Goal: Task Accomplishment & Management: Manage account settings

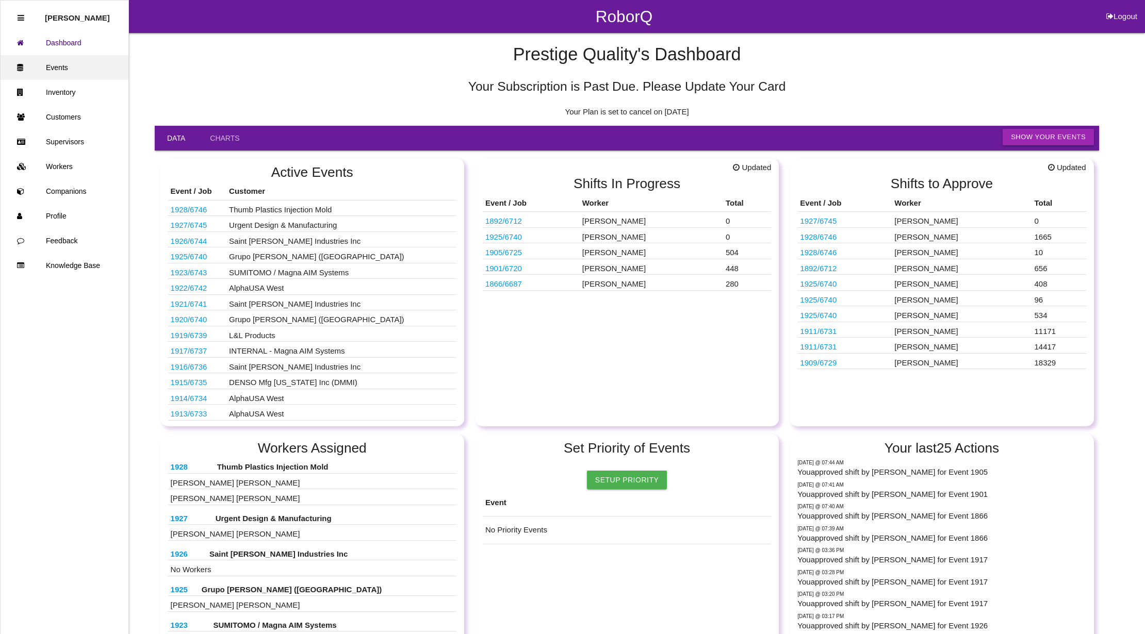
click at [58, 70] on link "Events" at bounding box center [65, 67] width 128 height 25
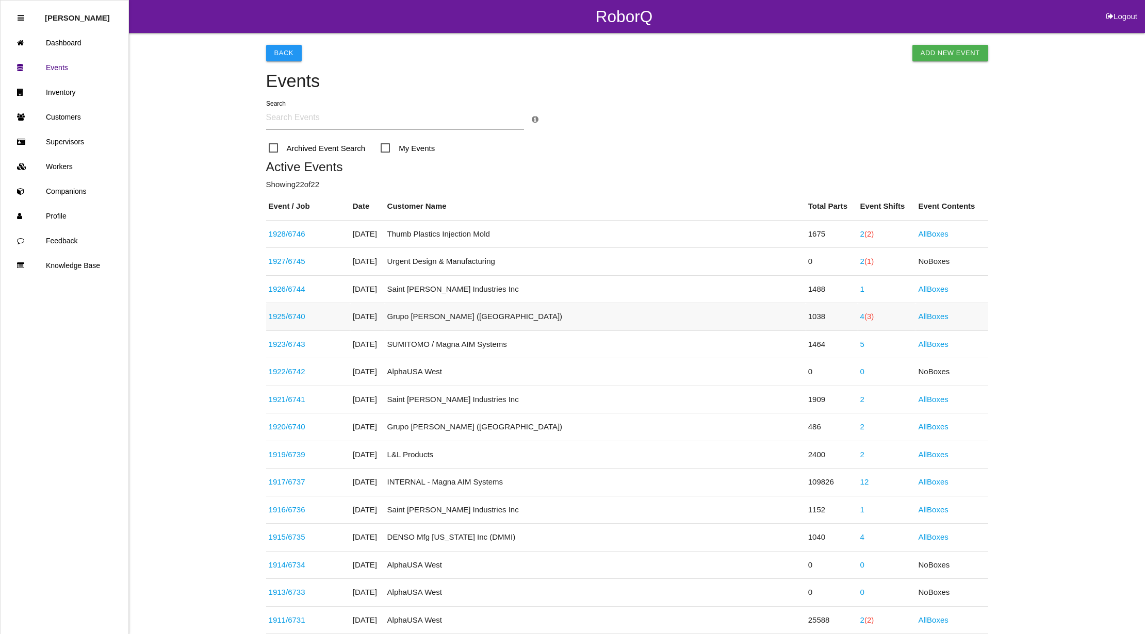
click at [864, 319] on span "(3)" at bounding box center [868, 316] width 9 height 9
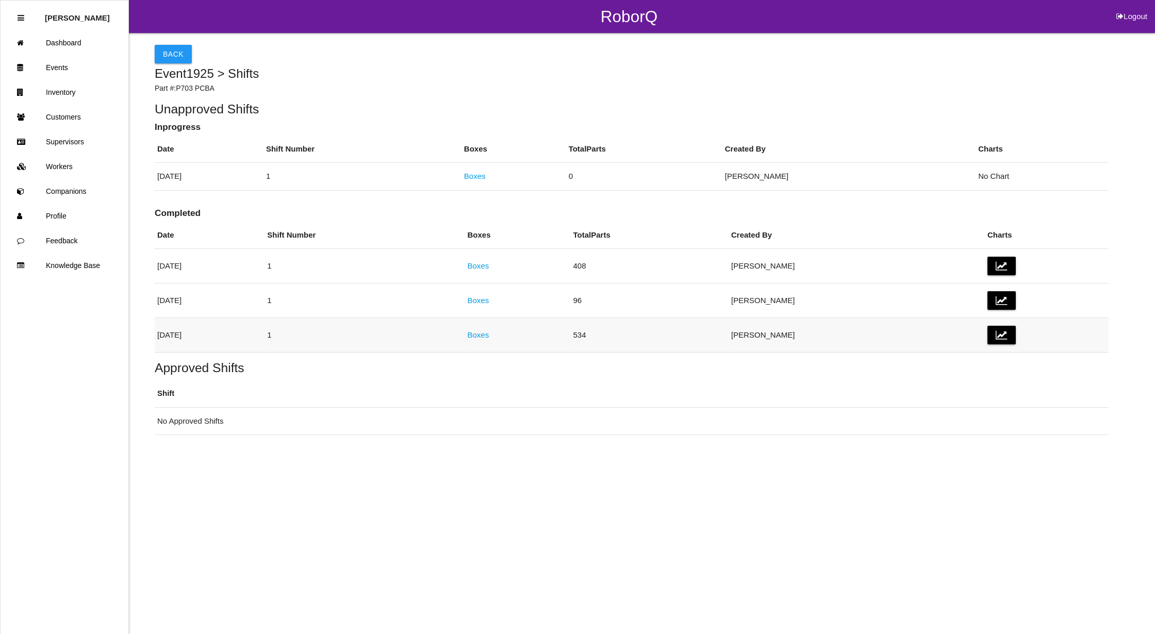
click at [489, 334] on link "Boxes" at bounding box center [478, 335] width 22 height 9
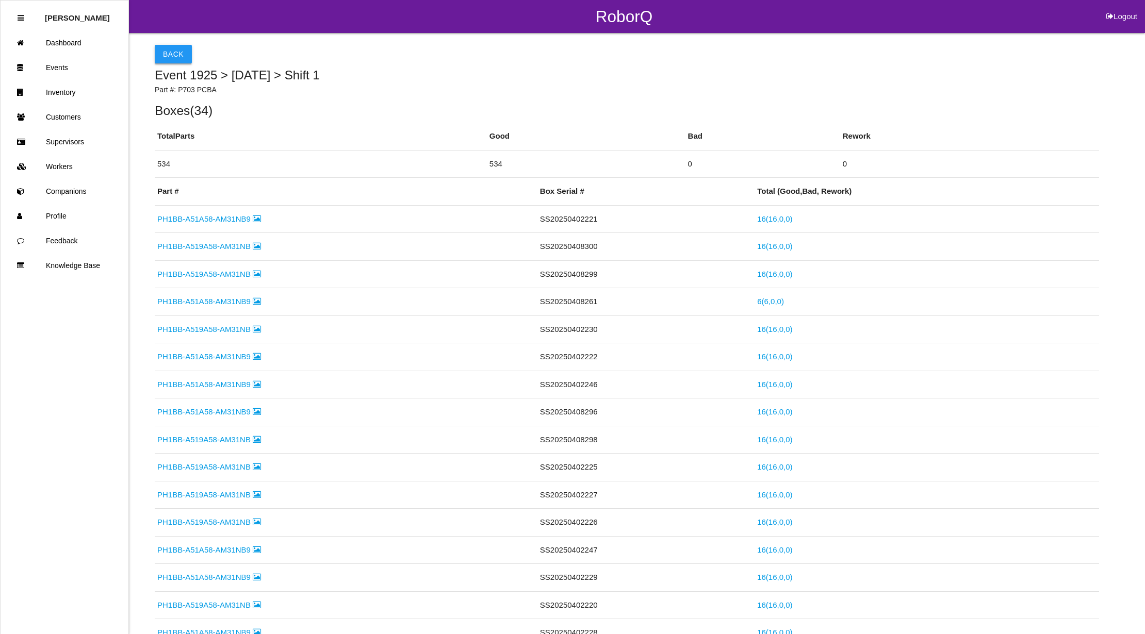
click at [184, 52] on button "Back" at bounding box center [173, 54] width 37 height 19
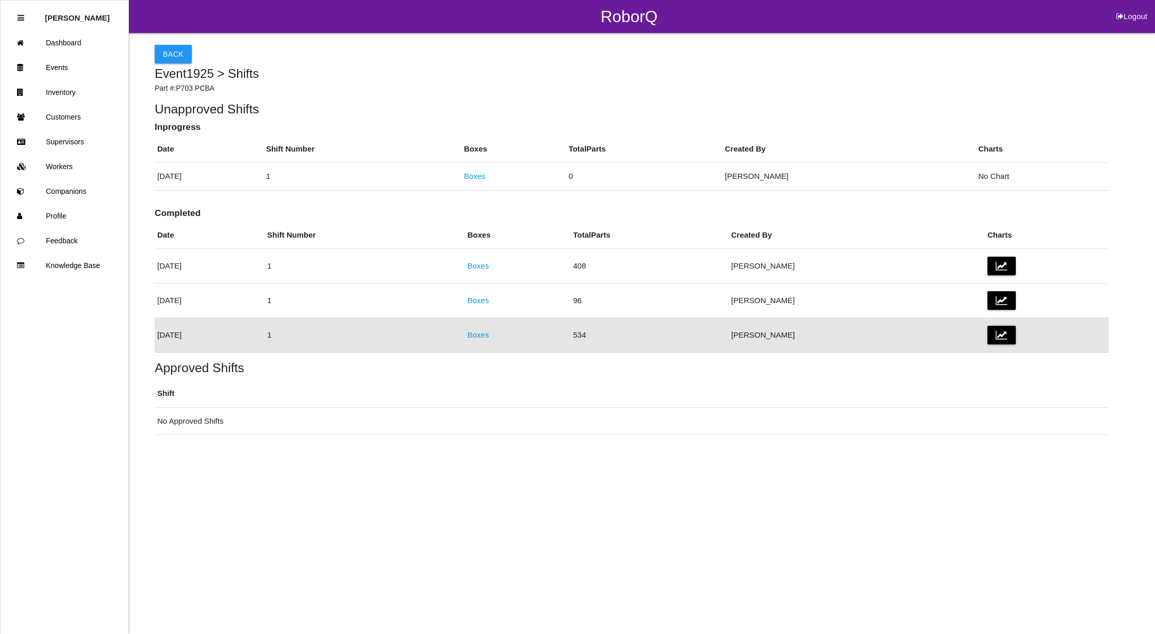
click at [1130, 8] on button "Logout" at bounding box center [1132, 4] width 46 height 8
select select "Admin"
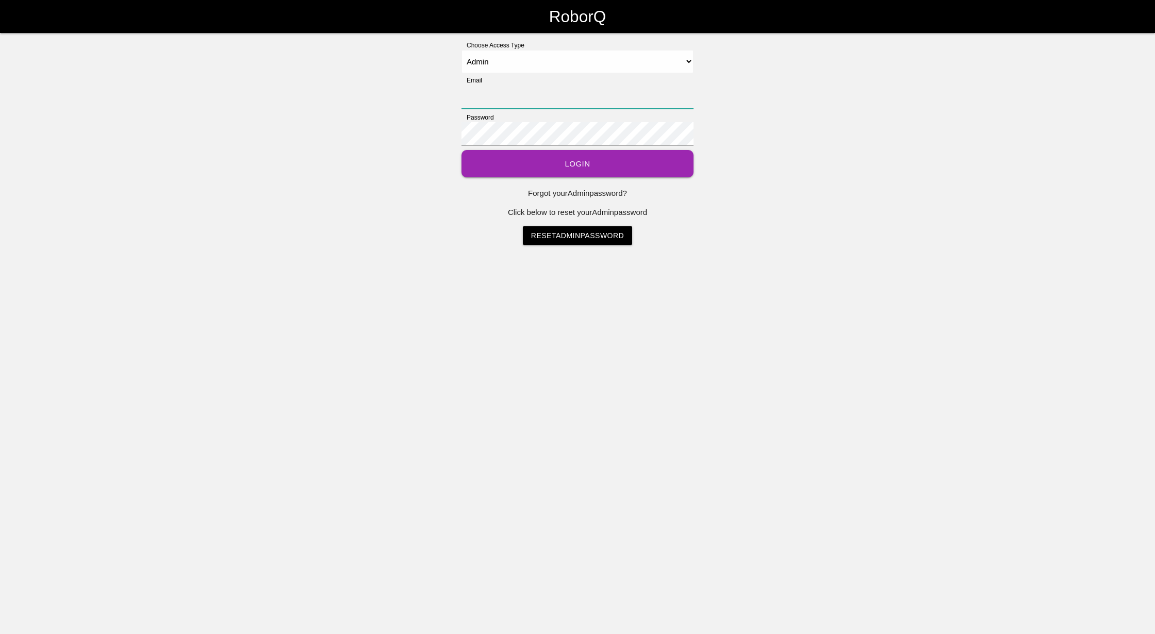
click at [491, 97] on input "Email" at bounding box center [578, 97] width 232 height 24
type input "[EMAIL_ADDRESS][DOMAIN_NAME]"
click at [565, 170] on button "Login" at bounding box center [578, 163] width 232 height 27
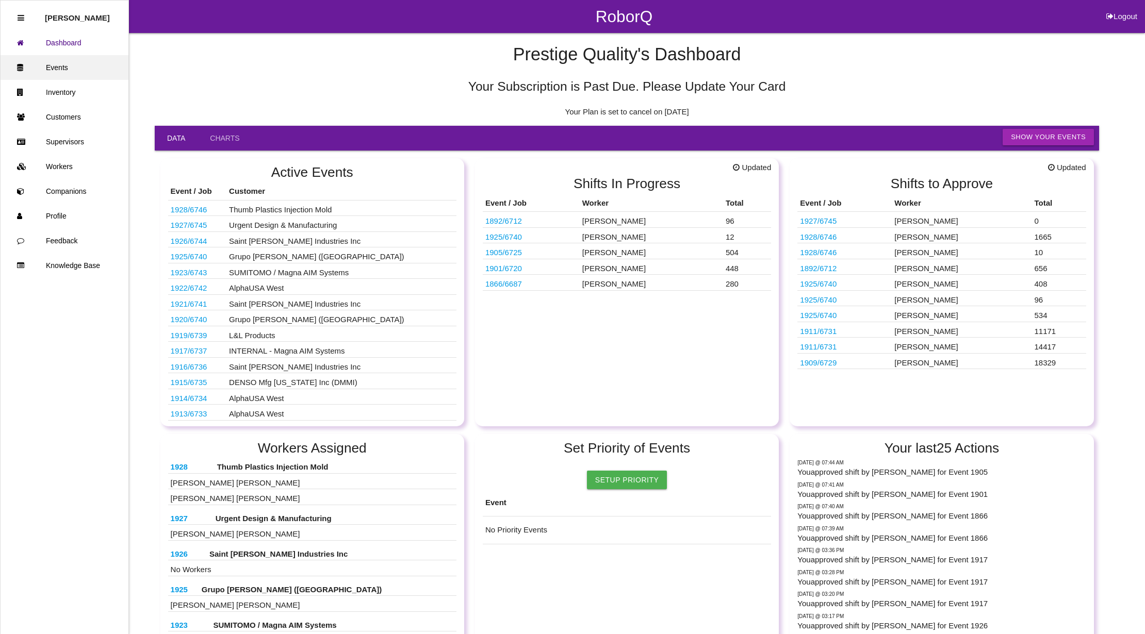
click at [58, 63] on link "Events" at bounding box center [65, 67] width 128 height 25
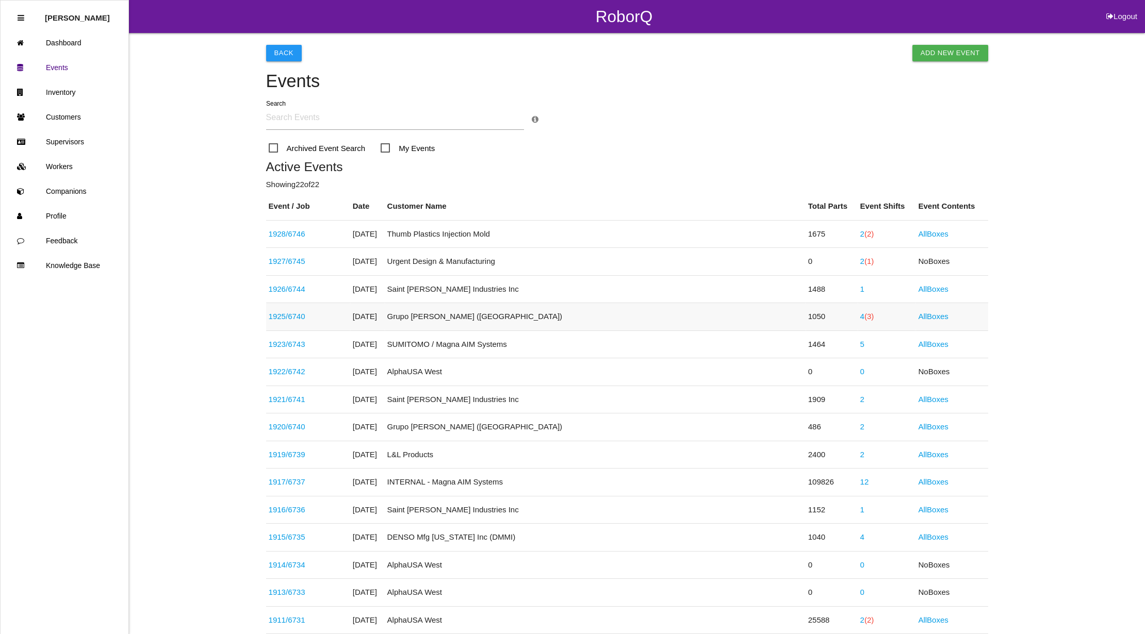
click at [302, 314] on link "1925 / 6740" at bounding box center [287, 316] width 37 height 9
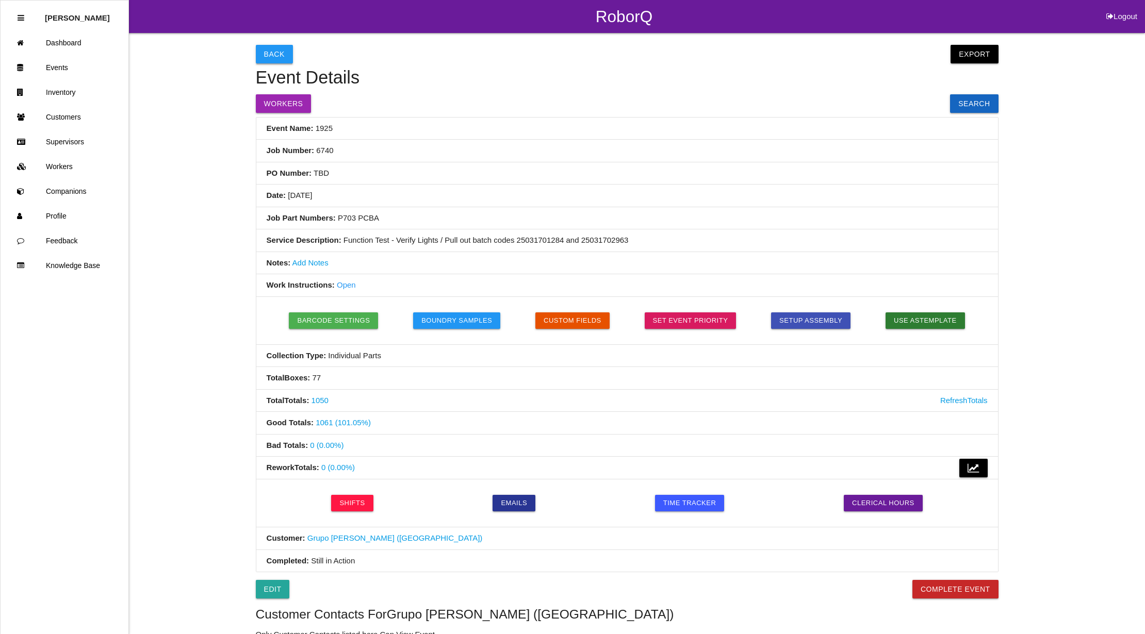
click at [276, 54] on button "Back" at bounding box center [274, 54] width 37 height 19
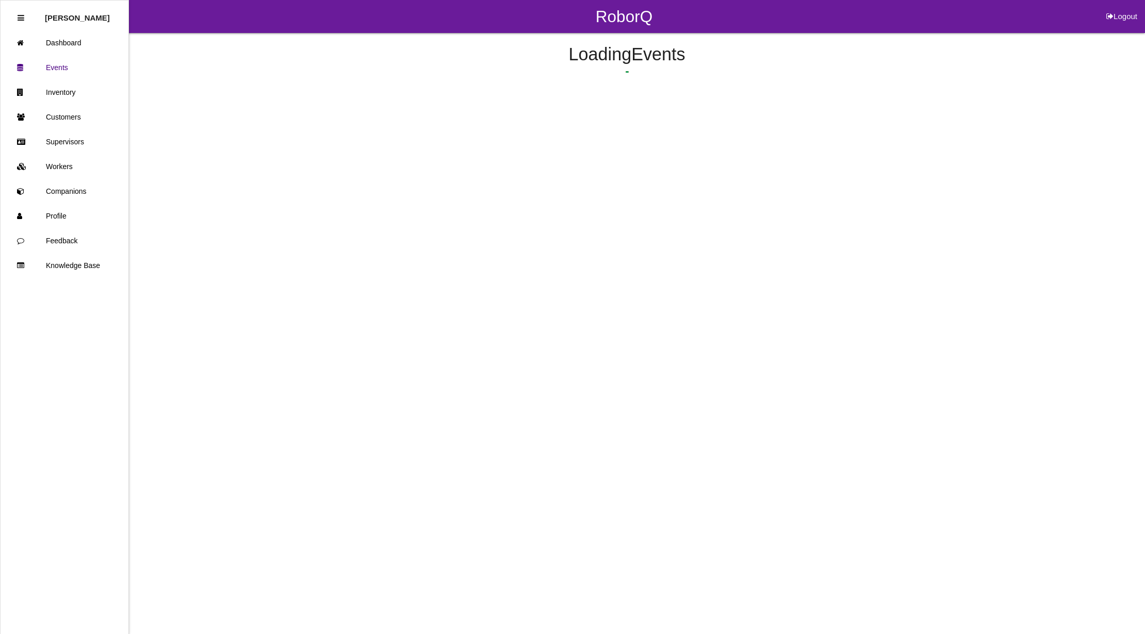
scroll to position [1, 0]
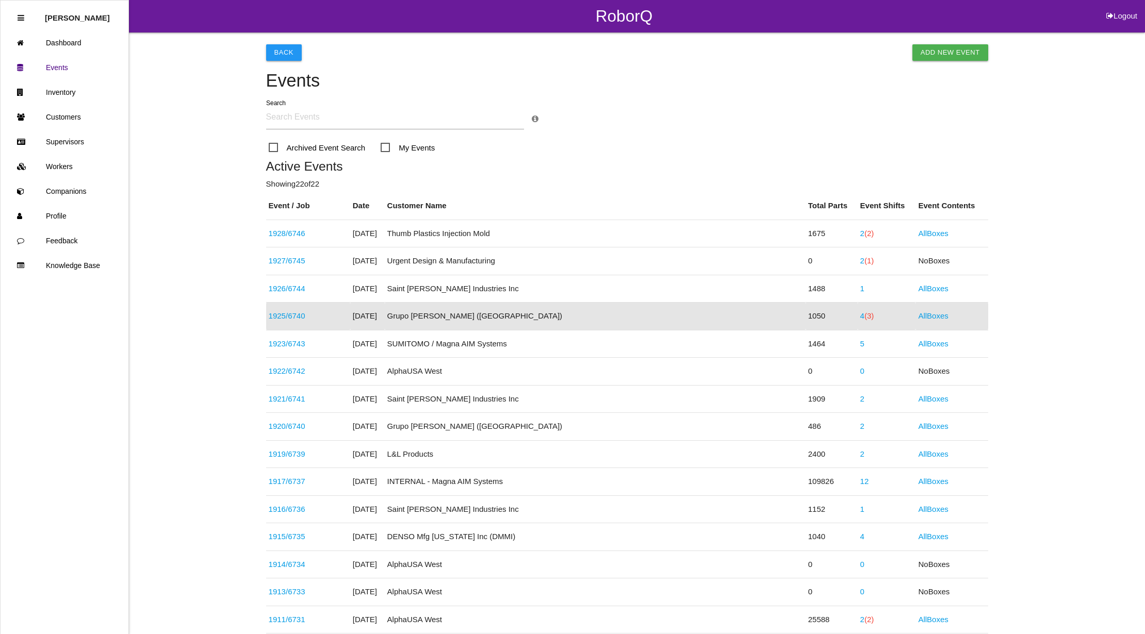
click at [864, 314] on span "(3)" at bounding box center [868, 316] width 9 height 9
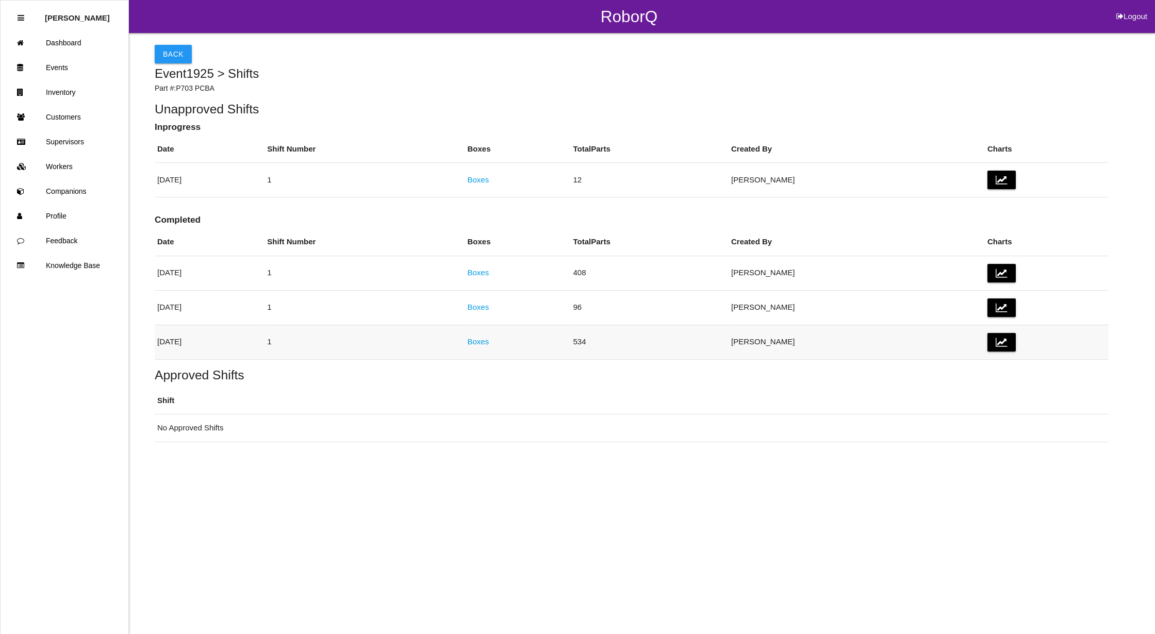
click at [489, 338] on link "Boxes" at bounding box center [478, 341] width 22 height 9
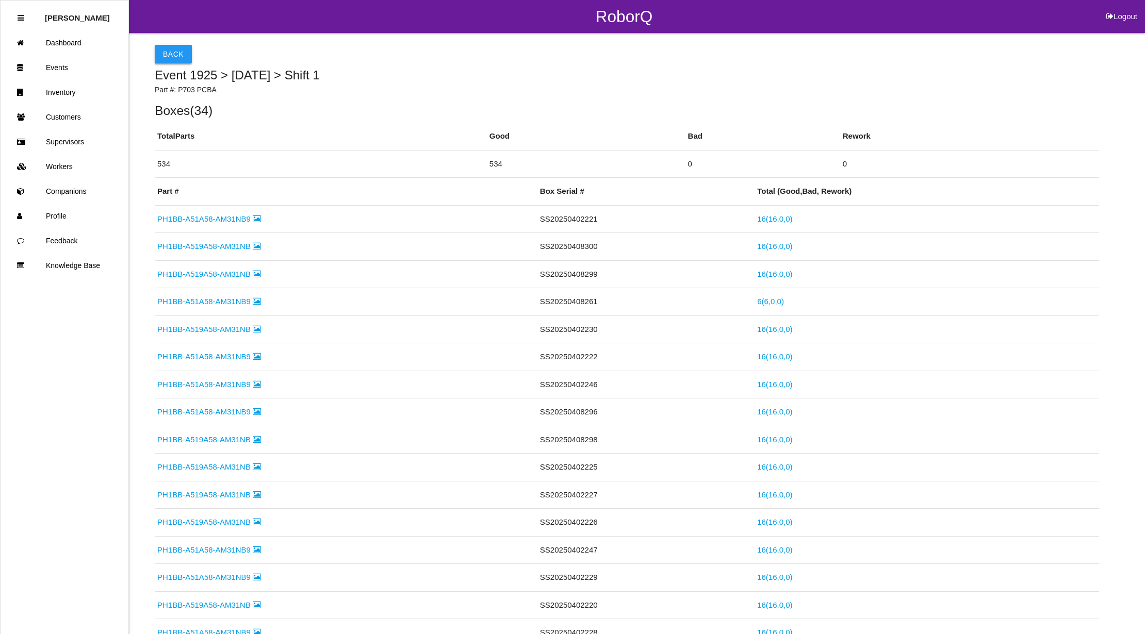
click at [183, 52] on button "Back" at bounding box center [173, 54] width 37 height 19
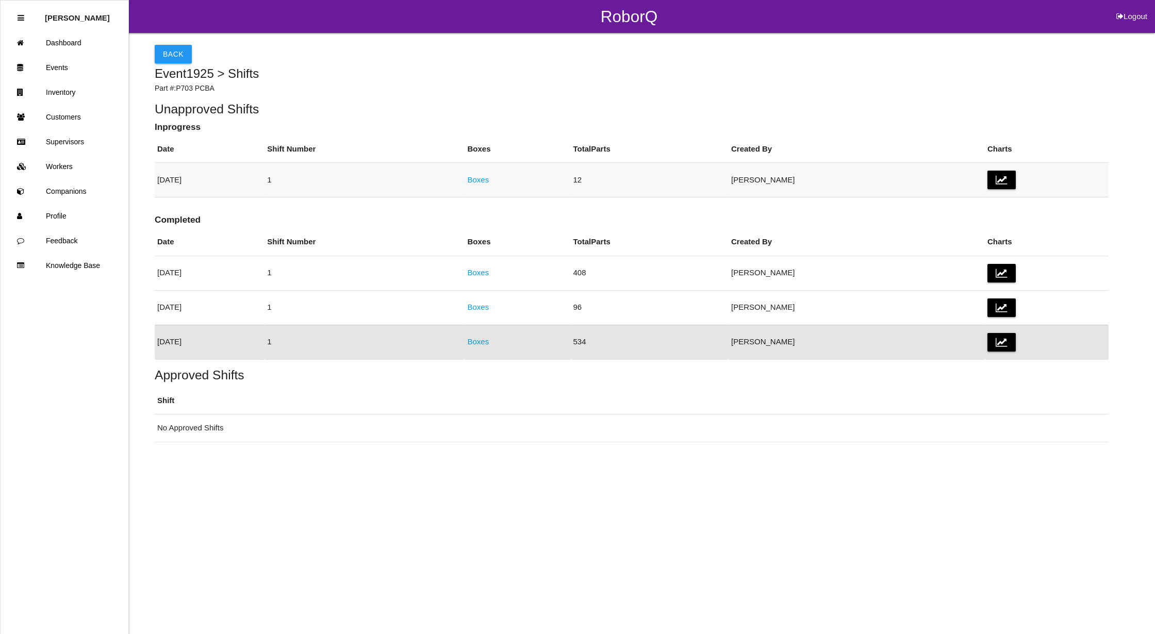
click at [489, 175] on link "Boxes" at bounding box center [478, 179] width 22 height 9
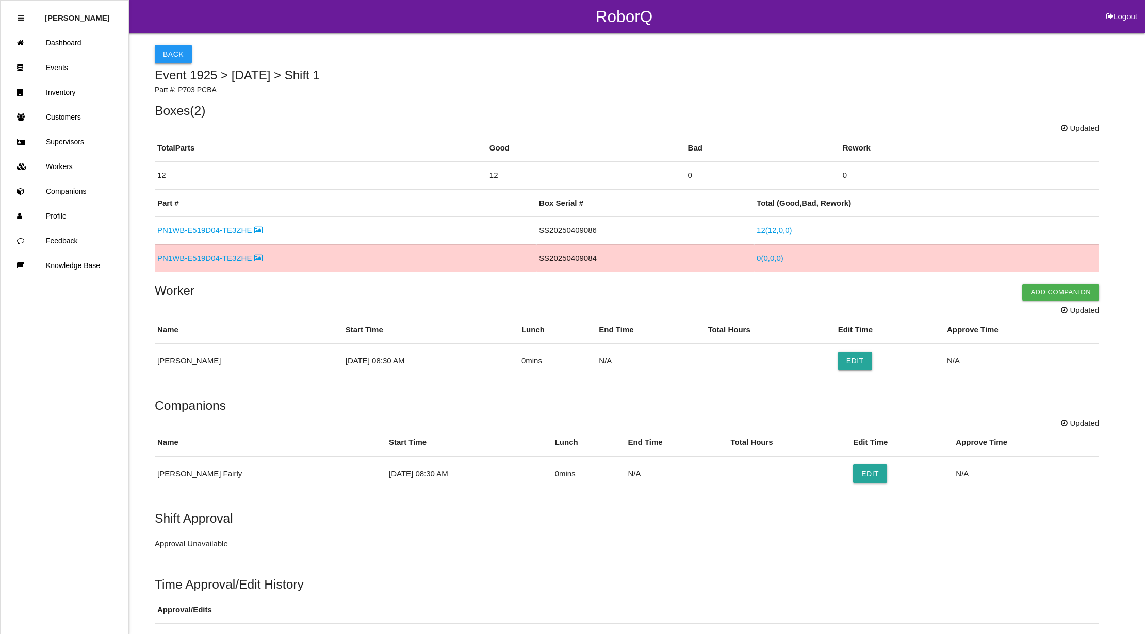
click at [164, 51] on button "Back" at bounding box center [173, 54] width 37 height 19
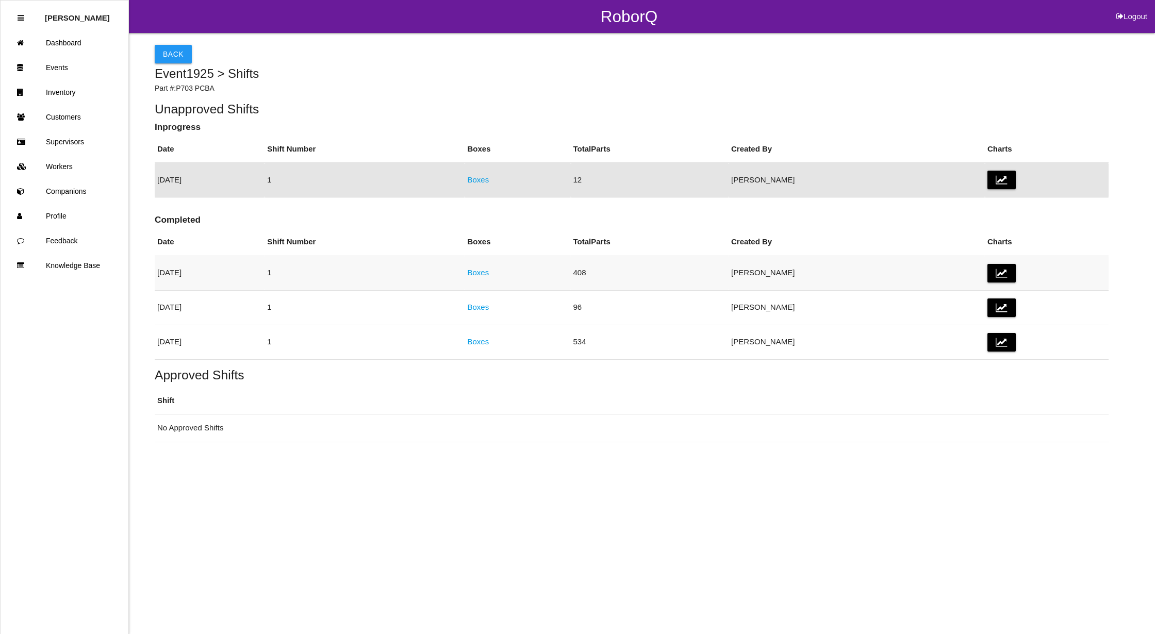
click at [489, 271] on link "Boxes" at bounding box center [478, 272] width 22 height 9
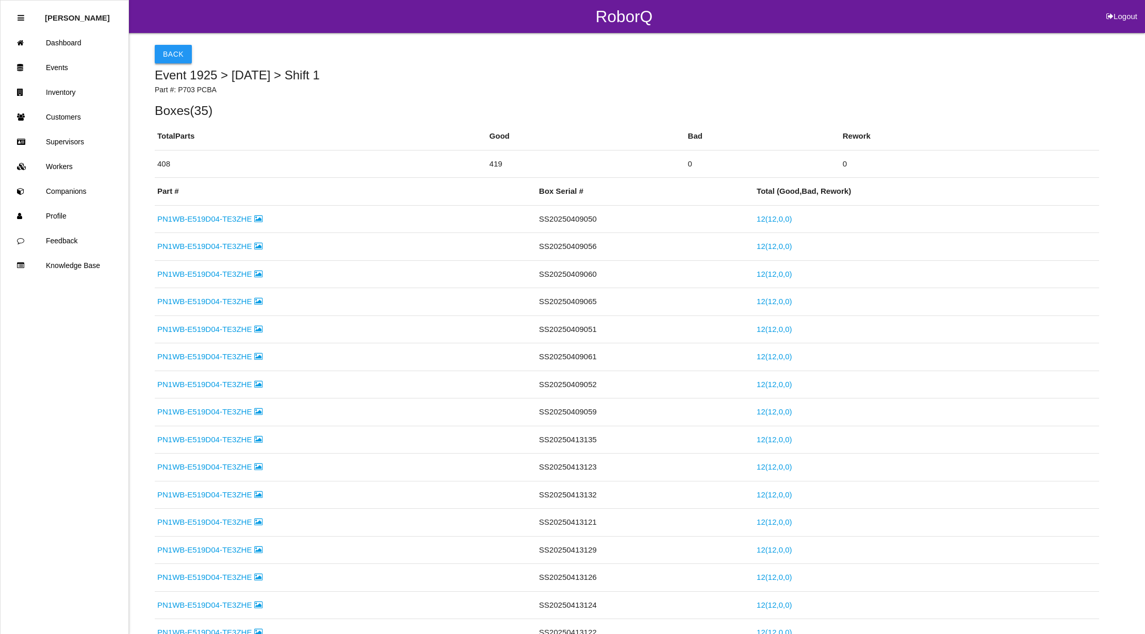
click at [166, 51] on button "Back" at bounding box center [173, 54] width 37 height 19
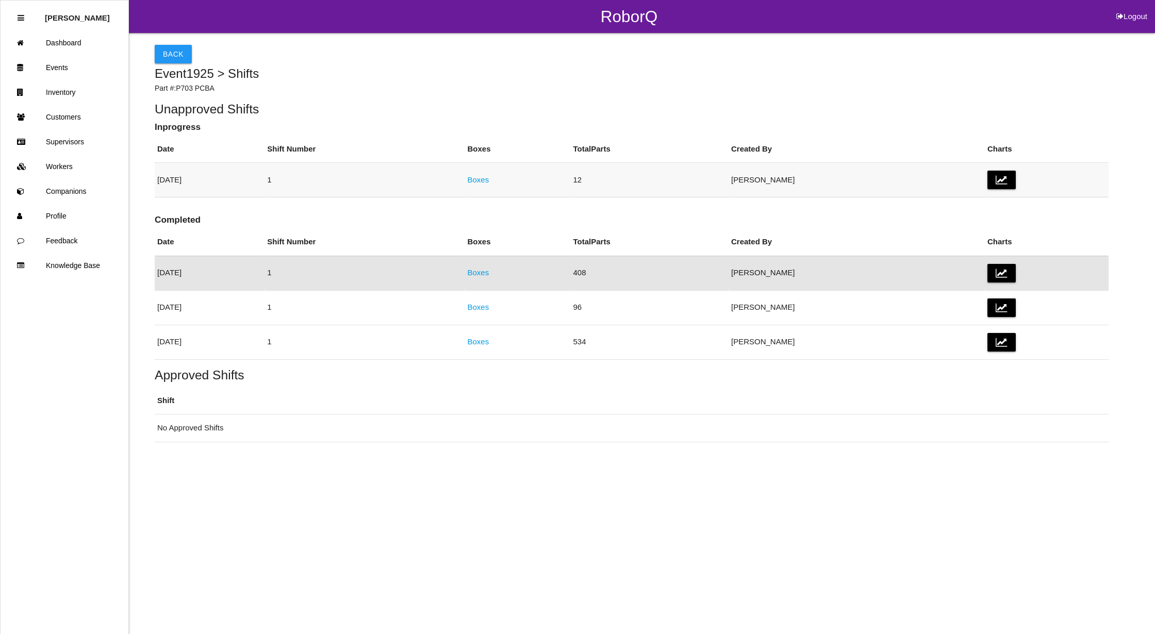
click at [531, 179] on td "Boxes" at bounding box center [518, 180] width 106 height 35
click at [489, 181] on link "Boxes" at bounding box center [478, 179] width 22 height 9
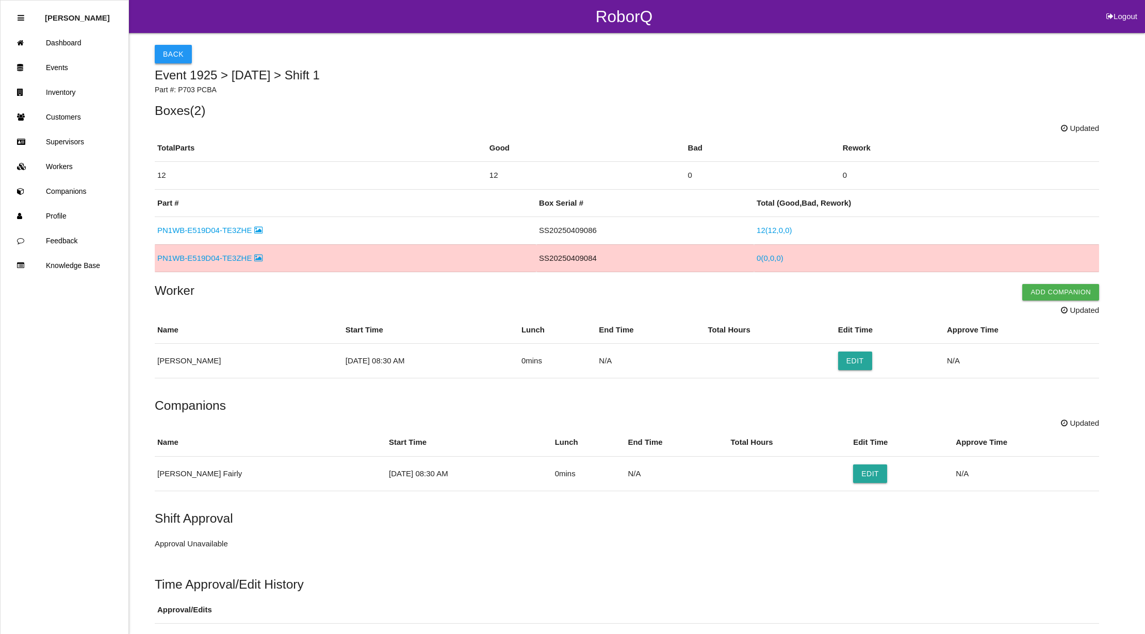
click at [168, 54] on button "Back" at bounding box center [173, 54] width 37 height 19
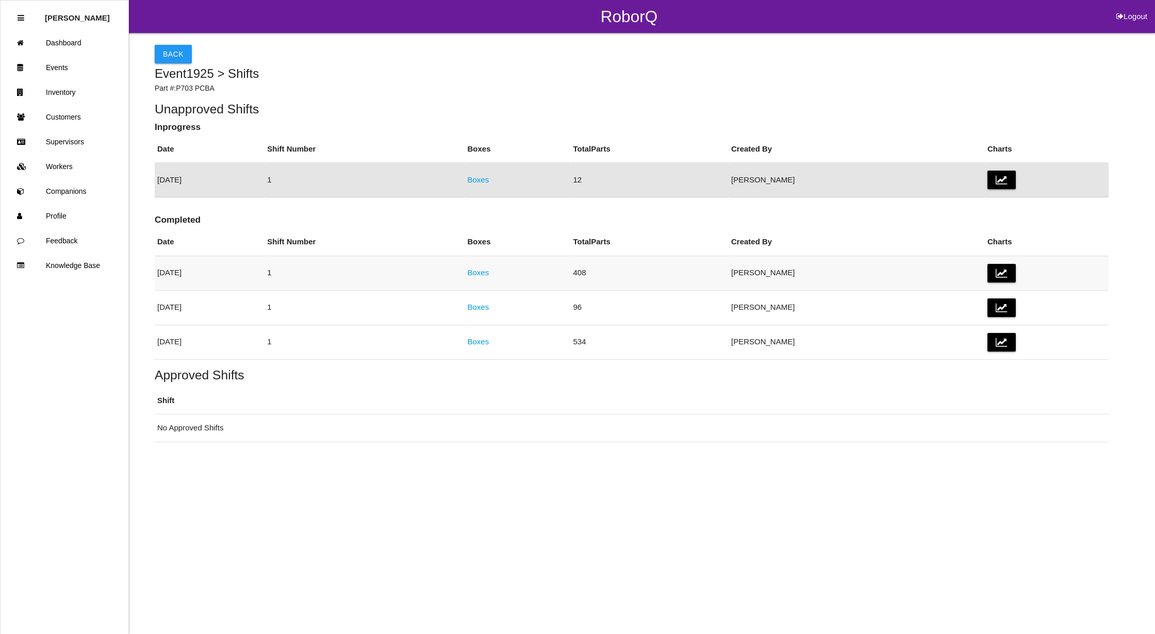
click at [489, 272] on link "Boxes" at bounding box center [478, 272] width 22 height 9
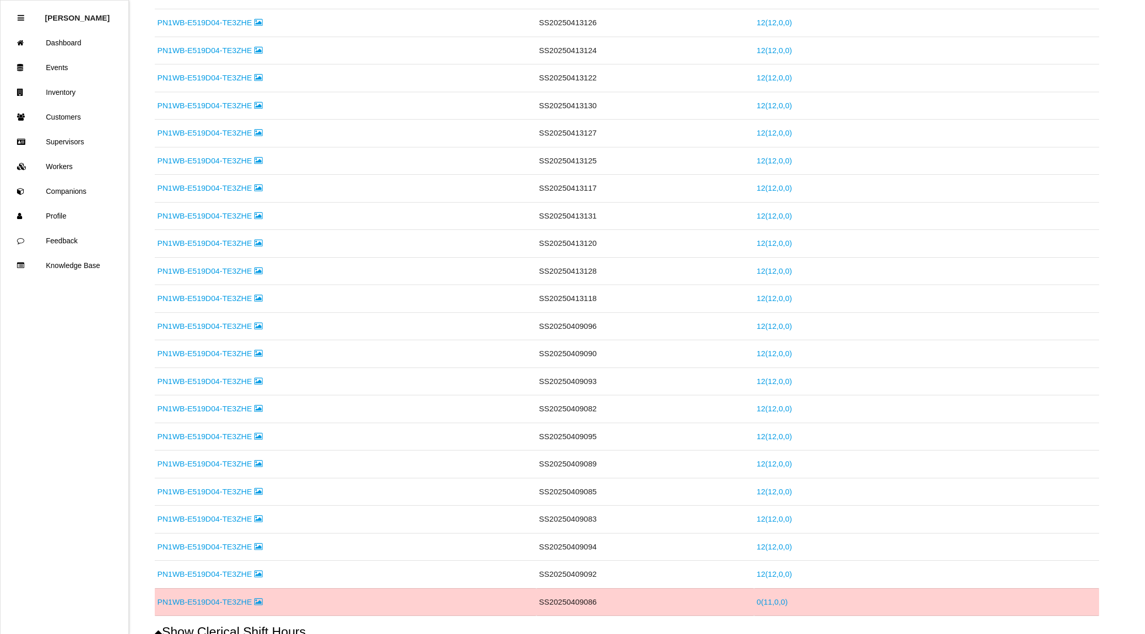
scroll to position [740, 0]
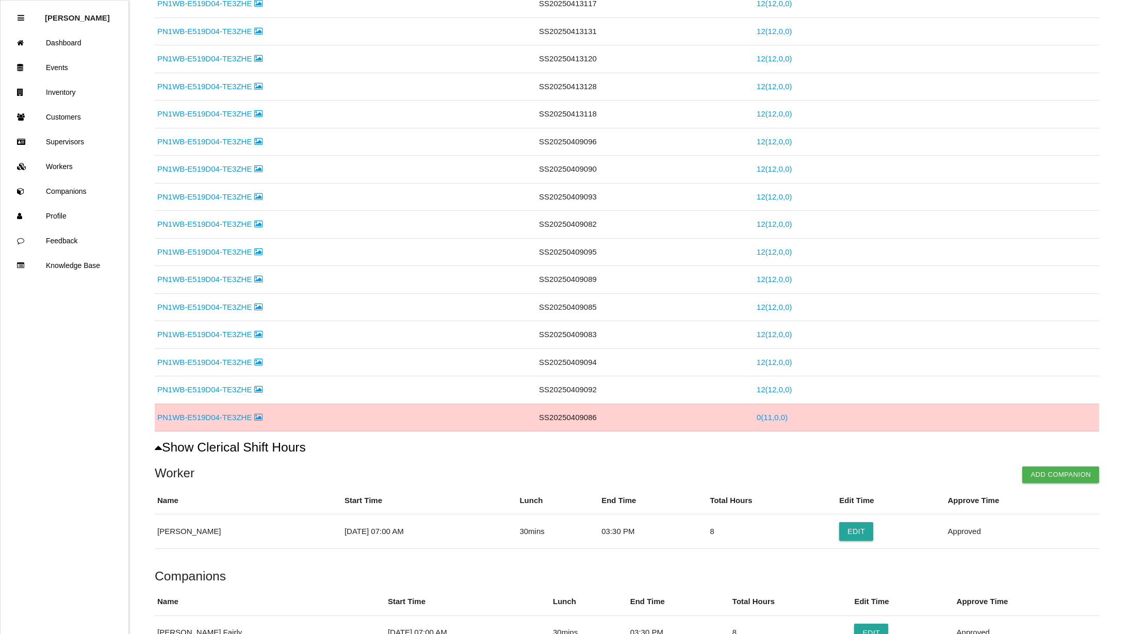
click at [824, 418] on td "0 ( 11 , 0 , 0 )" at bounding box center [926, 418] width 345 height 28
click at [619, 423] on td "SS20250409086" at bounding box center [645, 418] width 218 height 28
click at [215, 422] on link "PN1WB-E519D04-TE3ZHE" at bounding box center [209, 417] width 105 height 9
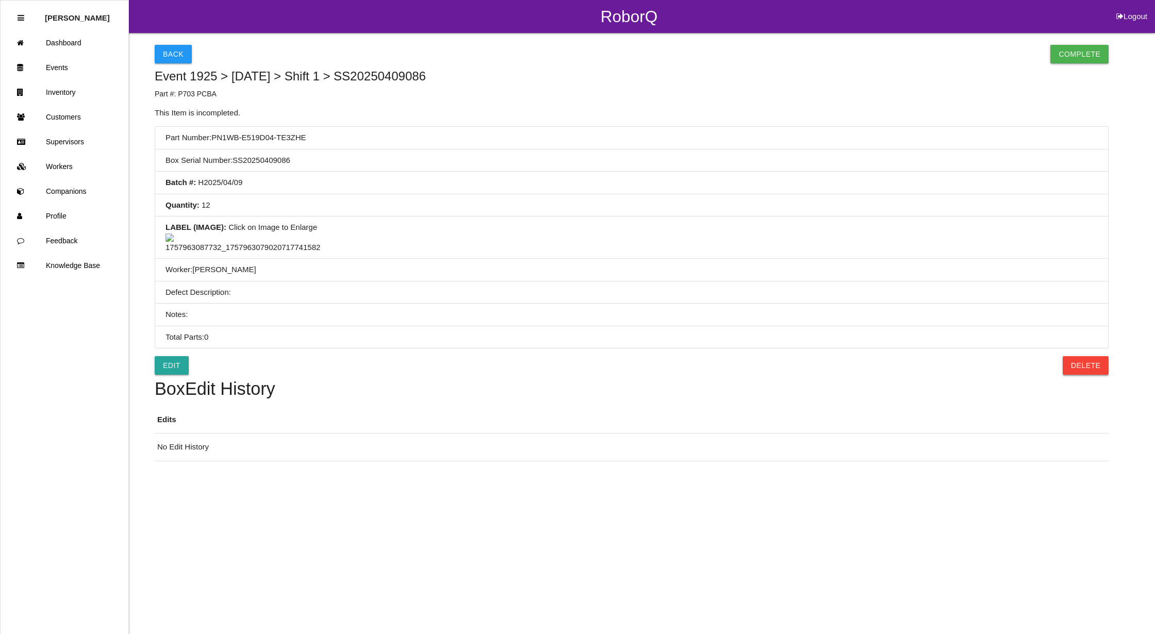
click at [1090, 375] on button "Delete" at bounding box center [1086, 365] width 46 height 19
click at [1090, 375] on button "Confirm" at bounding box center [1083, 365] width 52 height 19
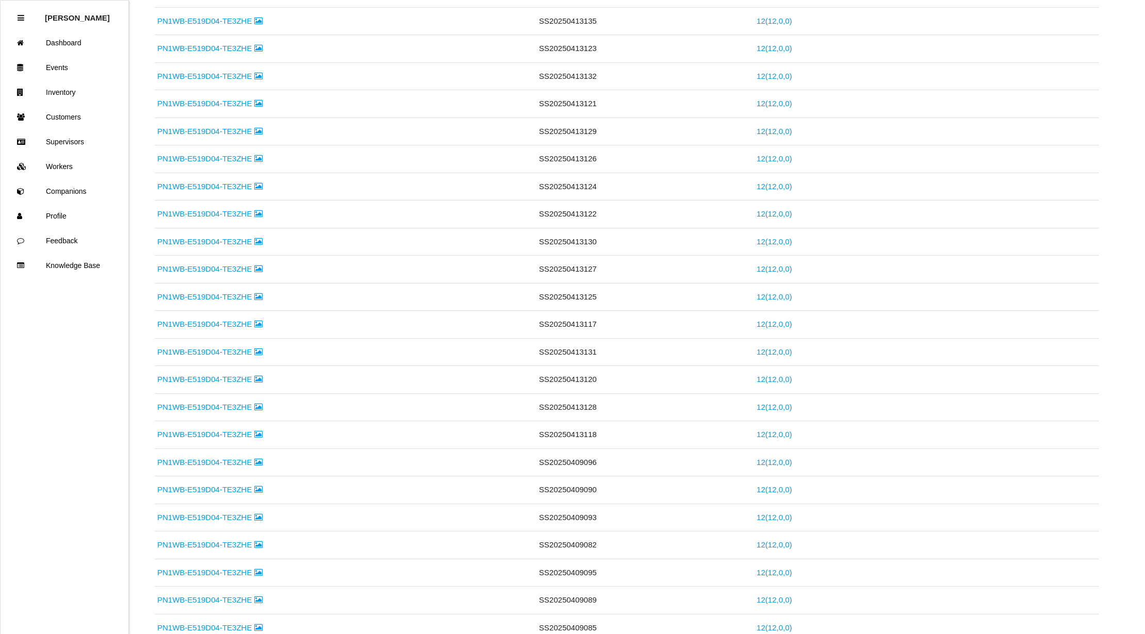
scroll to position [46, 0]
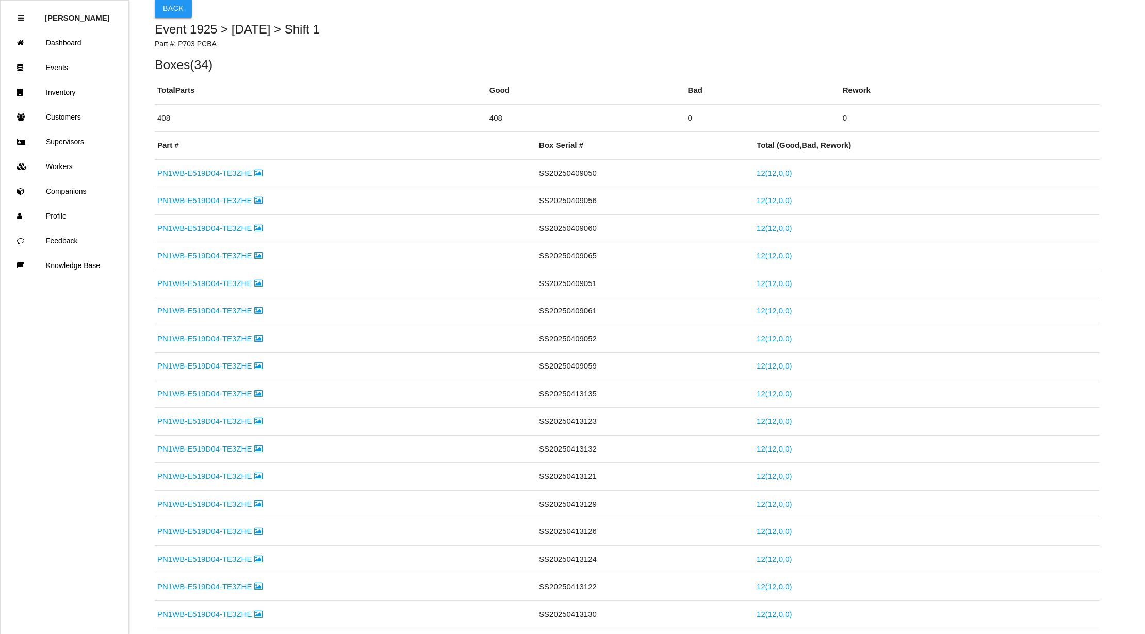
click at [176, 11] on button "Back" at bounding box center [173, 8] width 37 height 19
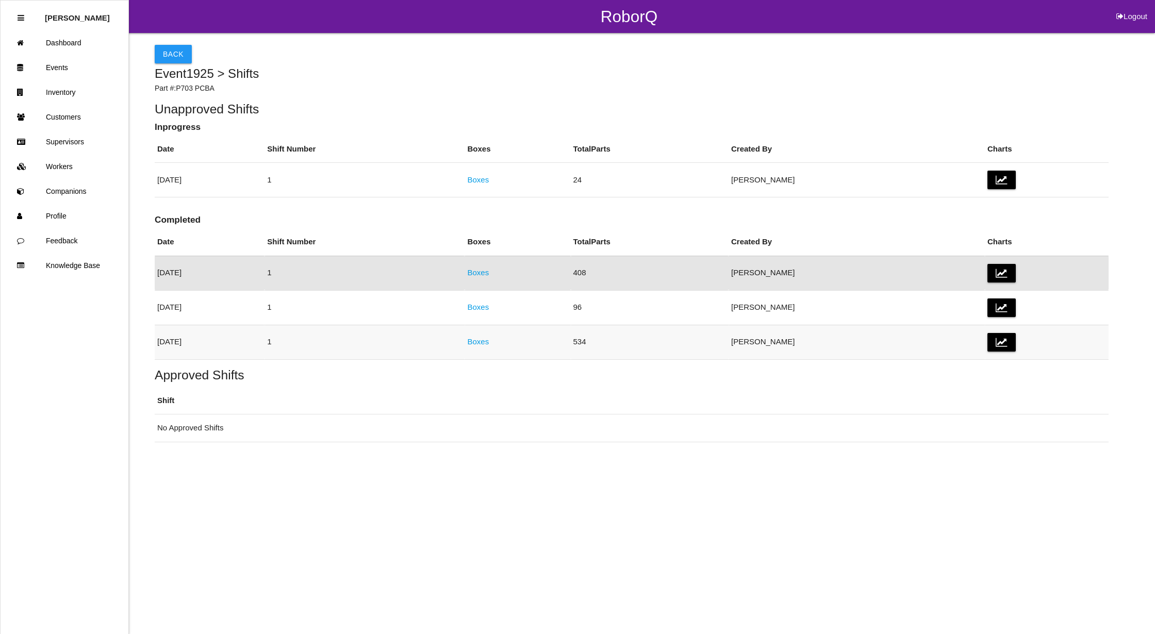
click at [489, 342] on link "Boxes" at bounding box center [478, 341] width 22 height 9
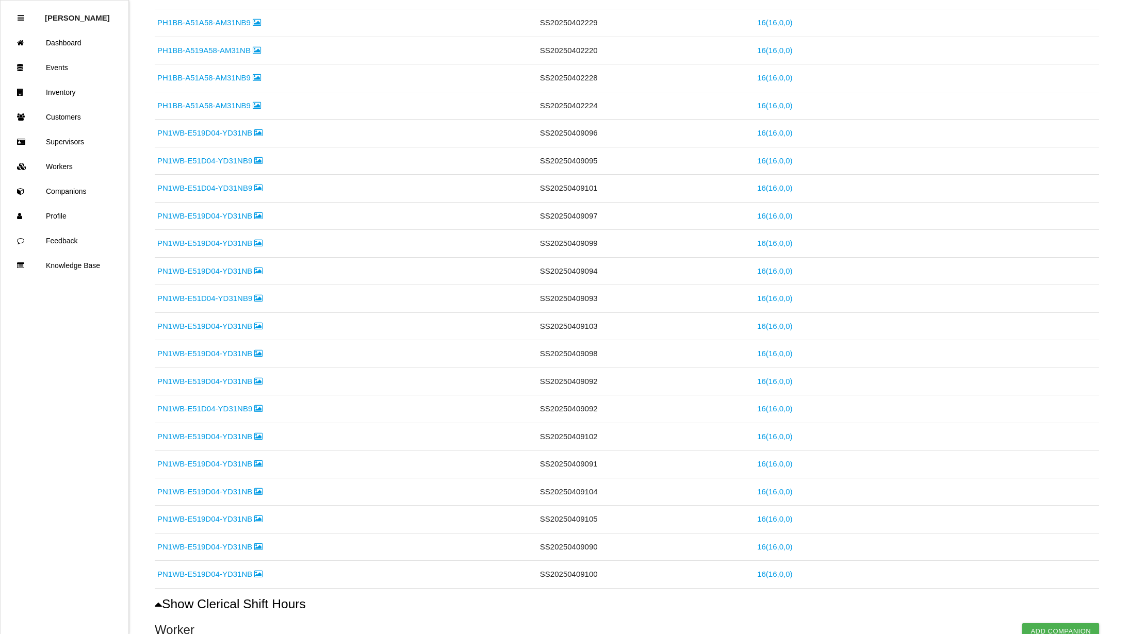
scroll to position [948, 0]
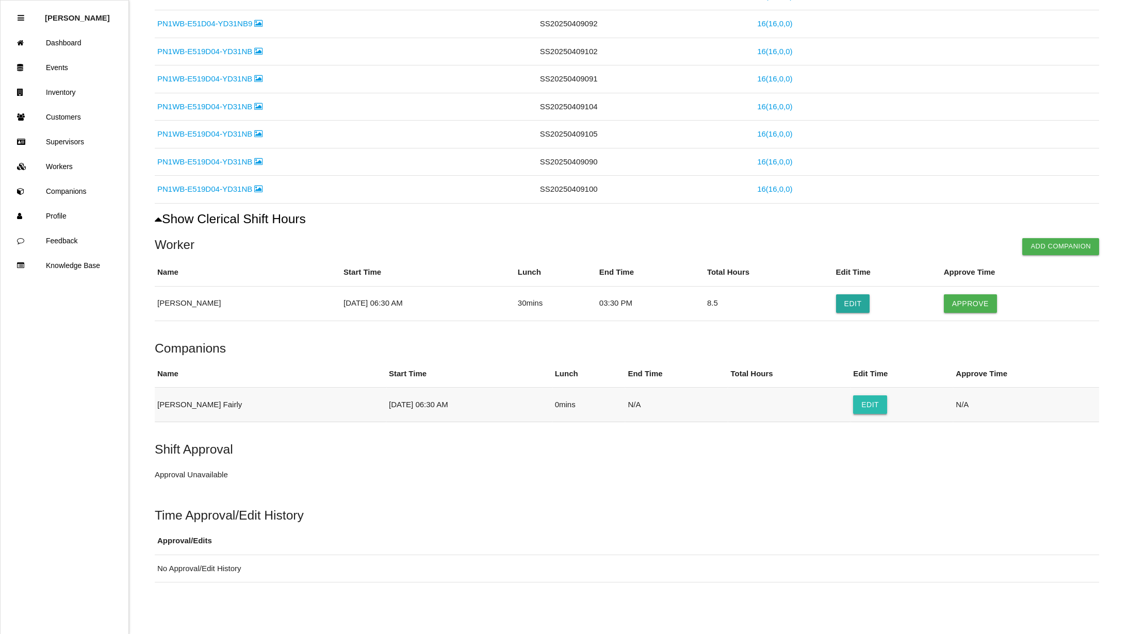
click at [853, 410] on button "Edit" at bounding box center [870, 405] width 34 height 19
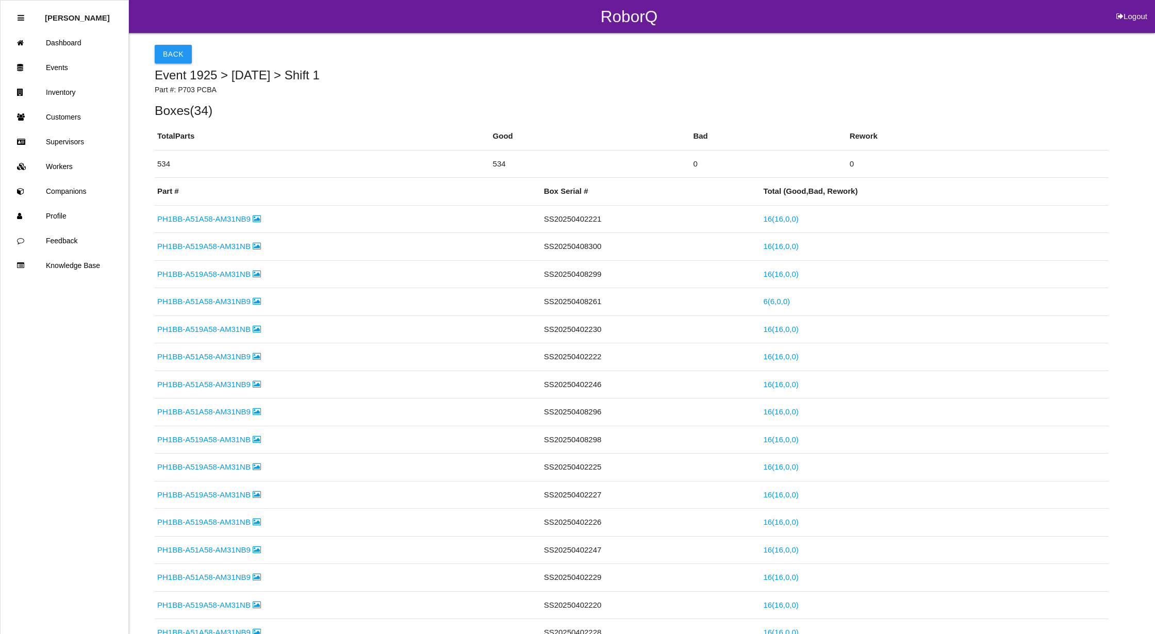
select select "6"
select select "30"
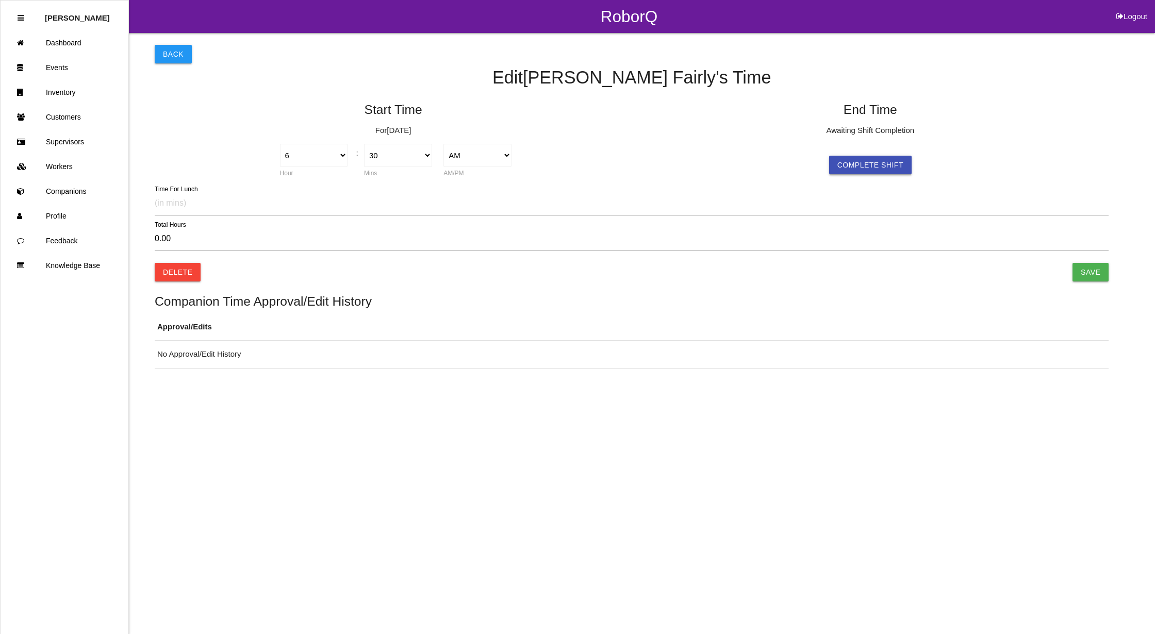
click at [872, 164] on button "Complete Shift" at bounding box center [870, 165] width 83 height 19
select select "6"
select select "30"
click at [972, 150] on select "AM PM" at bounding box center [955, 155] width 68 height 23
select select "2"
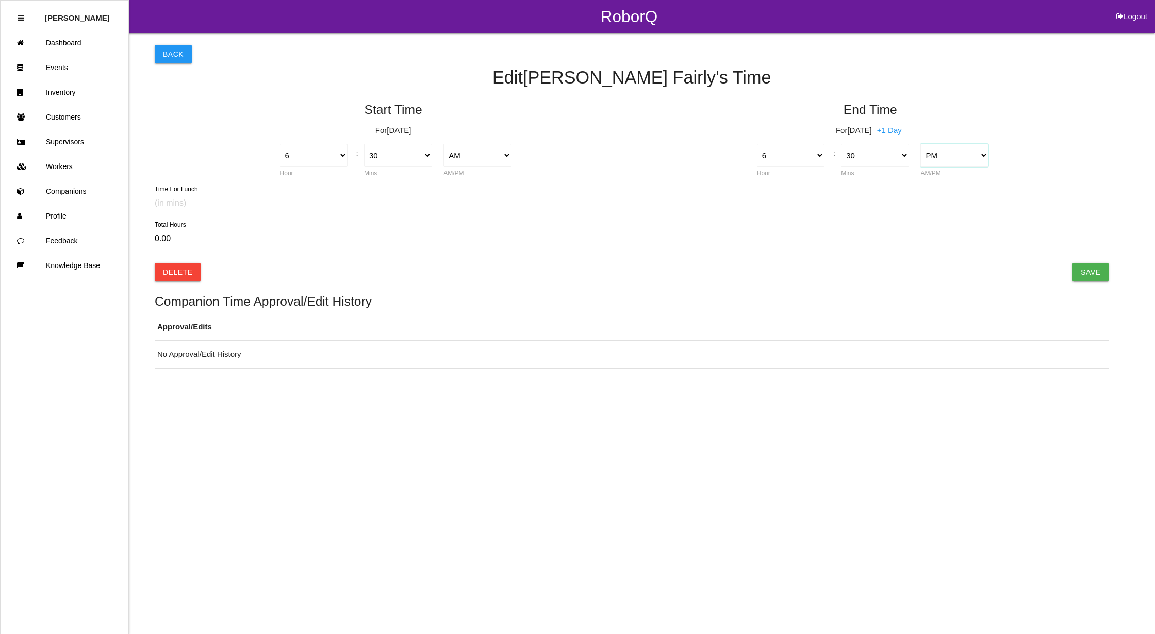
click at [921, 144] on select "AM PM" at bounding box center [955, 155] width 68 height 23
type input "12.00"
click at [788, 154] on select "1 2 3 4 5 6 7 8 9 10 11 12" at bounding box center [791, 155] width 68 height 23
select select "3"
click at [757, 144] on select "1 2 3 4 5 6 7 8 9 10 11 12" at bounding box center [791, 155] width 68 height 23
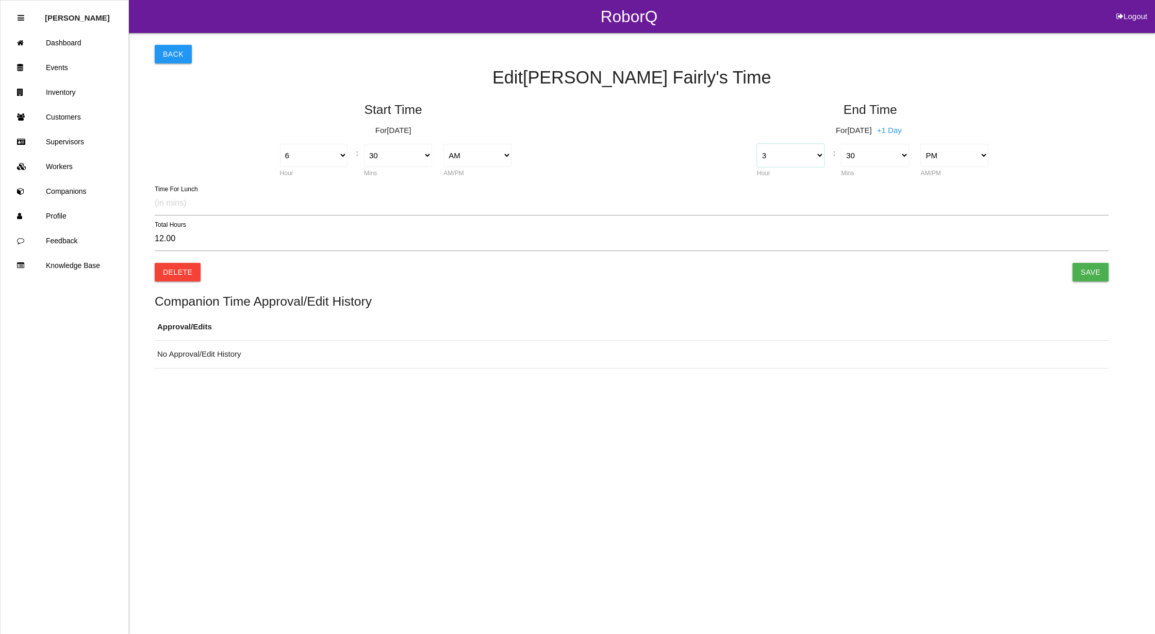
type input "9.00"
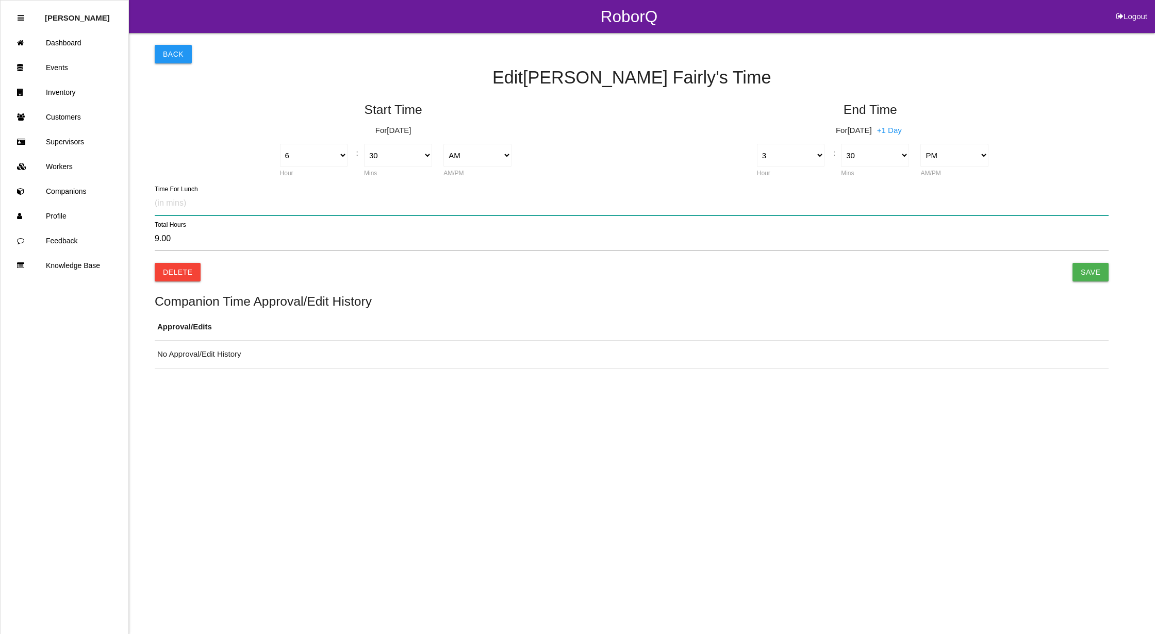
click at [194, 205] on input "text" at bounding box center [632, 204] width 954 height 24
type input "30"
type input "8.50"
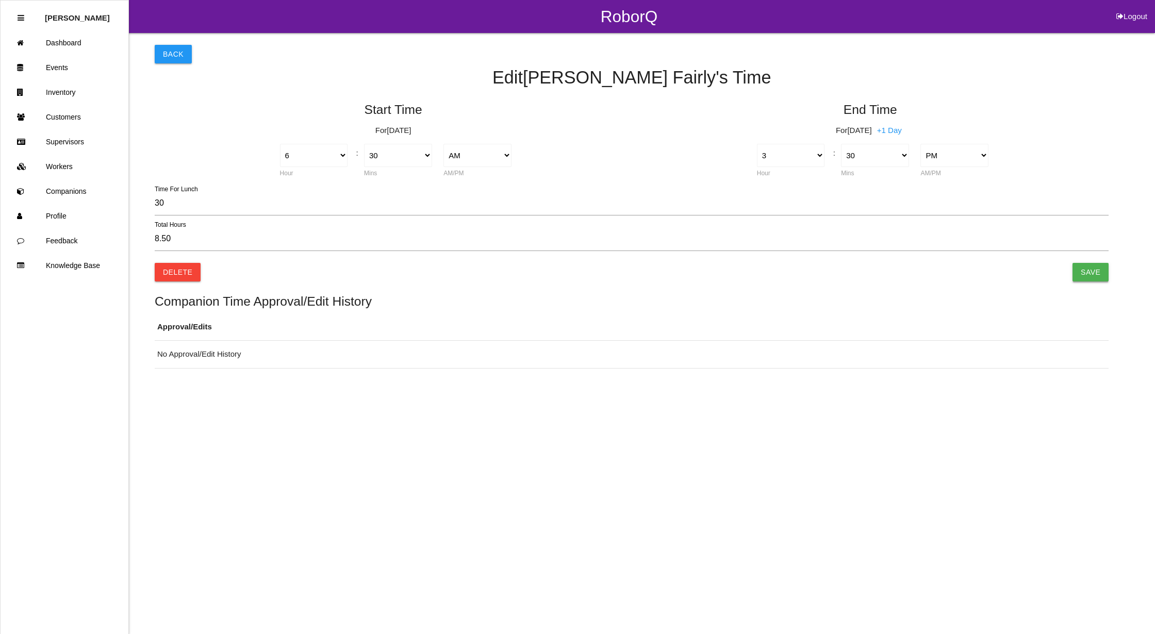
click at [1097, 277] on input "Save" at bounding box center [1091, 272] width 36 height 19
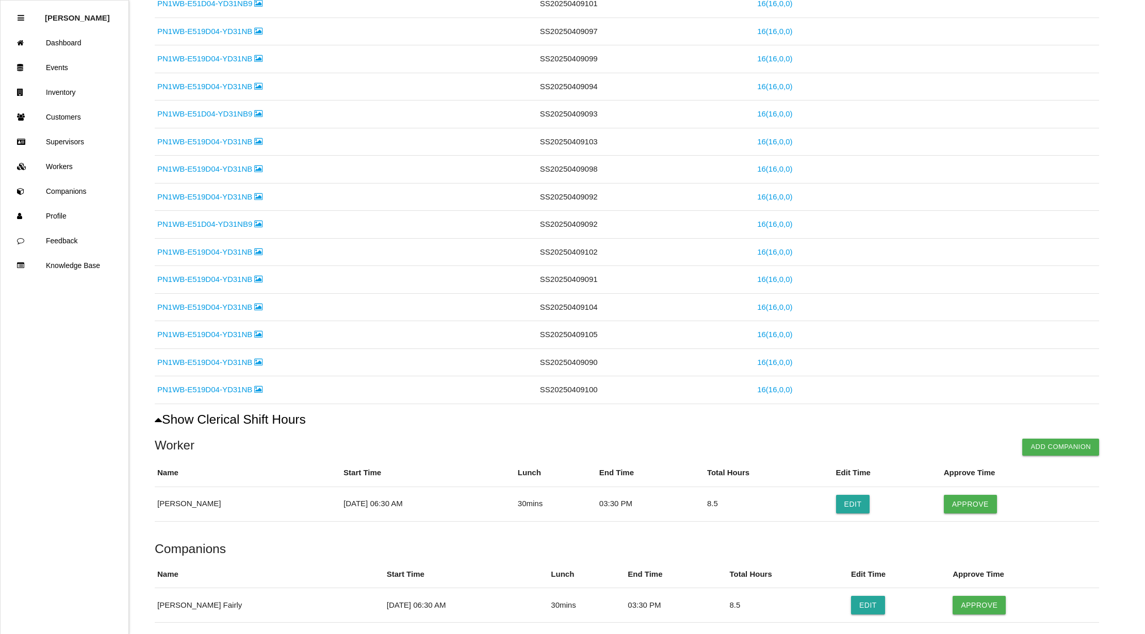
scroll to position [927, 0]
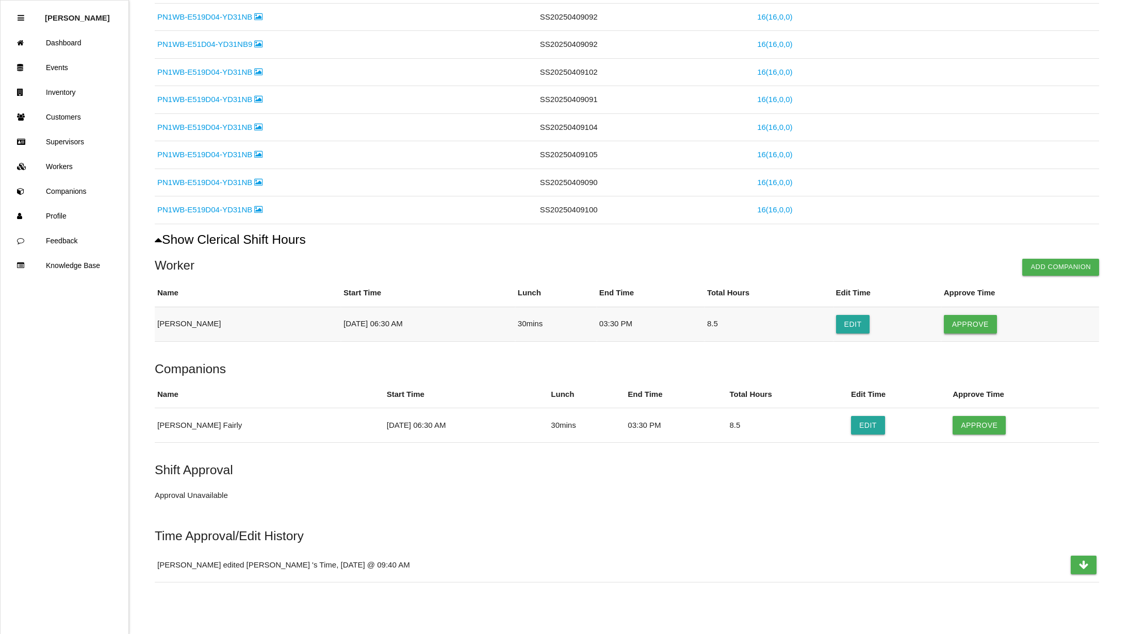
click at [970, 323] on button "Approve" at bounding box center [970, 324] width 53 height 19
click at [962, 428] on button "Approve" at bounding box center [979, 425] width 53 height 19
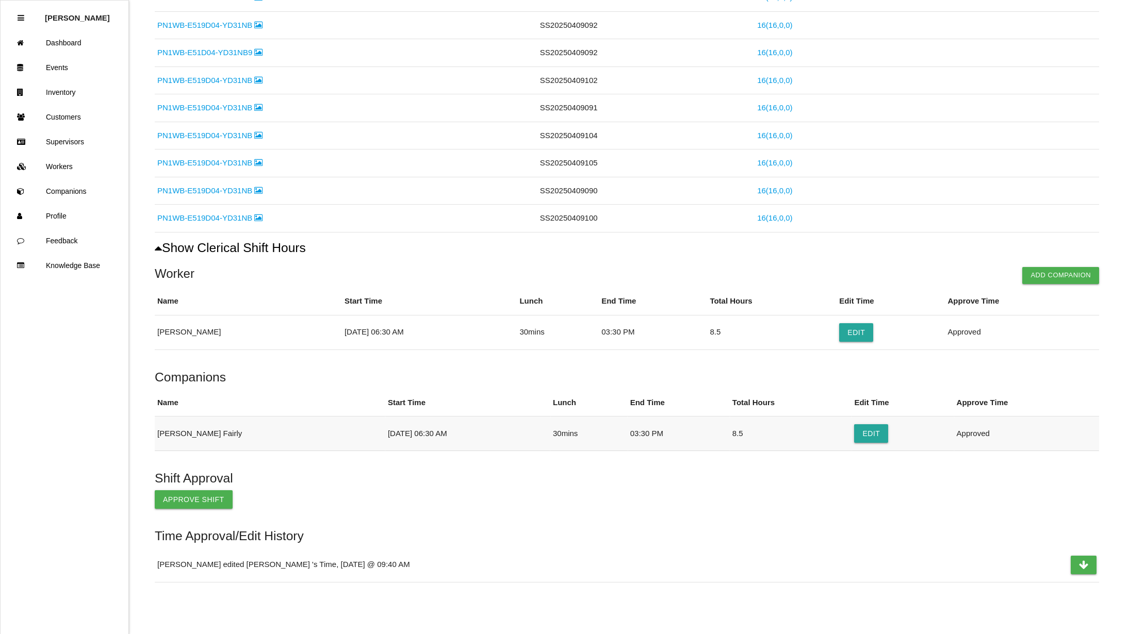
scroll to position [918, 0]
click at [178, 498] on button "Approve Shift" at bounding box center [194, 500] width 78 height 19
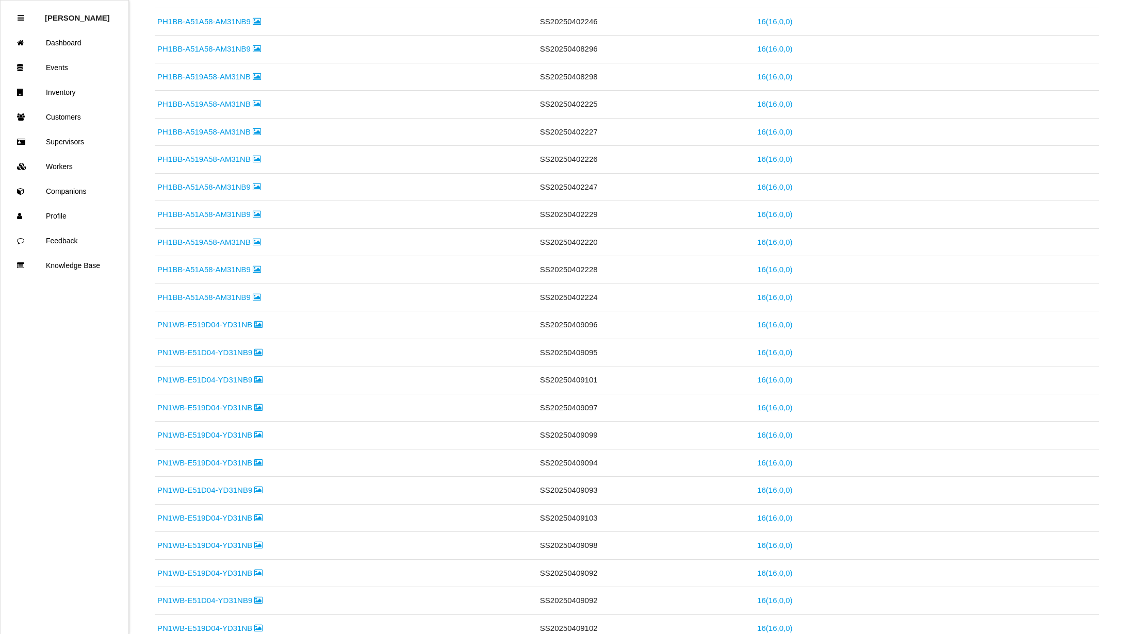
scroll to position [0, 0]
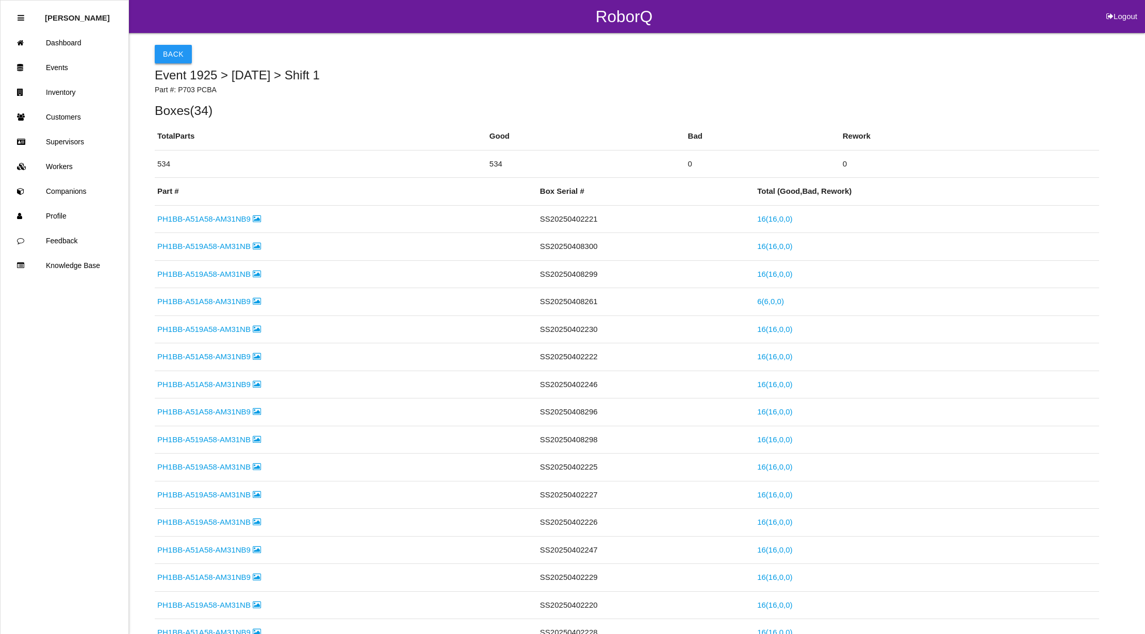
click at [173, 56] on button "Back" at bounding box center [173, 54] width 37 height 19
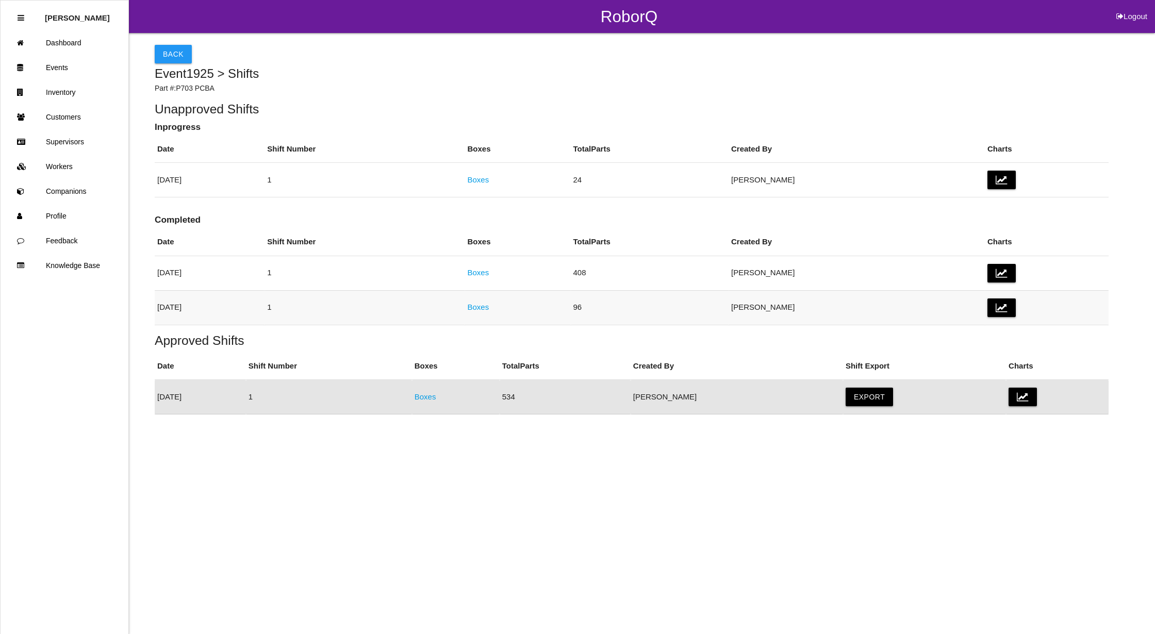
click at [489, 306] on link "Boxes" at bounding box center [478, 307] width 22 height 9
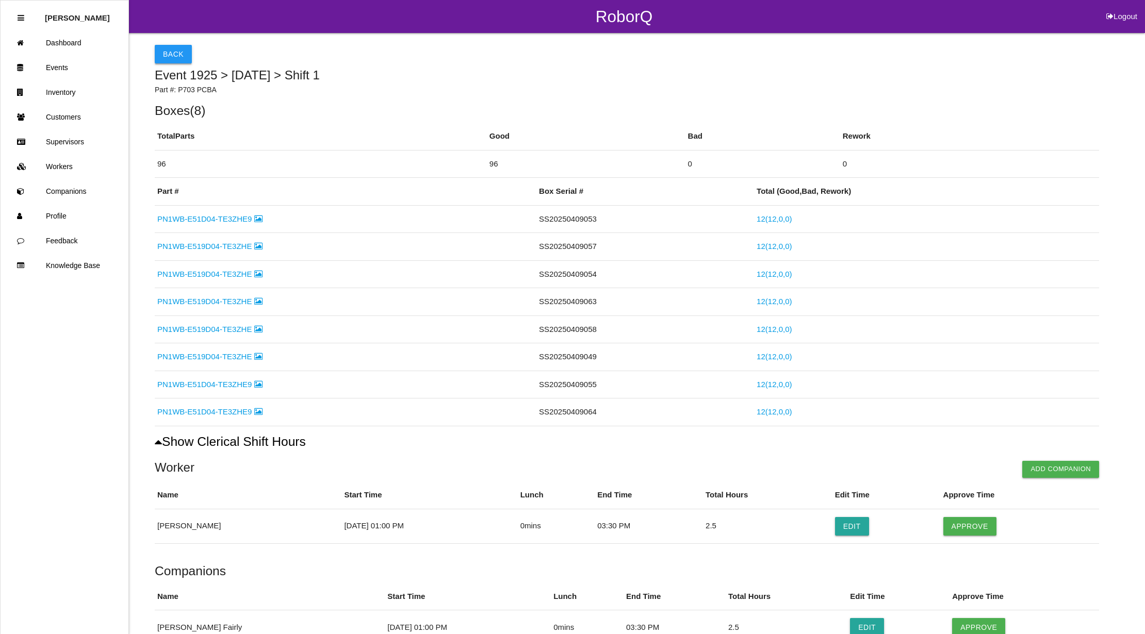
click at [186, 55] on button "Back" at bounding box center [173, 54] width 37 height 19
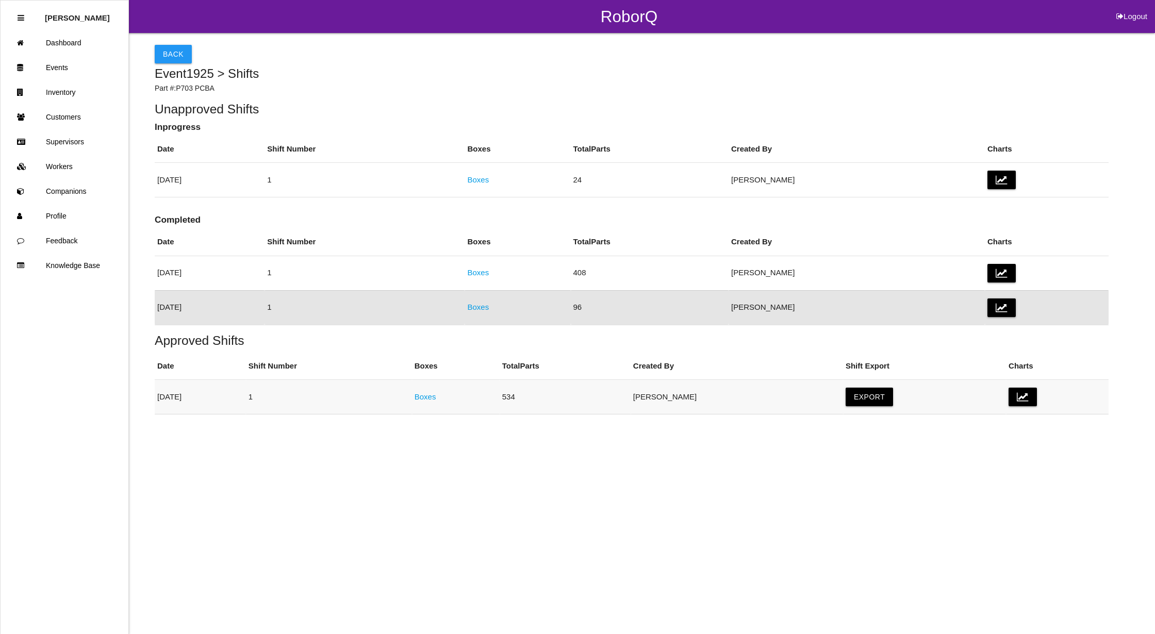
click at [436, 395] on link "Boxes" at bounding box center [426, 397] width 22 height 9
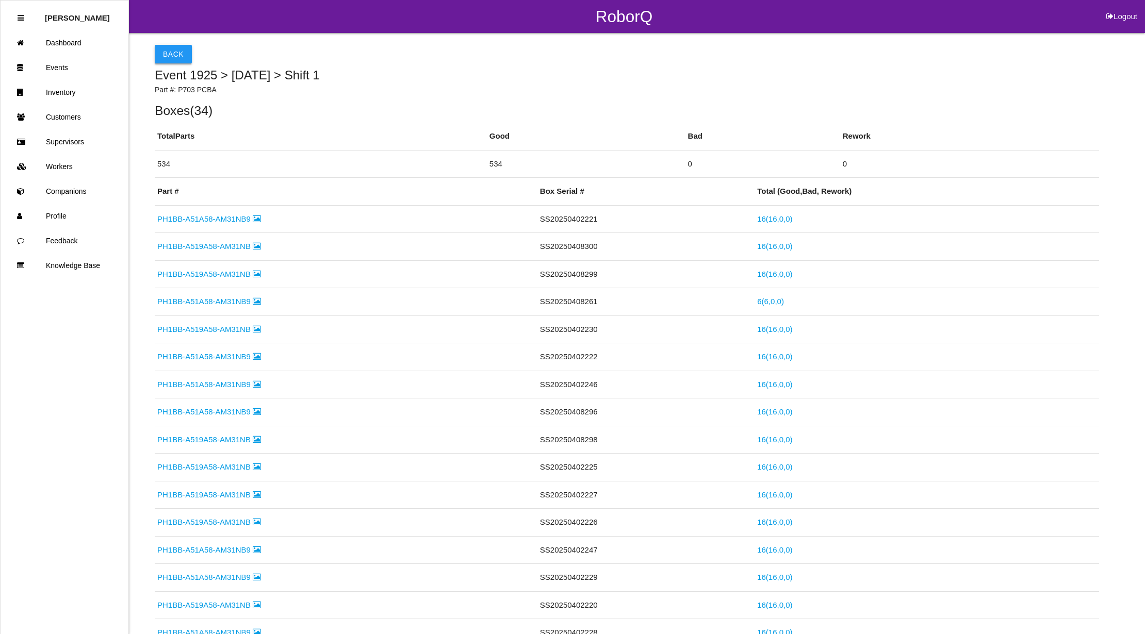
click at [179, 53] on button "Back" at bounding box center [173, 54] width 37 height 19
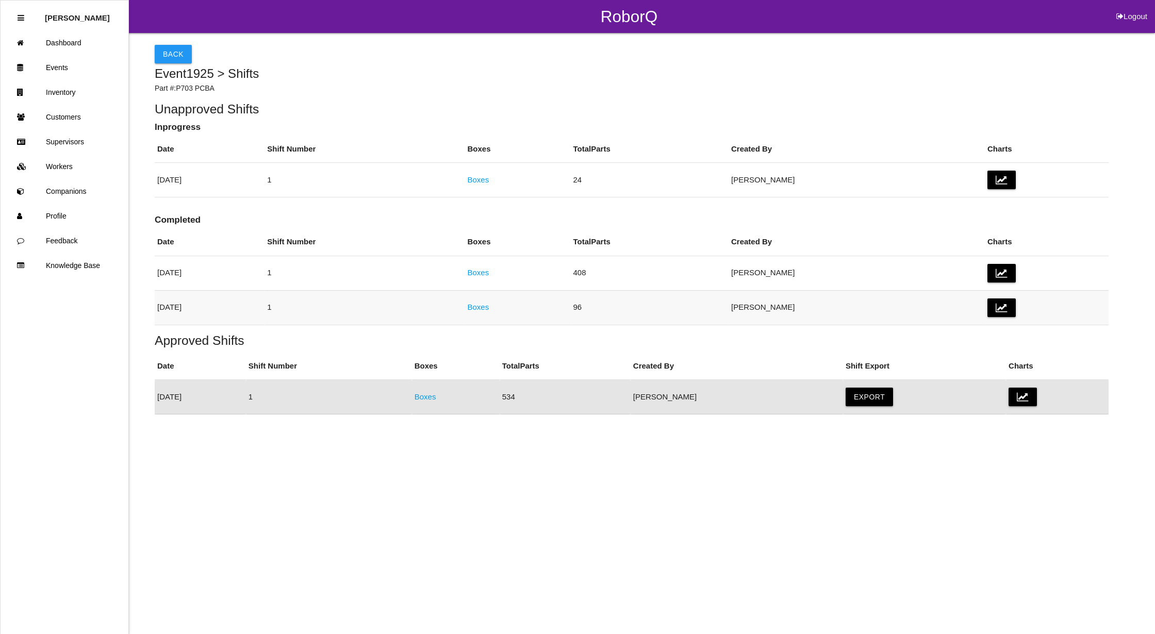
click at [489, 305] on link "Boxes" at bounding box center [478, 307] width 22 height 9
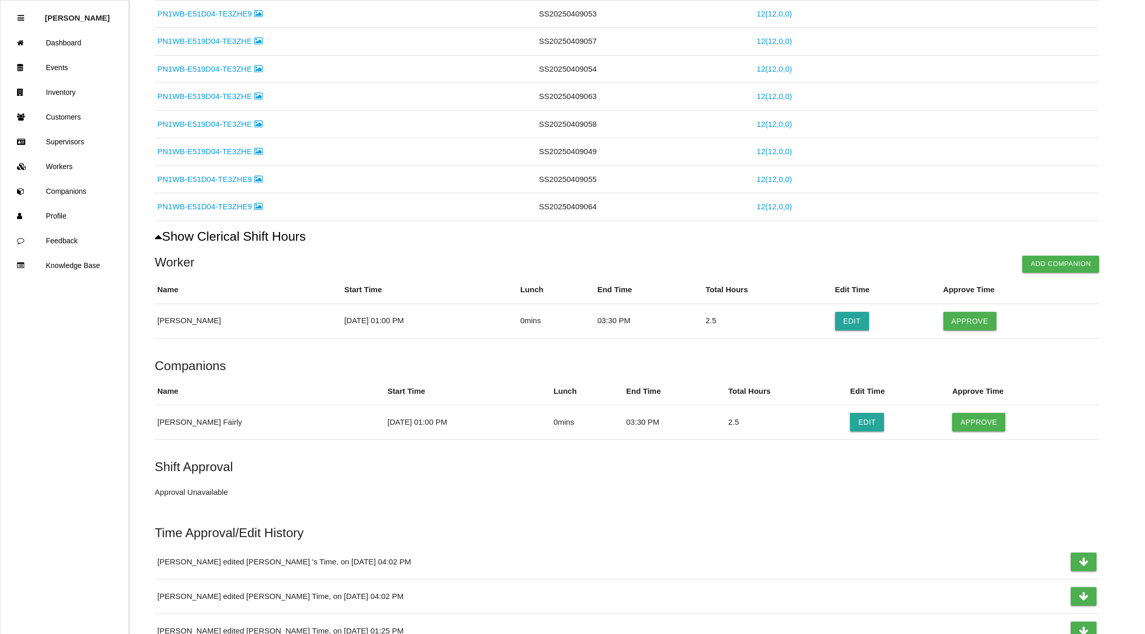
scroll to position [206, 0]
click at [988, 324] on button "Approve" at bounding box center [969, 320] width 53 height 19
click at [972, 423] on button "Approve" at bounding box center [978, 421] width 53 height 19
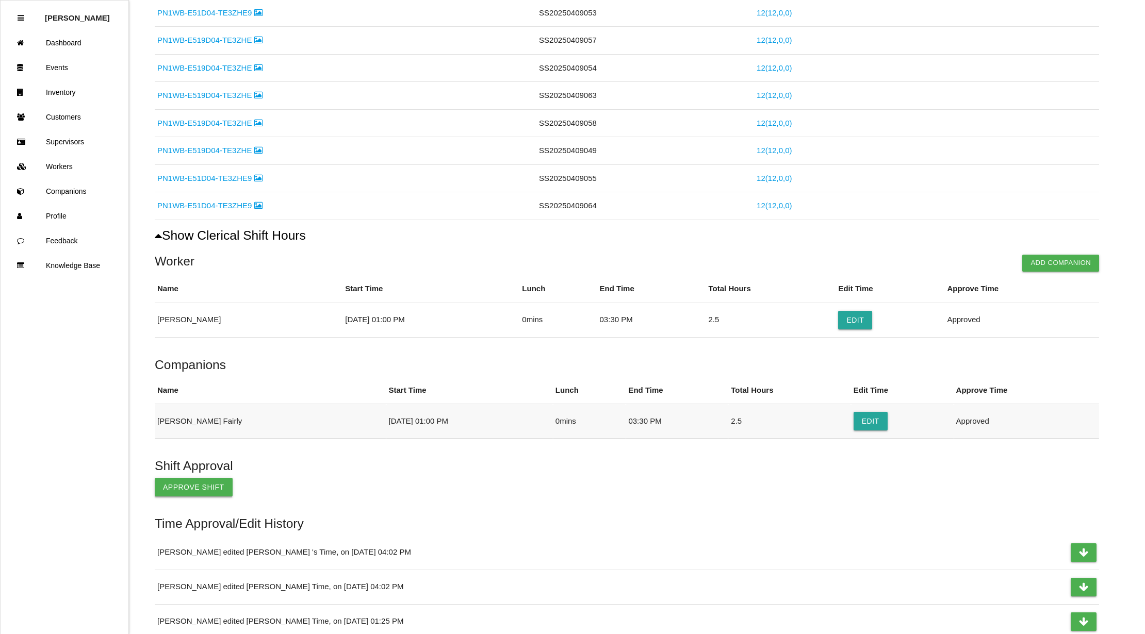
click at [188, 491] on button "Approve Shift" at bounding box center [194, 487] width 78 height 19
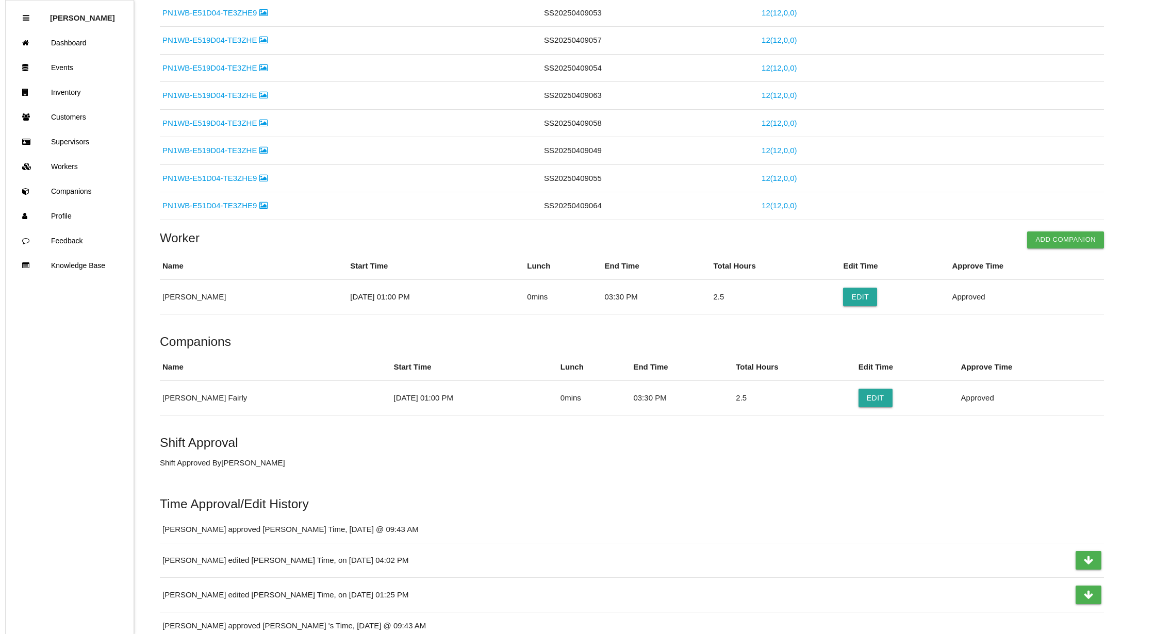
scroll to position [0, 0]
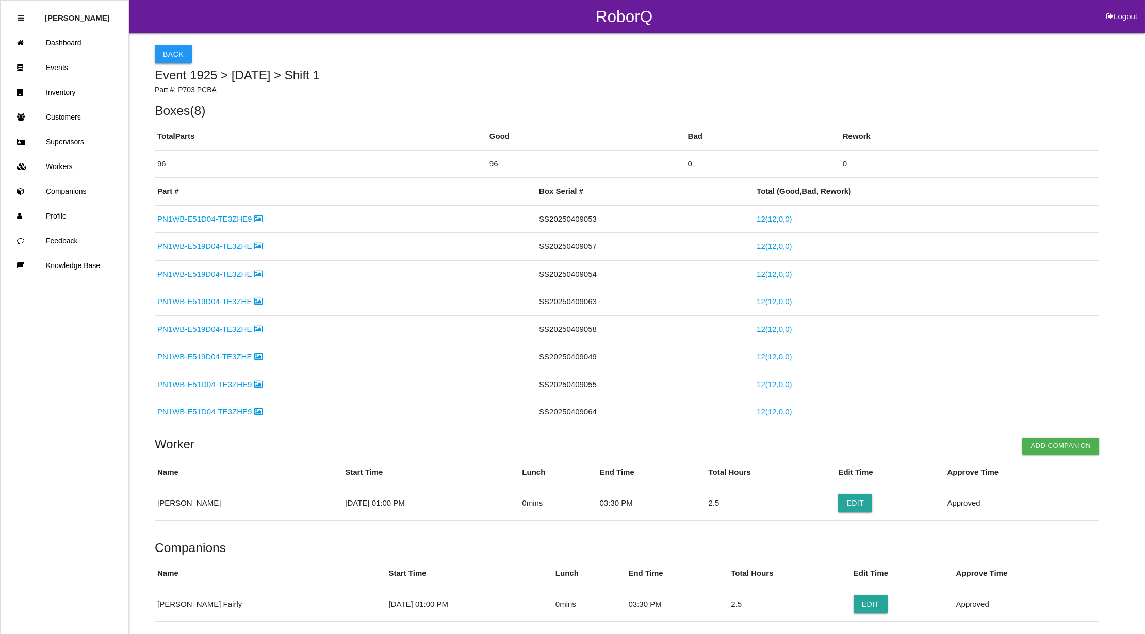
click at [168, 46] on button "Back" at bounding box center [173, 54] width 37 height 19
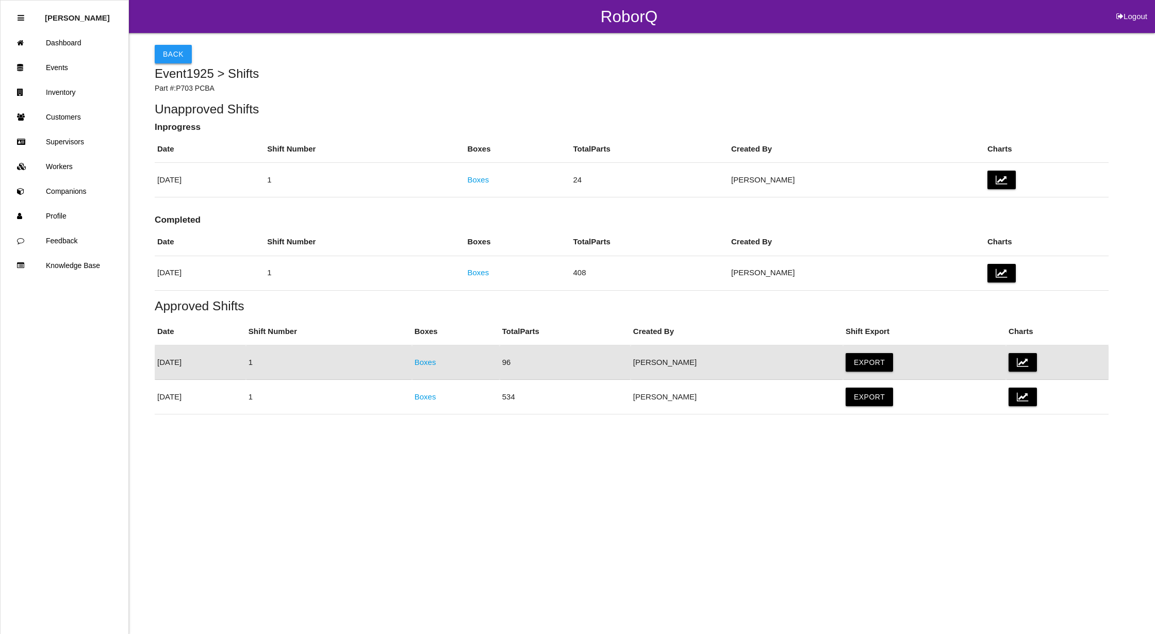
click at [180, 52] on button "Back" at bounding box center [173, 54] width 37 height 19
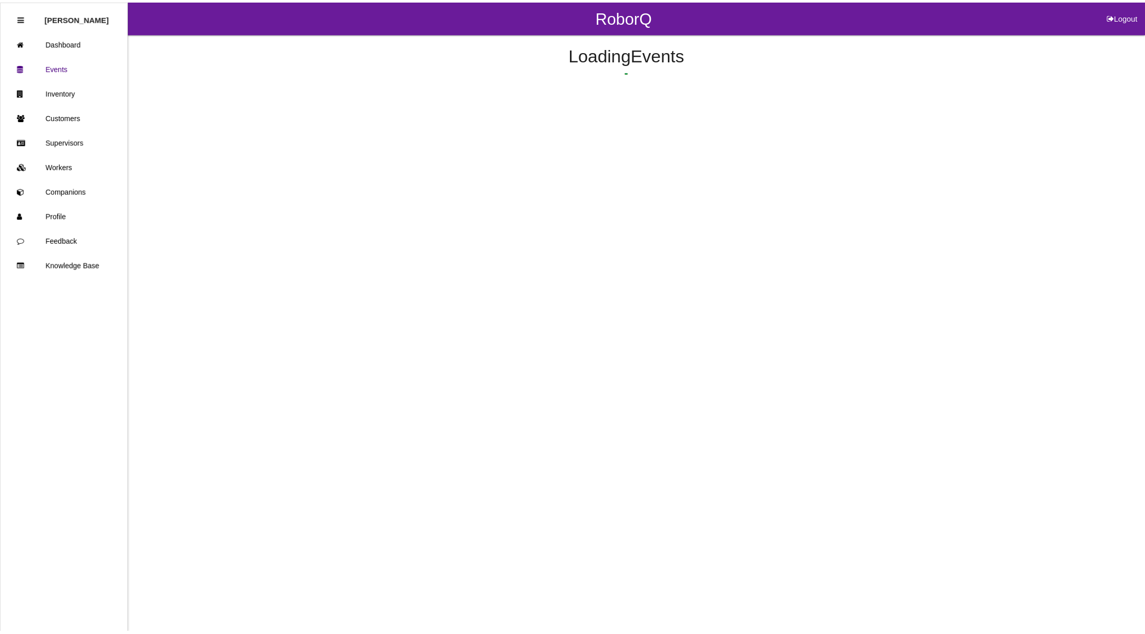
scroll to position [1, 0]
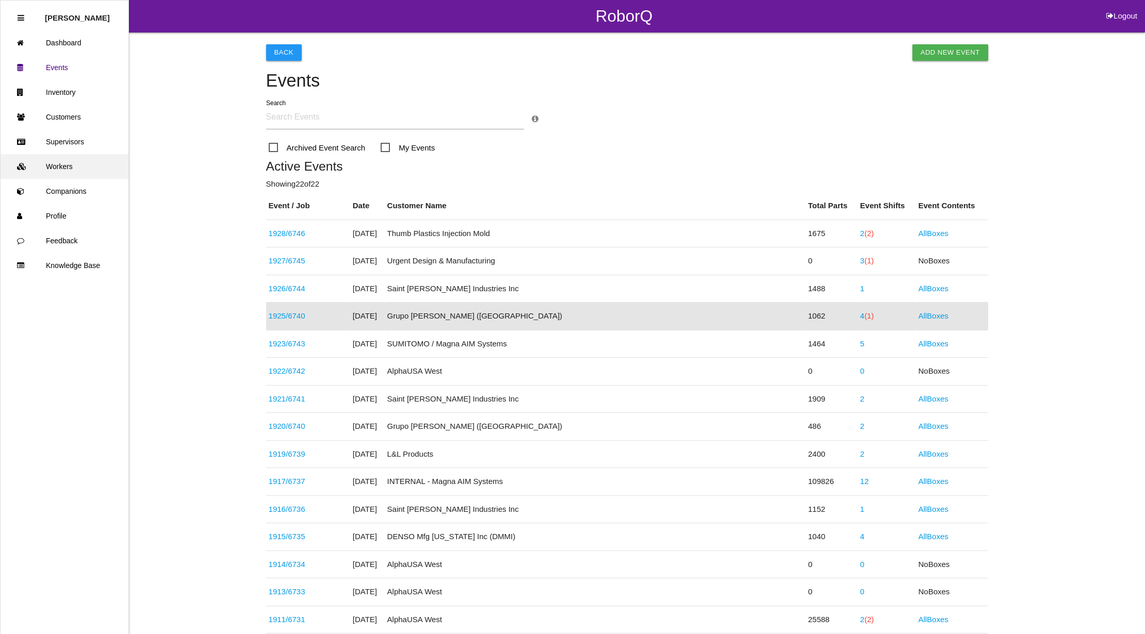
click at [69, 163] on link "Workers" at bounding box center [65, 166] width 128 height 25
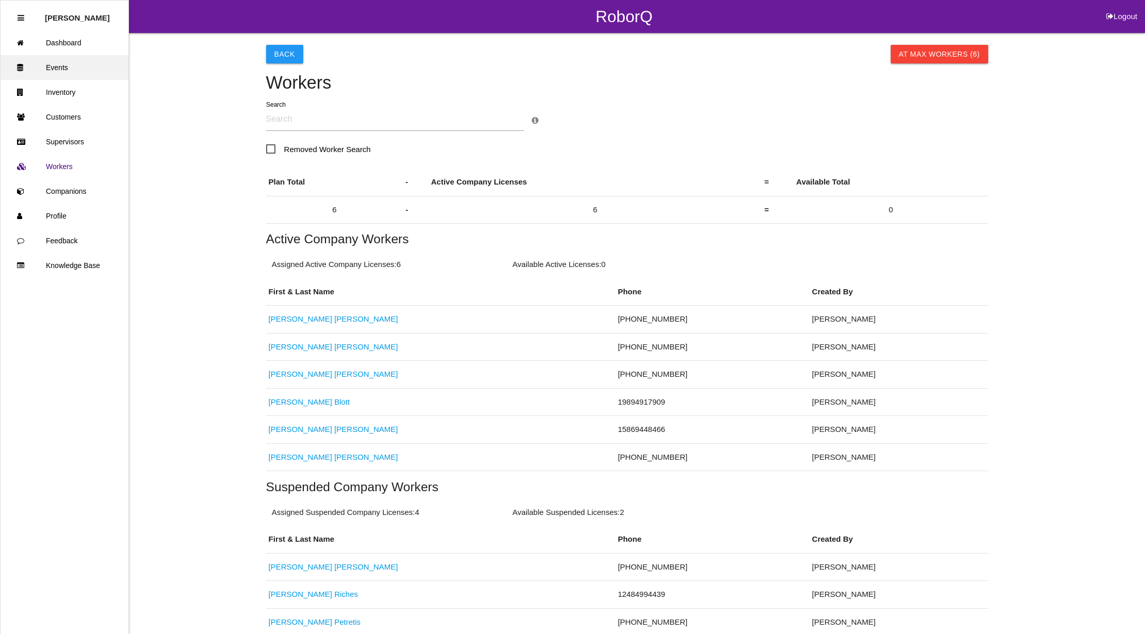
click at [64, 60] on link "Events" at bounding box center [65, 67] width 128 height 25
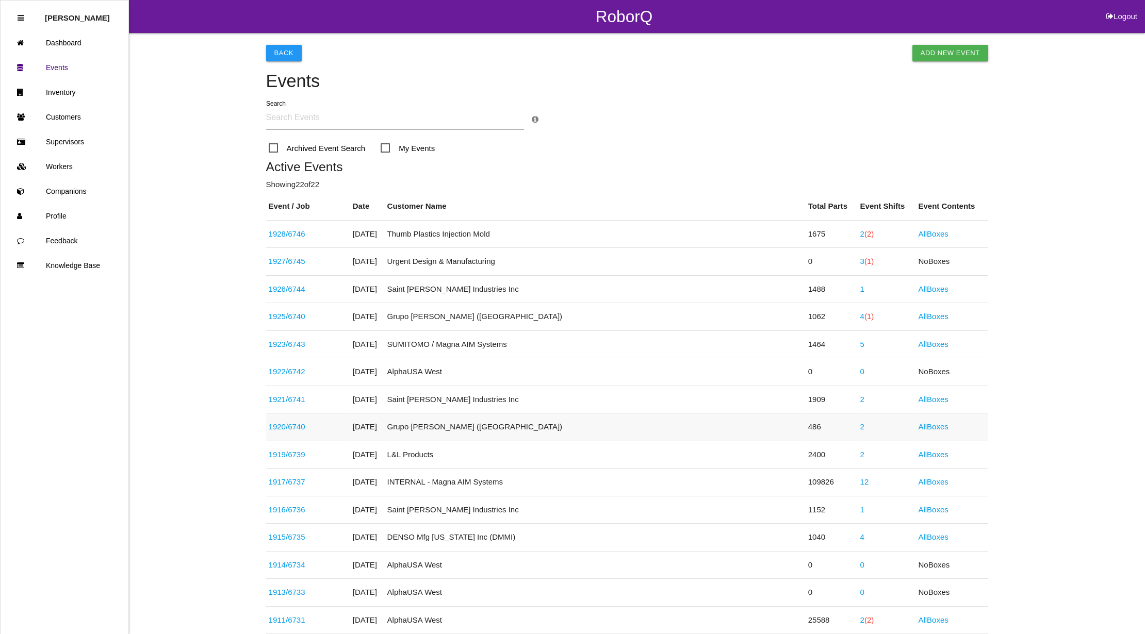
click at [860, 428] on link "2" at bounding box center [862, 426] width 4 height 9
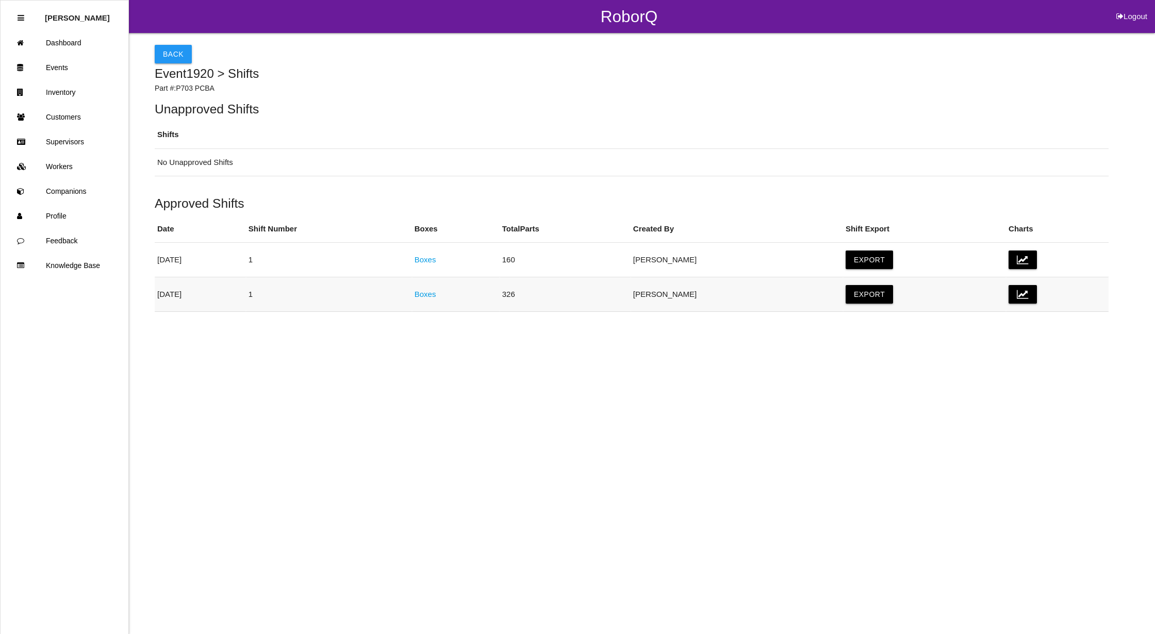
click at [436, 295] on link "Boxes" at bounding box center [426, 294] width 22 height 9
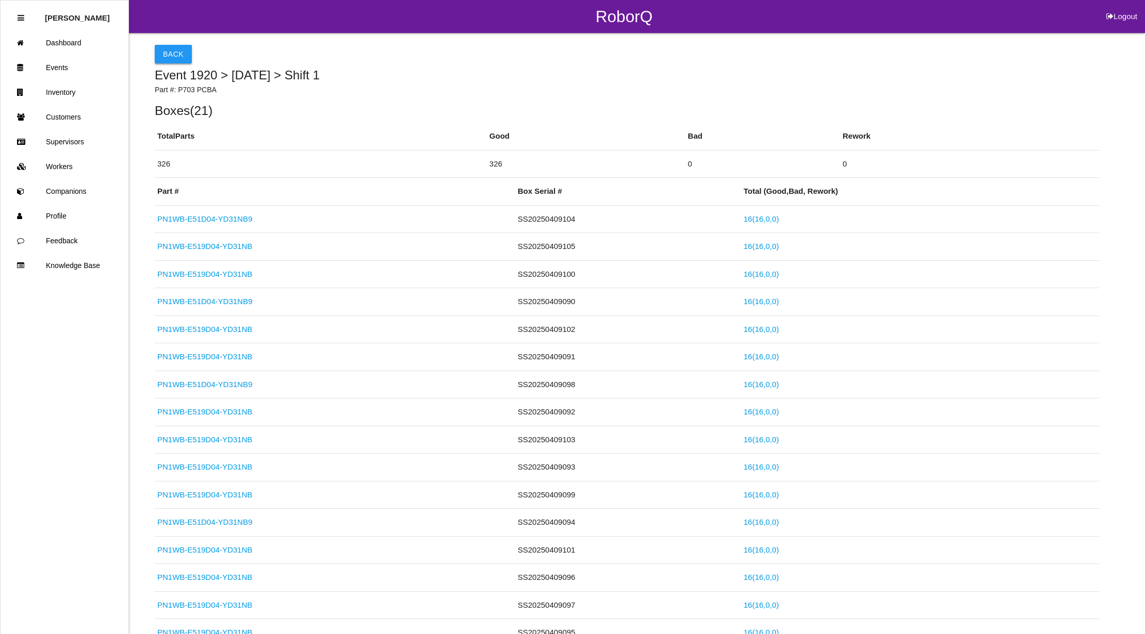
click at [170, 48] on button "Back" at bounding box center [173, 54] width 37 height 19
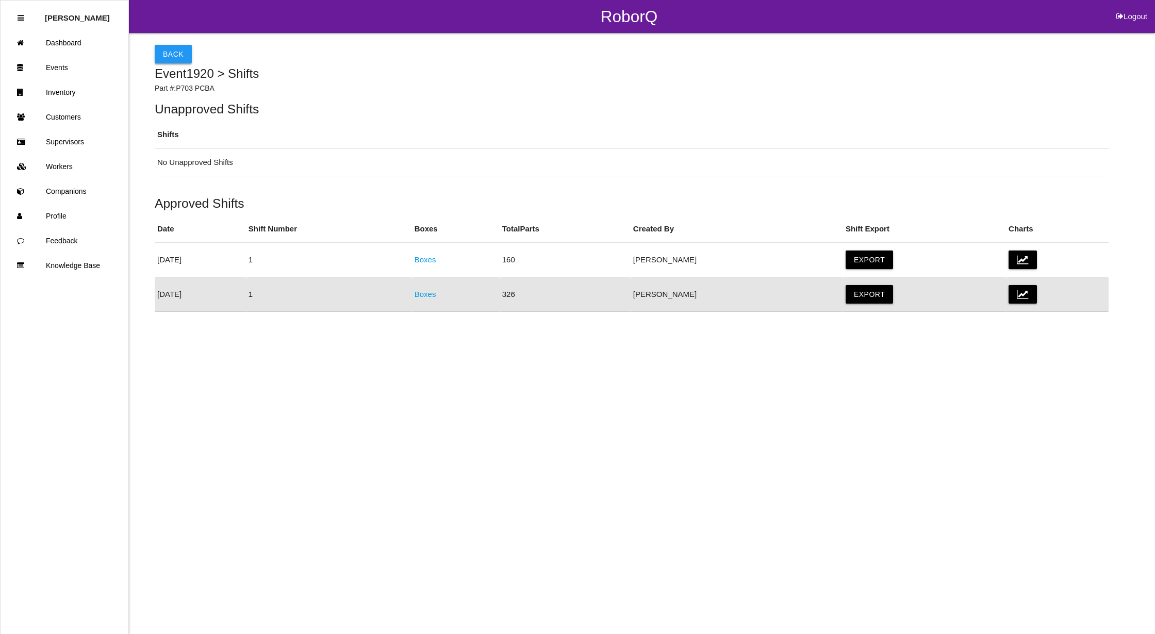
click at [173, 50] on button "Back" at bounding box center [173, 54] width 37 height 19
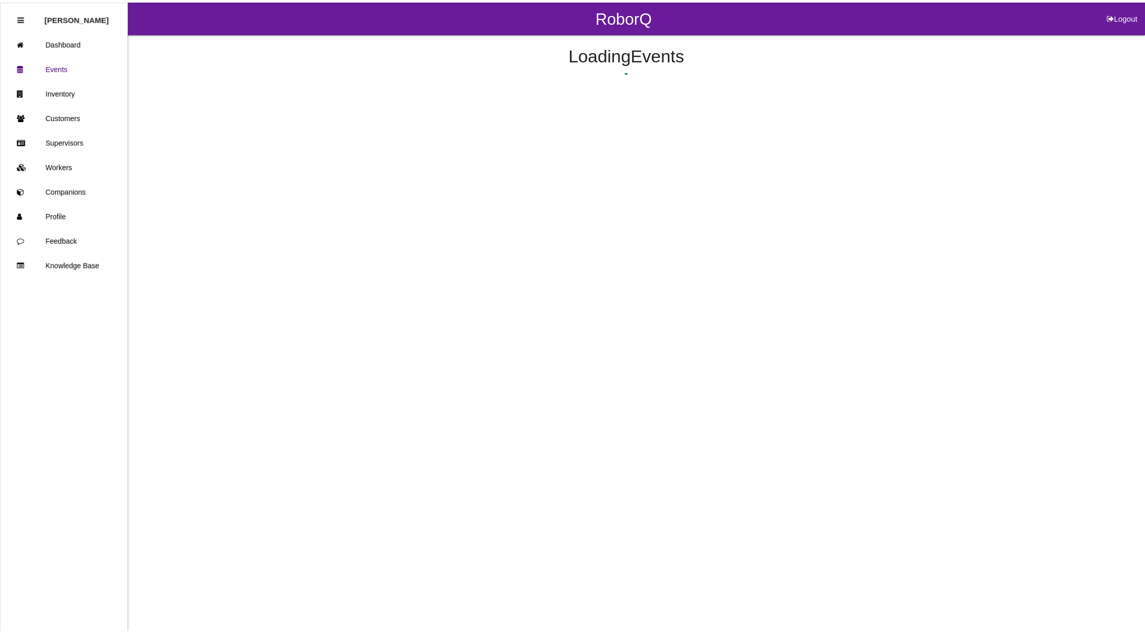
scroll to position [111, 0]
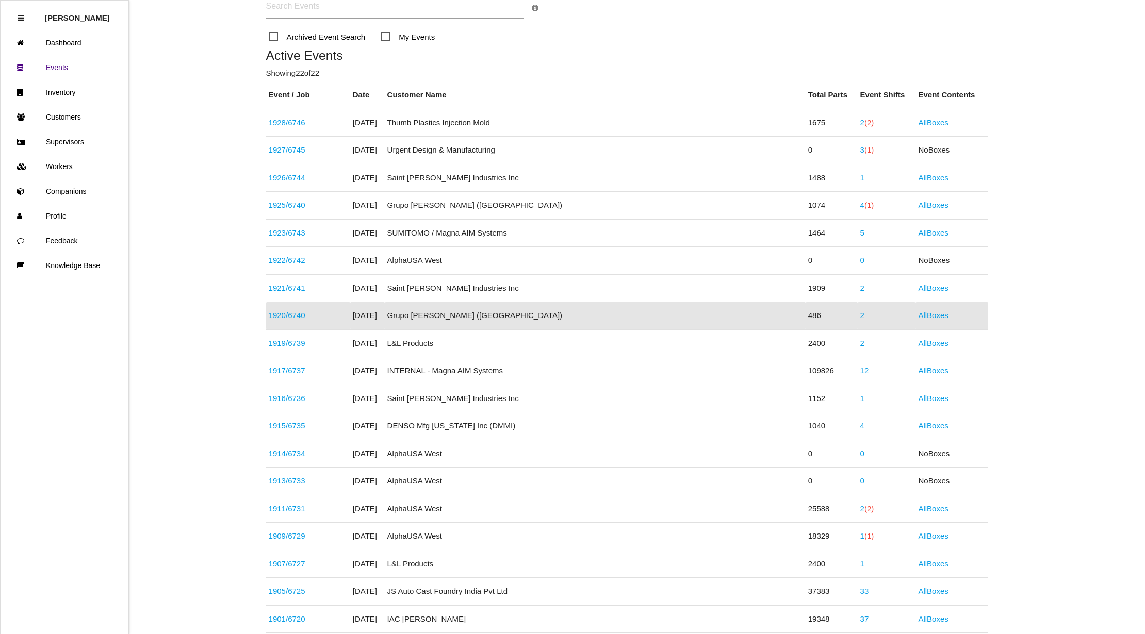
click at [860, 316] on link "2" at bounding box center [862, 315] width 4 height 9
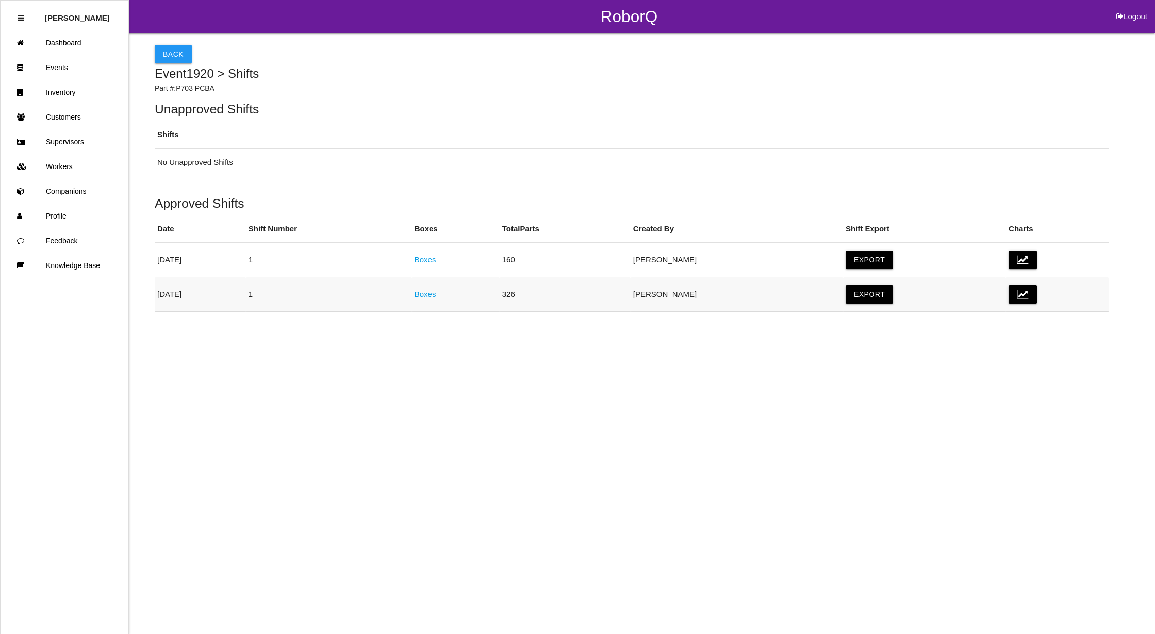
click at [436, 294] on link "Boxes" at bounding box center [426, 294] width 22 height 9
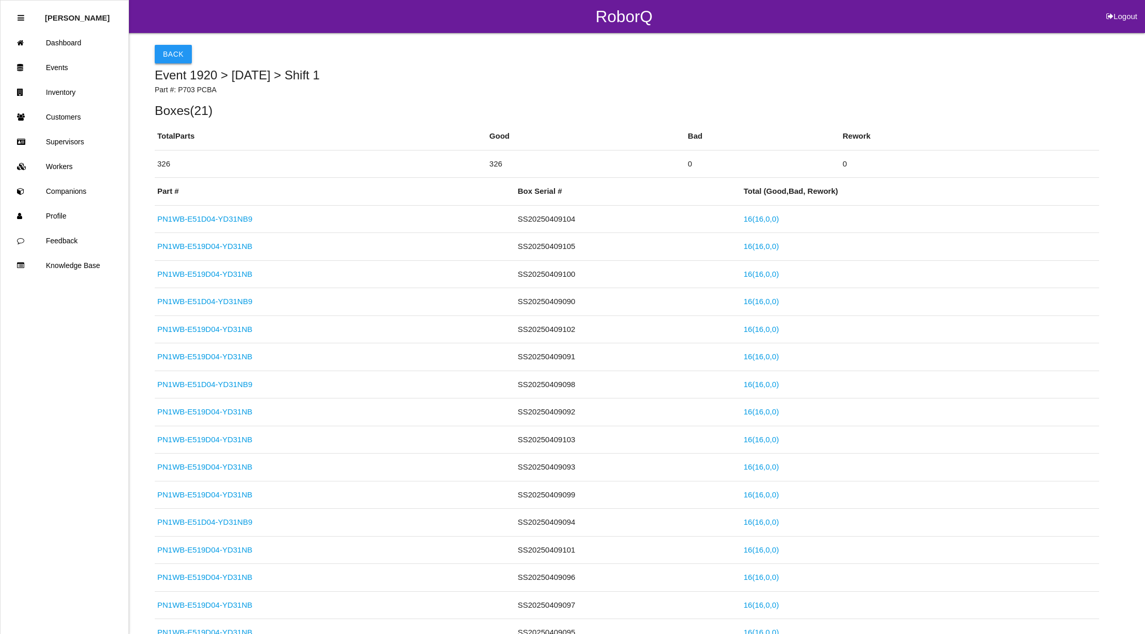
click at [174, 54] on button "Back" at bounding box center [173, 54] width 37 height 19
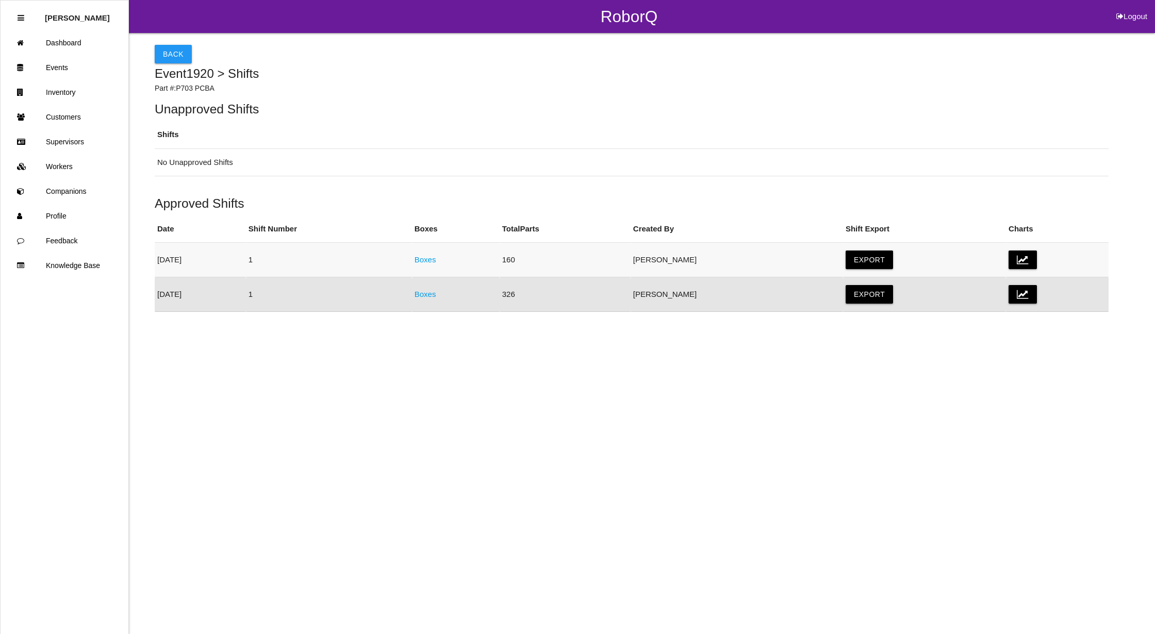
click at [436, 258] on link "Boxes" at bounding box center [426, 259] width 22 height 9
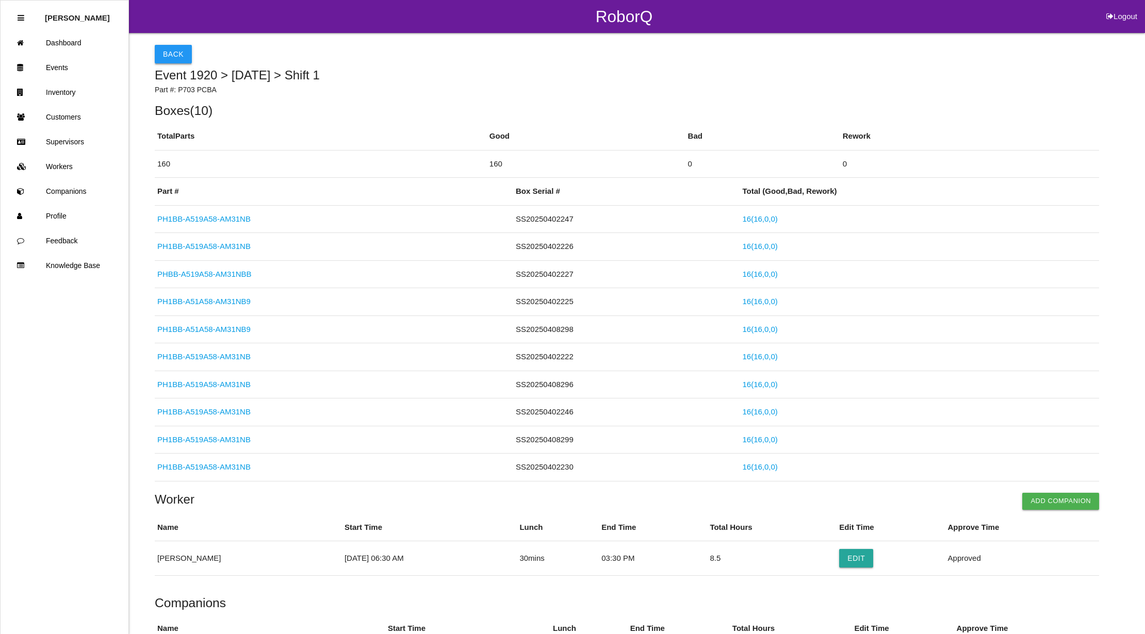
click at [179, 52] on button "Back" at bounding box center [173, 54] width 37 height 19
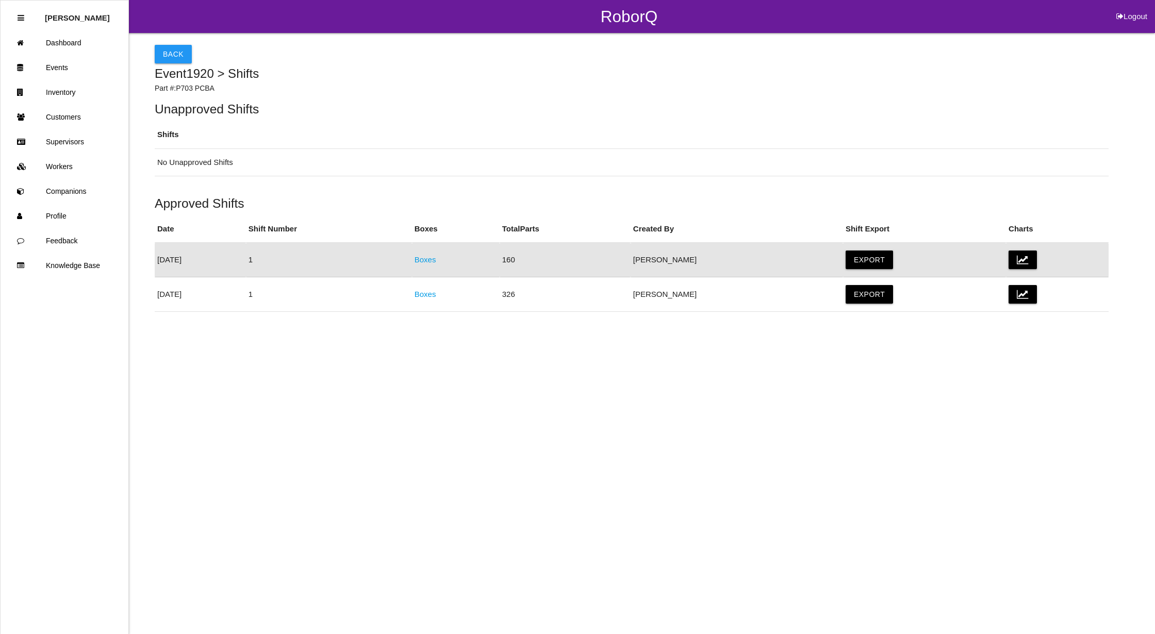
click at [179, 52] on button "Back" at bounding box center [173, 54] width 37 height 19
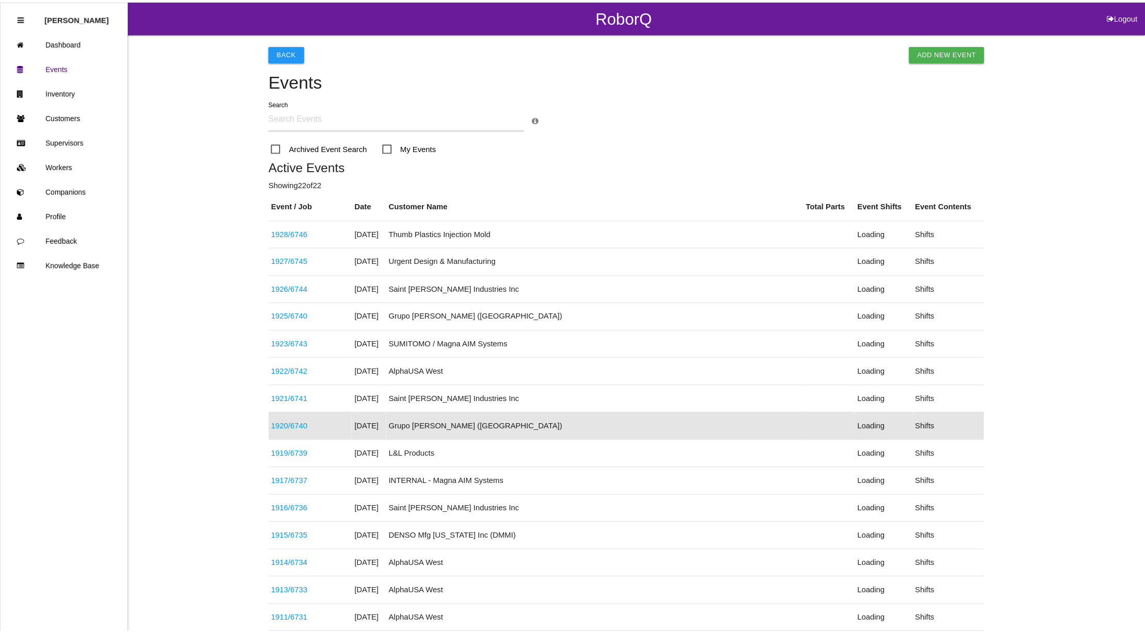
scroll to position [111, 0]
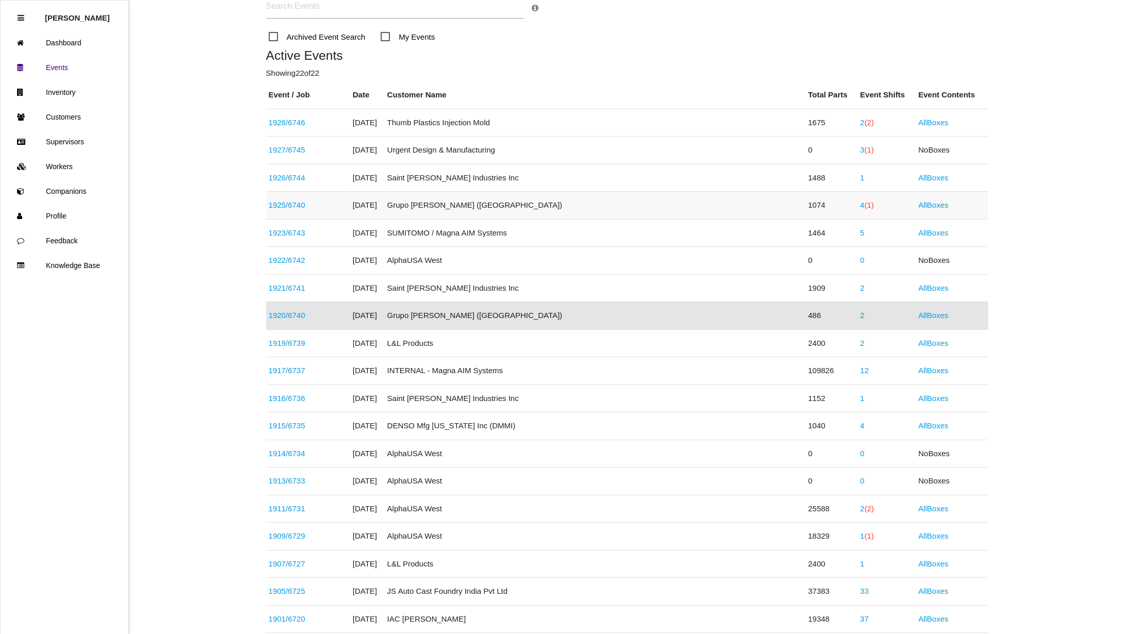
click at [864, 202] on span "(1)" at bounding box center [868, 205] width 9 height 9
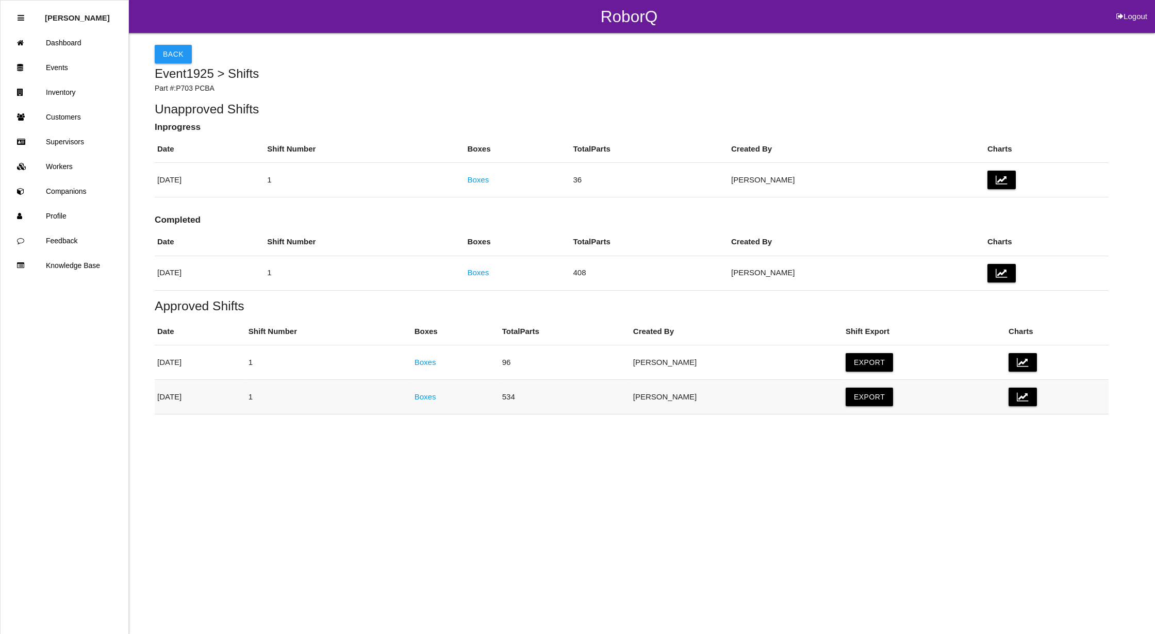
click at [436, 398] on link "Boxes" at bounding box center [426, 397] width 22 height 9
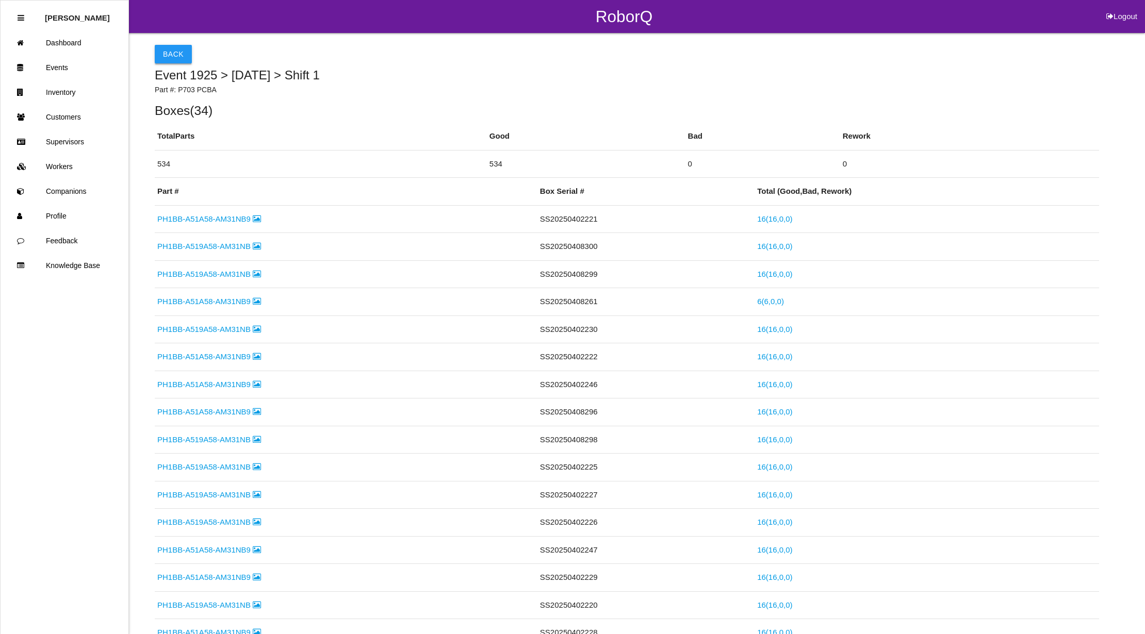
click at [160, 48] on button "Back" at bounding box center [173, 54] width 37 height 19
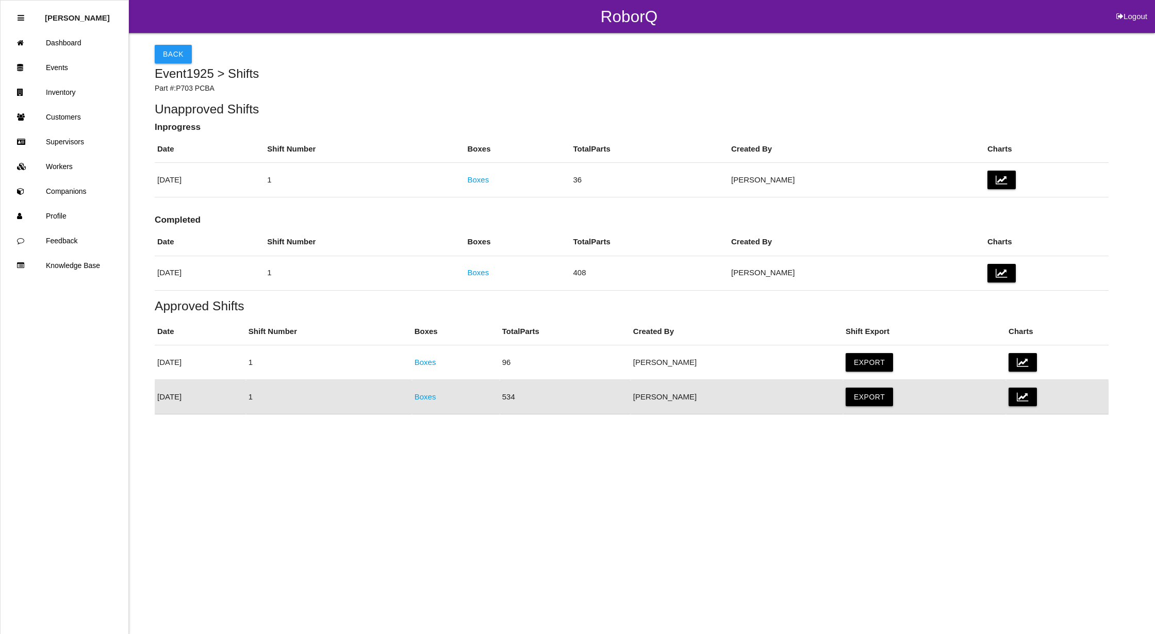
click at [436, 359] on link "Boxes" at bounding box center [426, 362] width 22 height 9
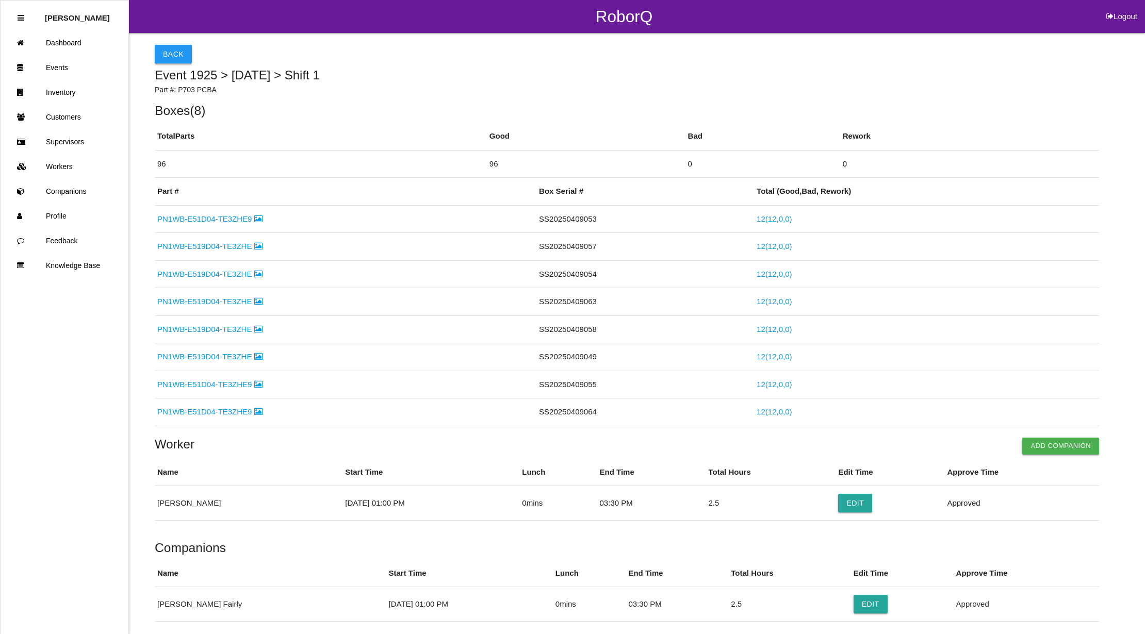
click at [168, 54] on button "Back" at bounding box center [173, 54] width 37 height 19
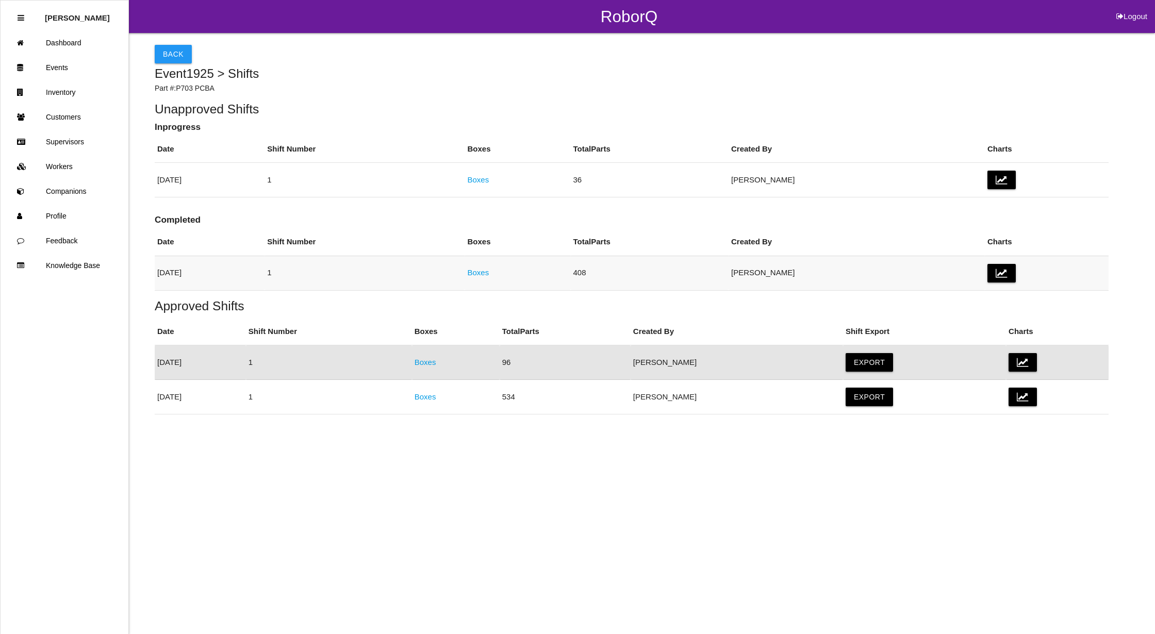
click at [489, 268] on link "Boxes" at bounding box center [478, 272] width 22 height 9
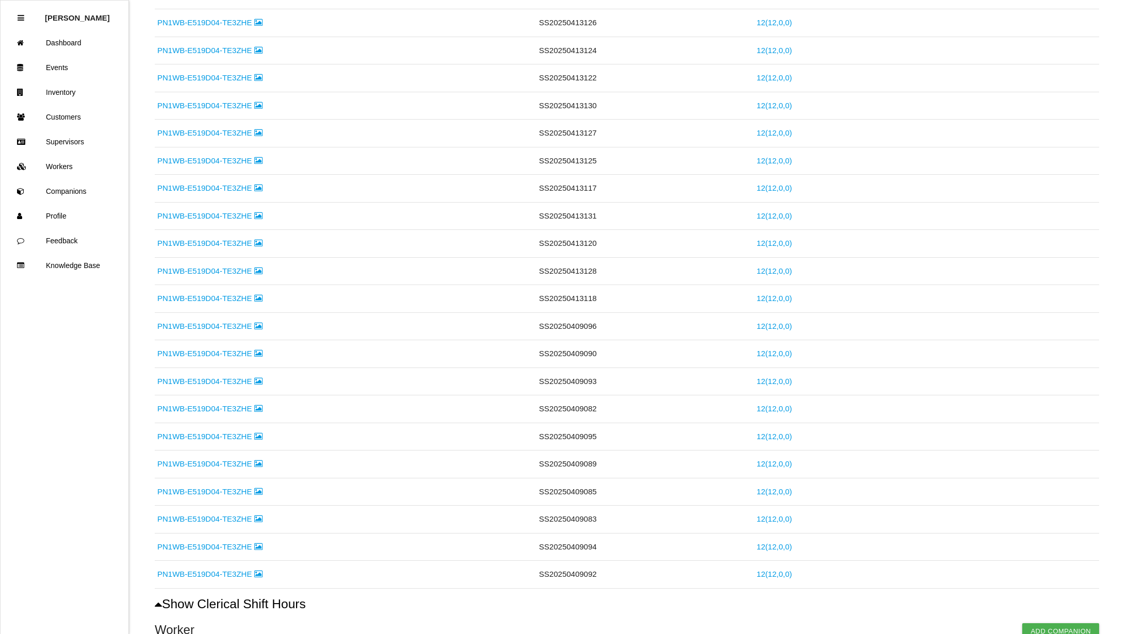
scroll to position [925, 0]
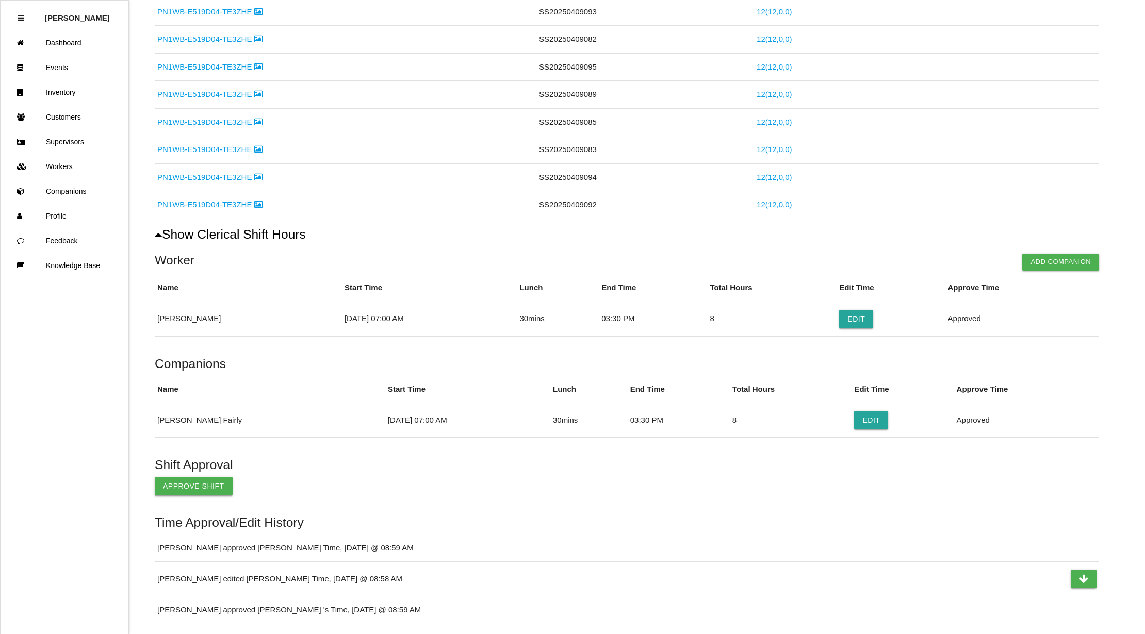
click at [209, 488] on button "Approve Shift" at bounding box center [194, 486] width 78 height 19
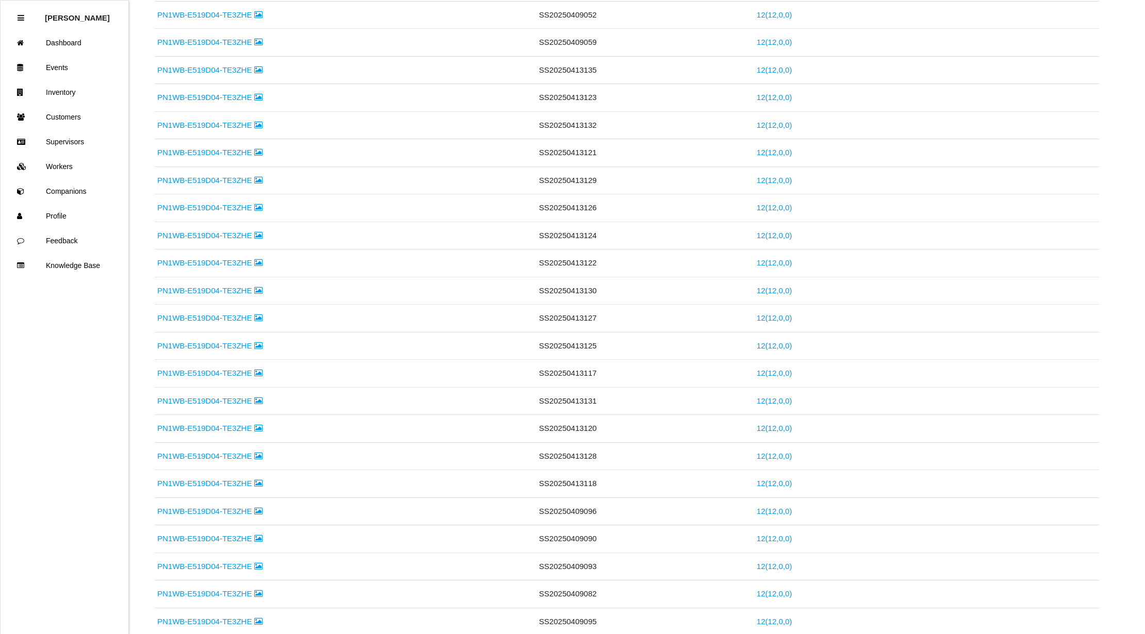
scroll to position [3, 0]
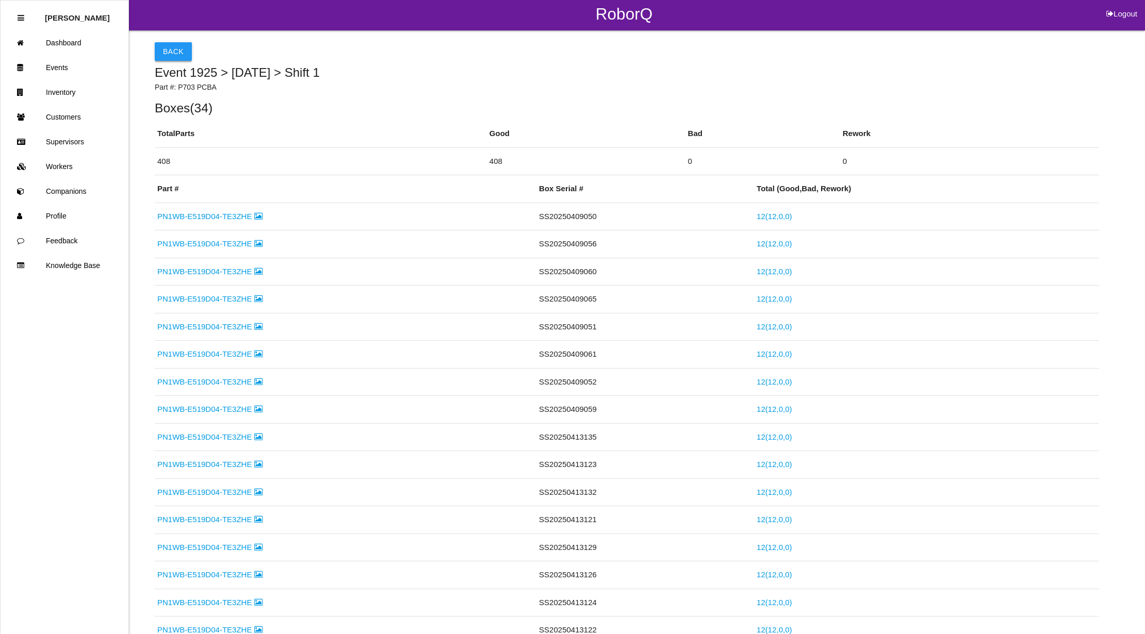
click at [180, 50] on button "Back" at bounding box center [173, 51] width 37 height 19
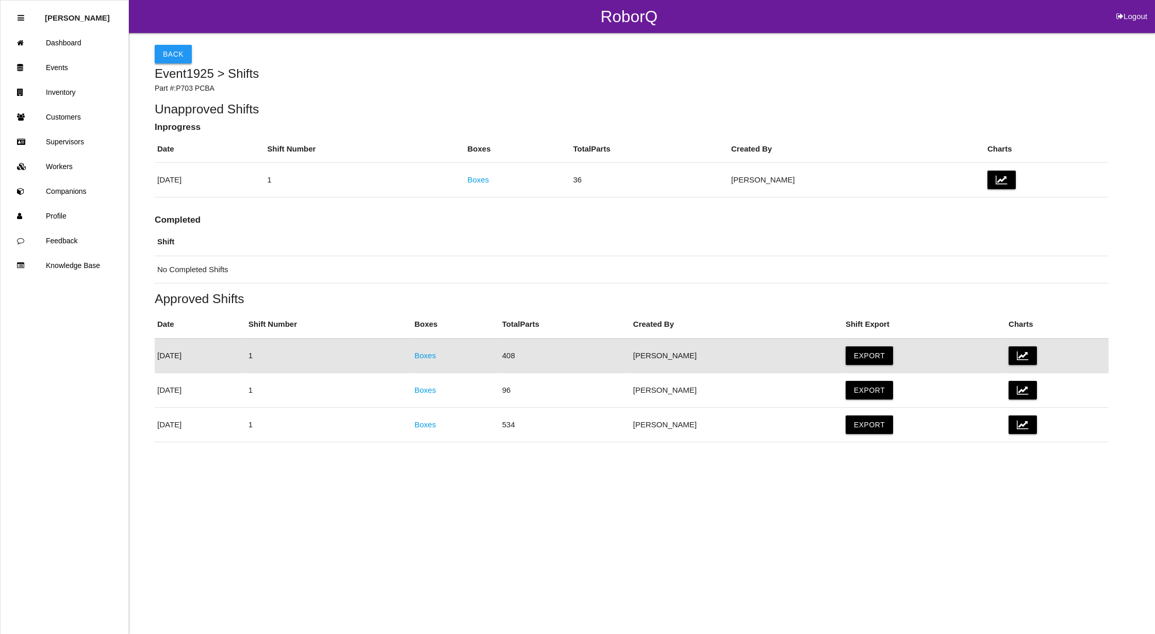
click at [159, 48] on button "Back" at bounding box center [173, 54] width 37 height 19
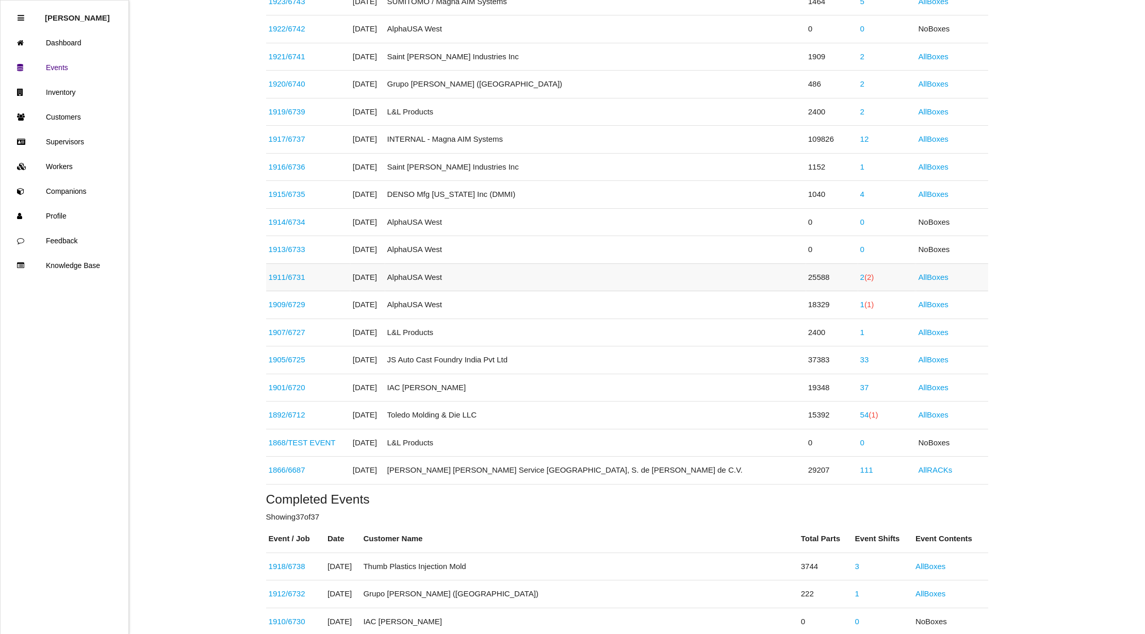
scroll to position [345, 0]
click at [286, 385] on link "1901 / 6720" at bounding box center [287, 386] width 37 height 9
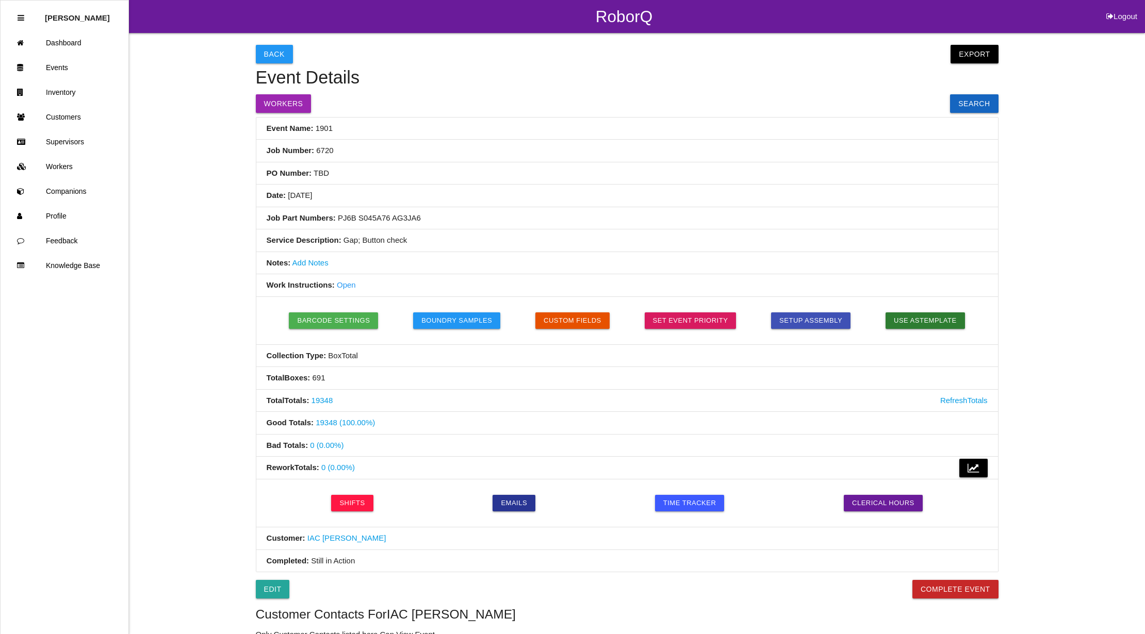
scroll to position [344, 0]
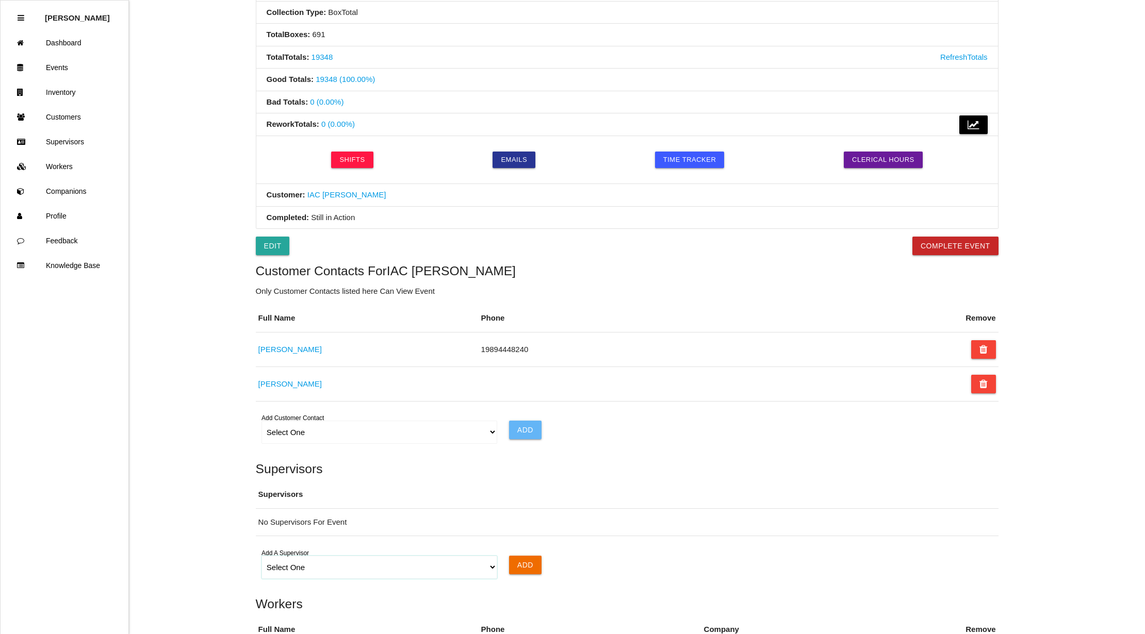
click at [492, 574] on select "Select One [PERSON_NAME]" at bounding box center [380, 567] width 236 height 23
select select "6702dd267ee3f70a3ba61479"
click at [262, 560] on select "Select One [PERSON_NAME]" at bounding box center [380, 567] width 236 height 23
click at [516, 569] on input "Add" at bounding box center [525, 565] width 32 height 19
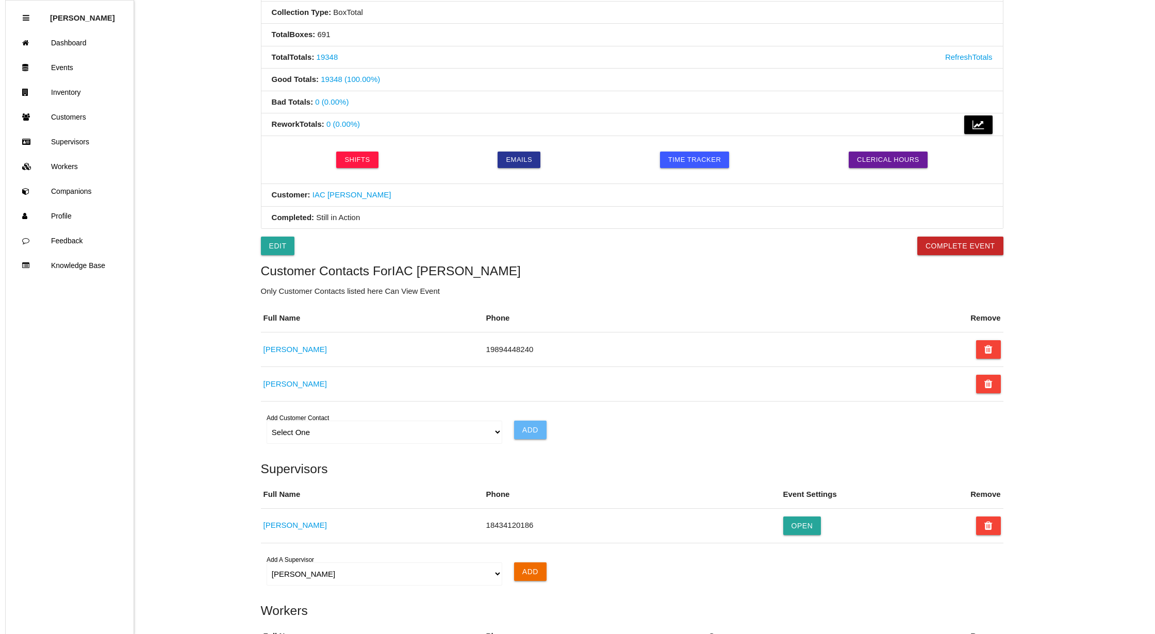
scroll to position [0, 0]
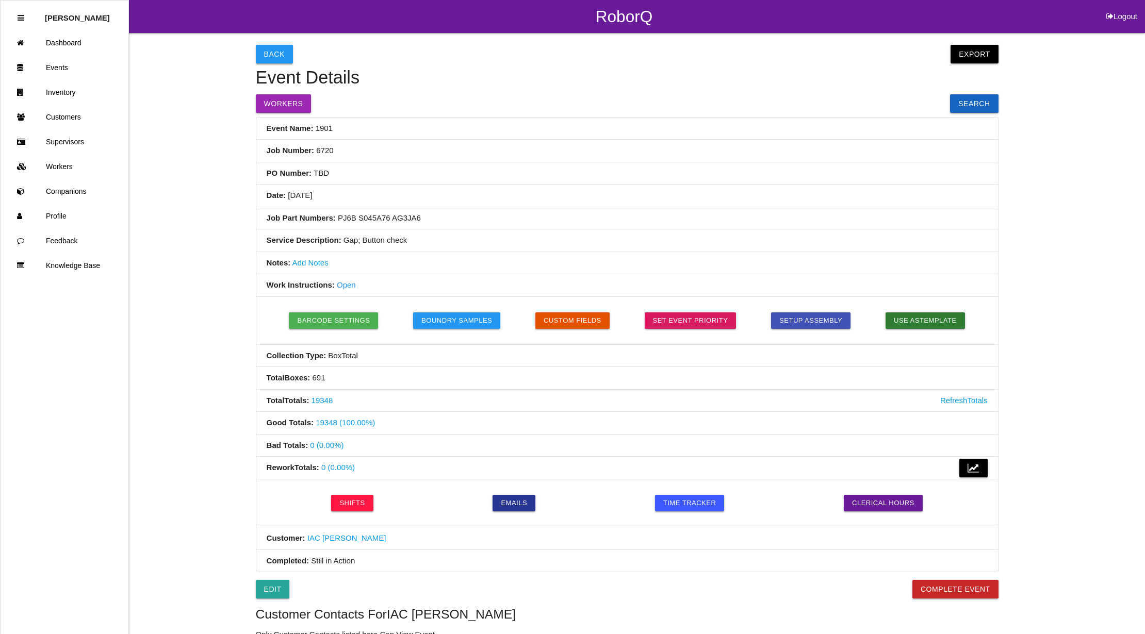
click at [281, 50] on button "Back" at bounding box center [274, 54] width 37 height 19
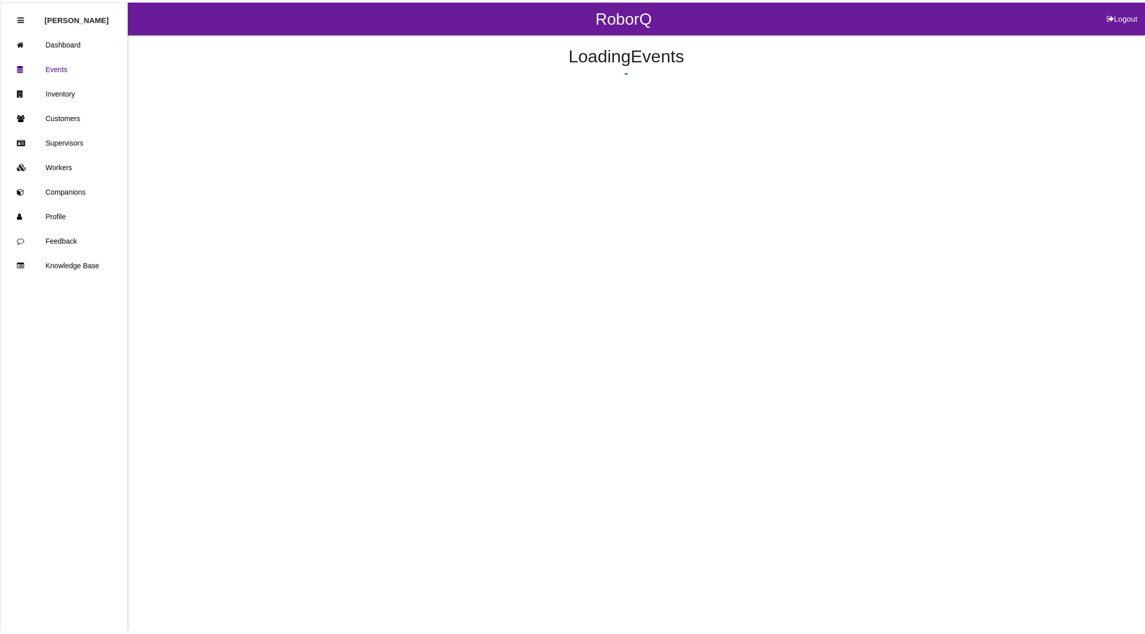
scroll to position [417, 0]
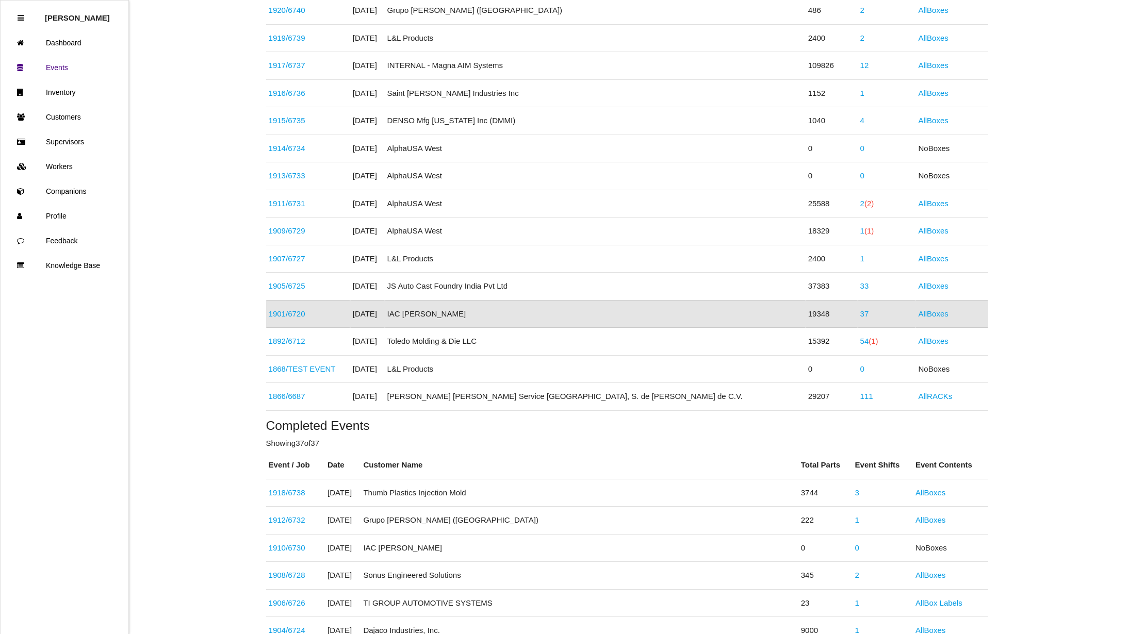
click at [860, 343] on link "54 (1)" at bounding box center [869, 341] width 18 height 9
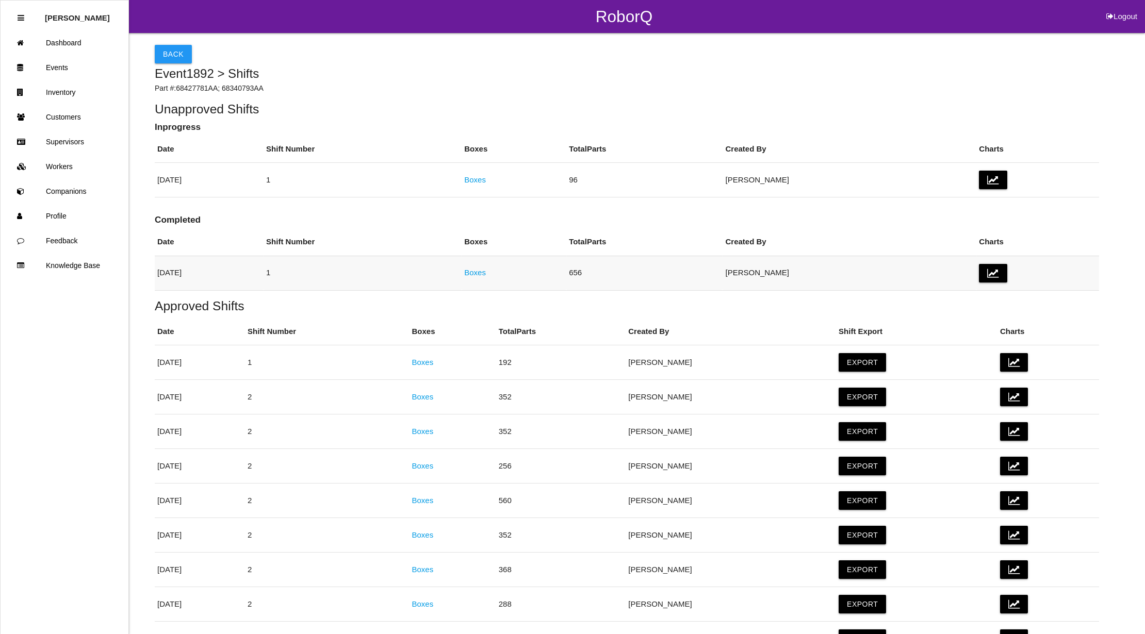
click at [486, 272] on link "Boxes" at bounding box center [475, 272] width 22 height 9
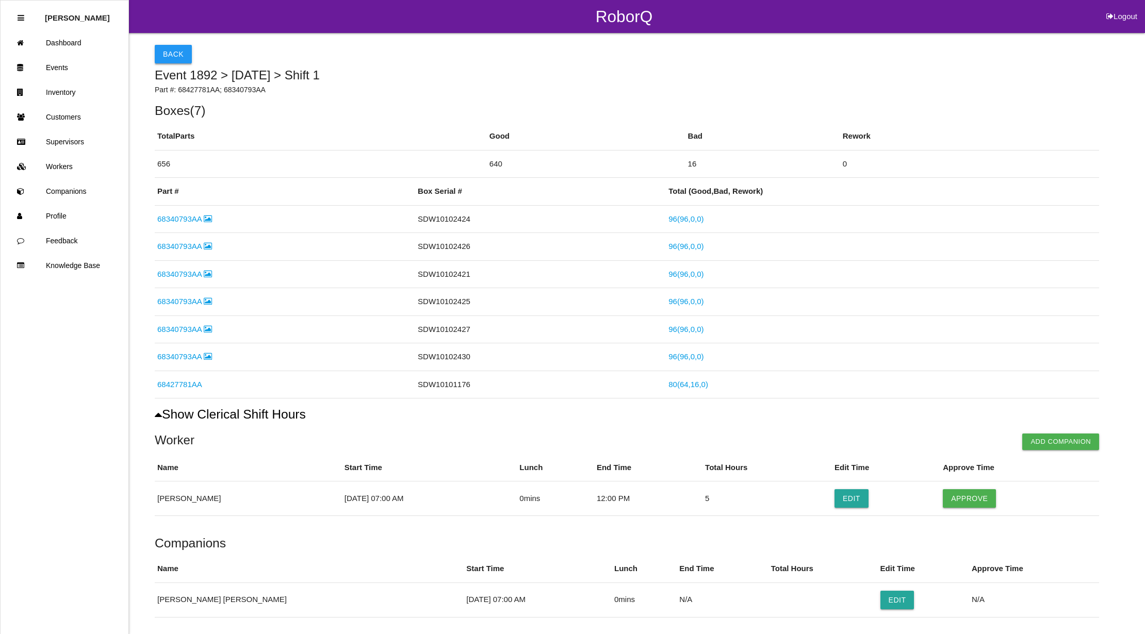
click at [170, 54] on button "Back" at bounding box center [173, 54] width 37 height 19
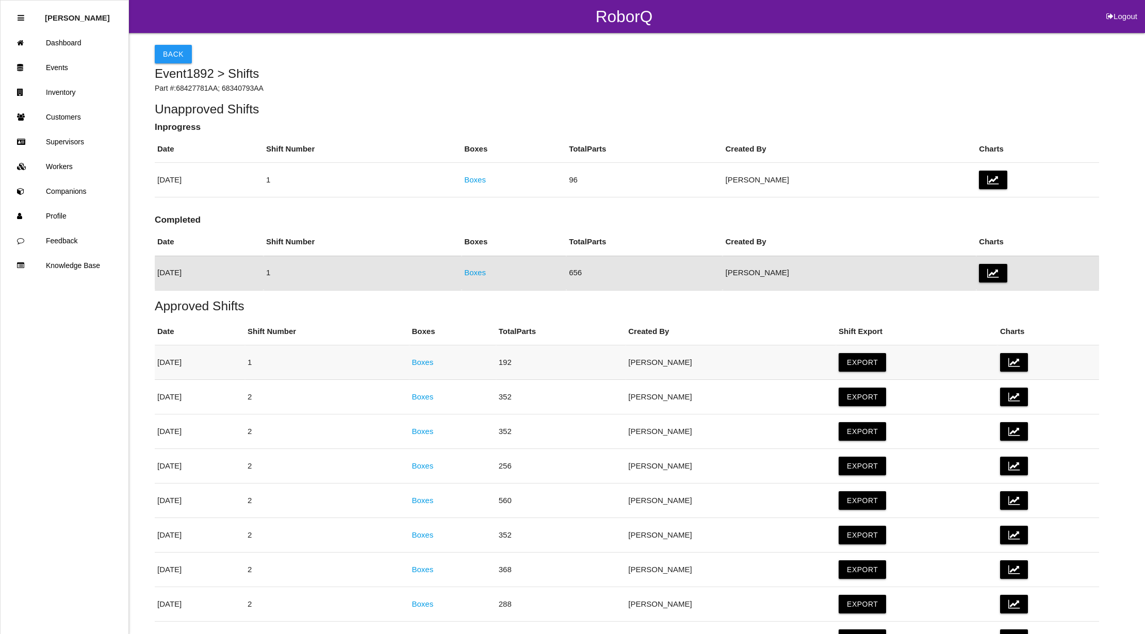
click at [434, 362] on link "Boxes" at bounding box center [423, 362] width 22 height 9
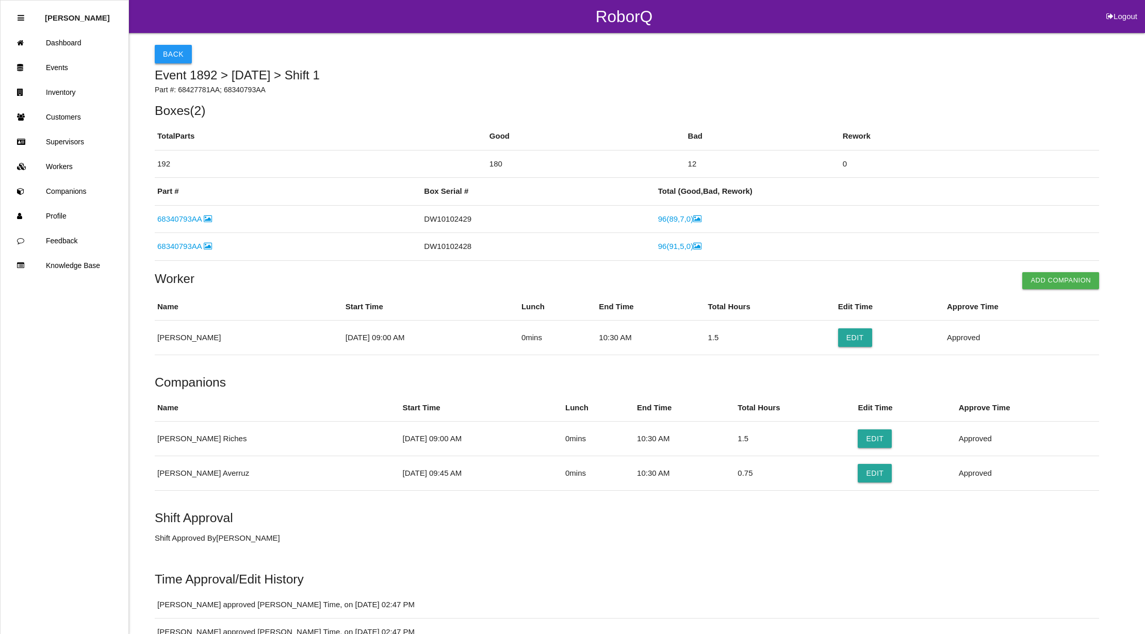
click at [166, 47] on button "Back" at bounding box center [173, 54] width 37 height 19
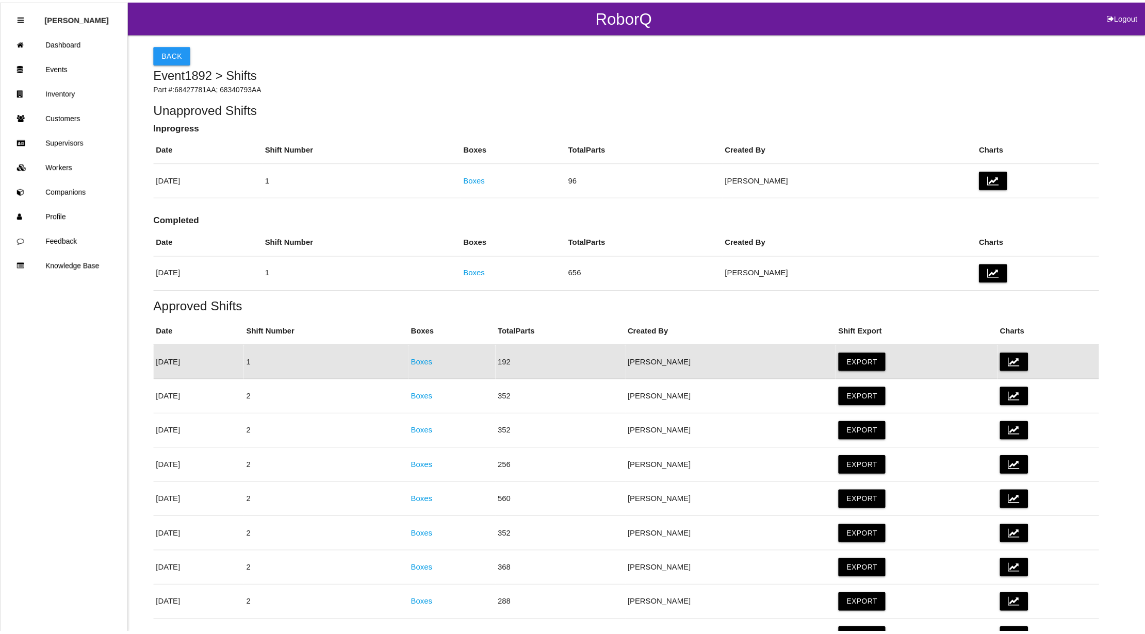
scroll to position [46, 0]
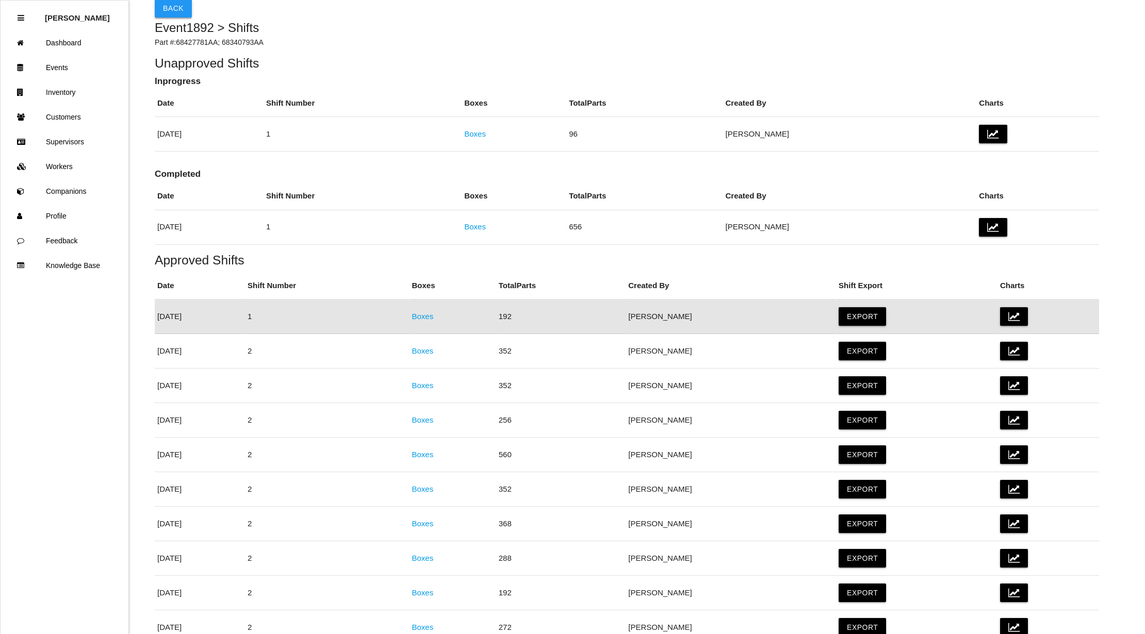
click at [170, 4] on button "Back" at bounding box center [173, 8] width 37 height 19
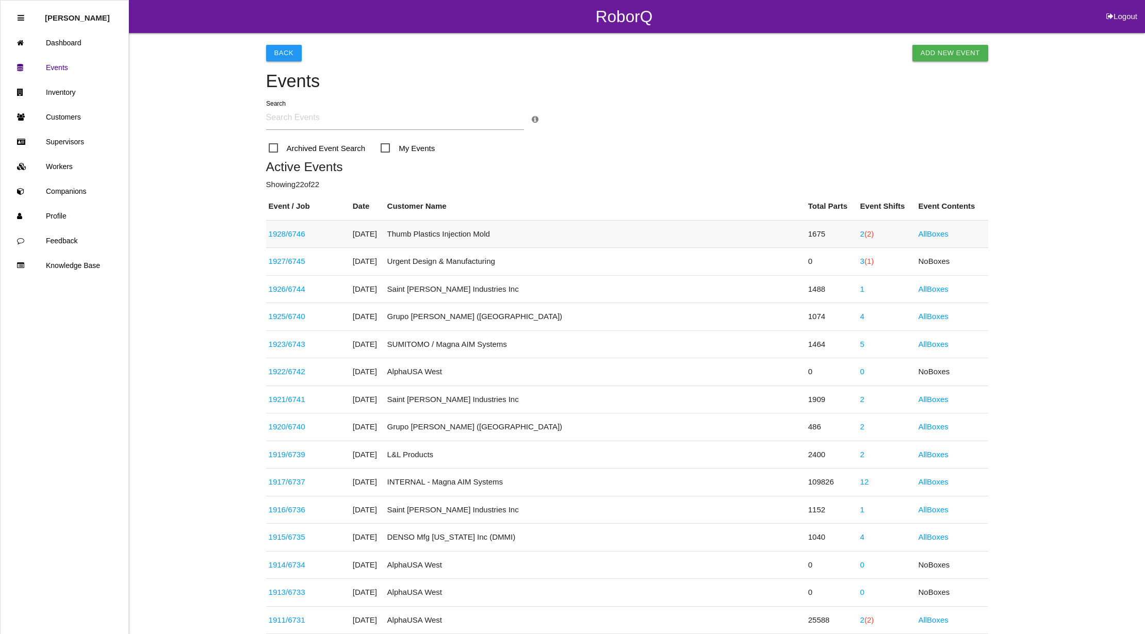
click at [864, 230] on span "(2)" at bounding box center [868, 234] width 9 height 9
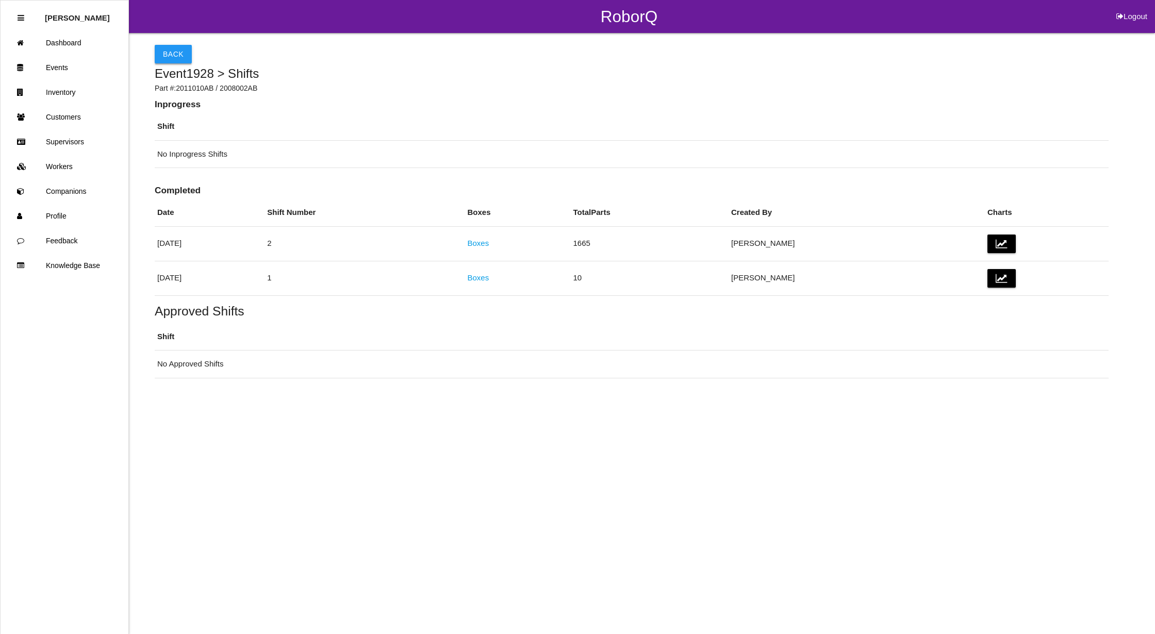
click at [174, 50] on button "Back" at bounding box center [173, 54] width 37 height 19
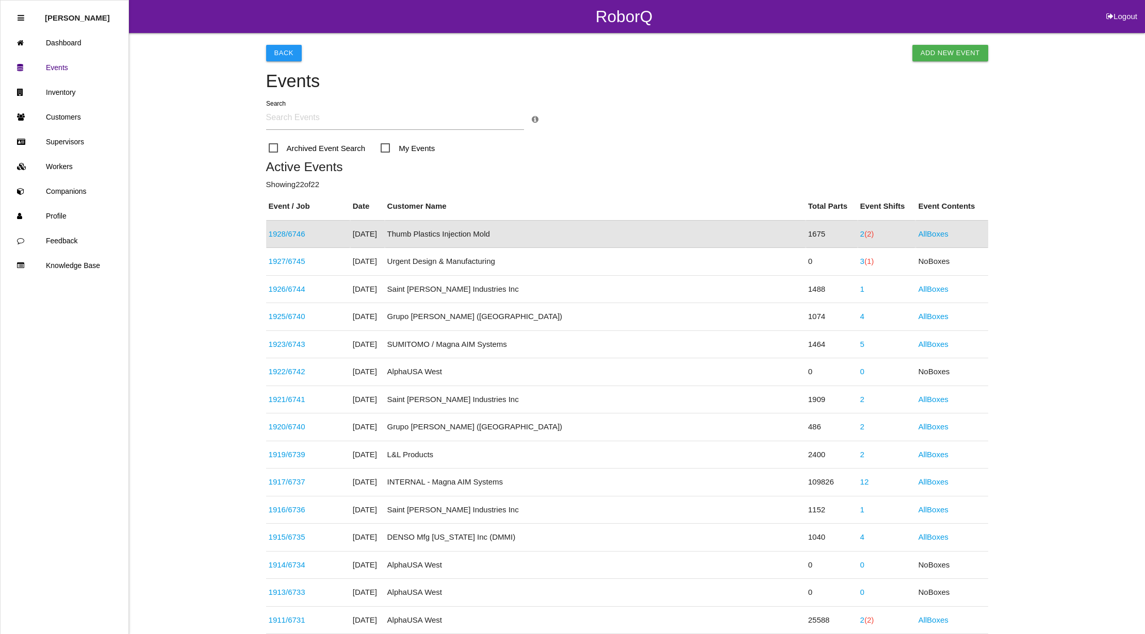
click at [864, 234] on span "(2)" at bounding box center [868, 234] width 9 height 9
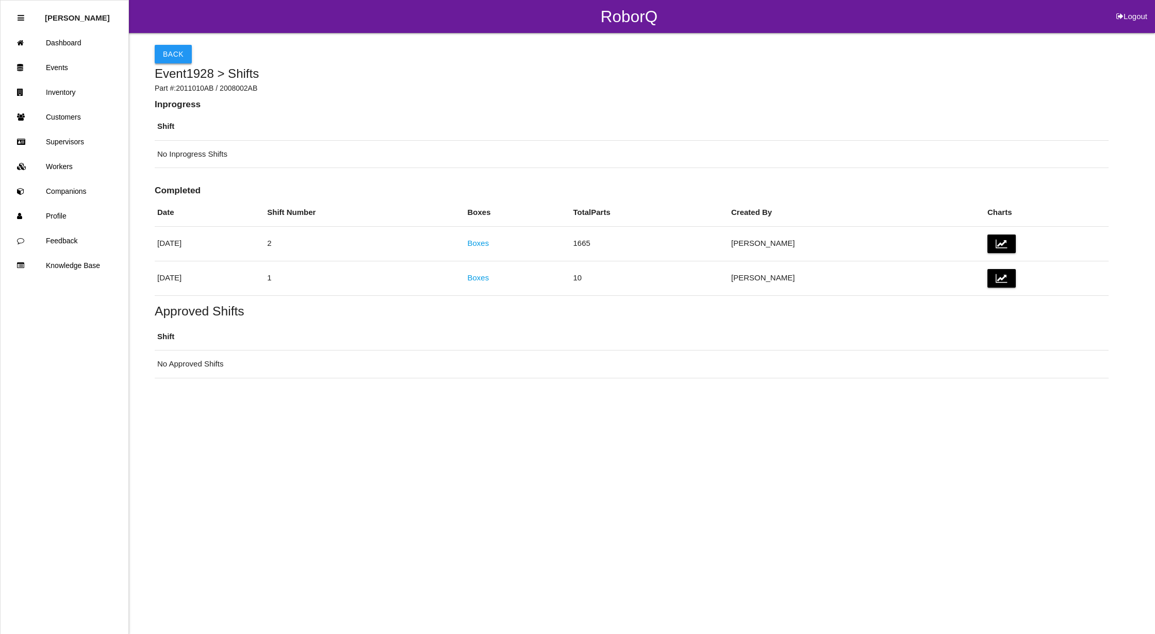
click at [174, 56] on button "Back" at bounding box center [173, 54] width 37 height 19
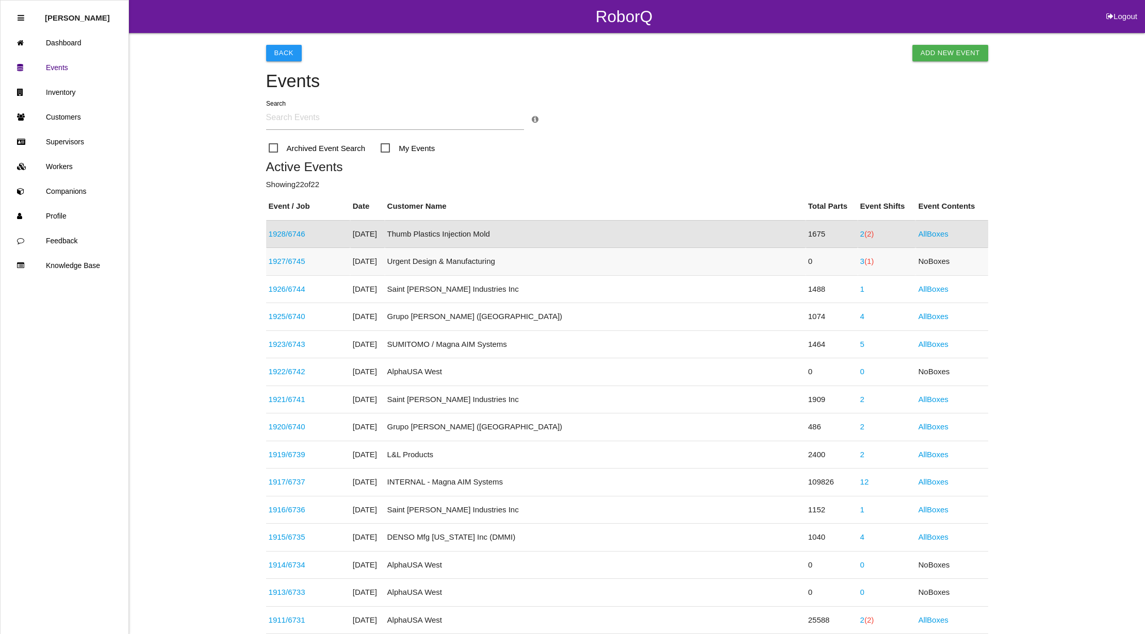
click at [860, 259] on link "3 (1)" at bounding box center [867, 261] width 14 height 9
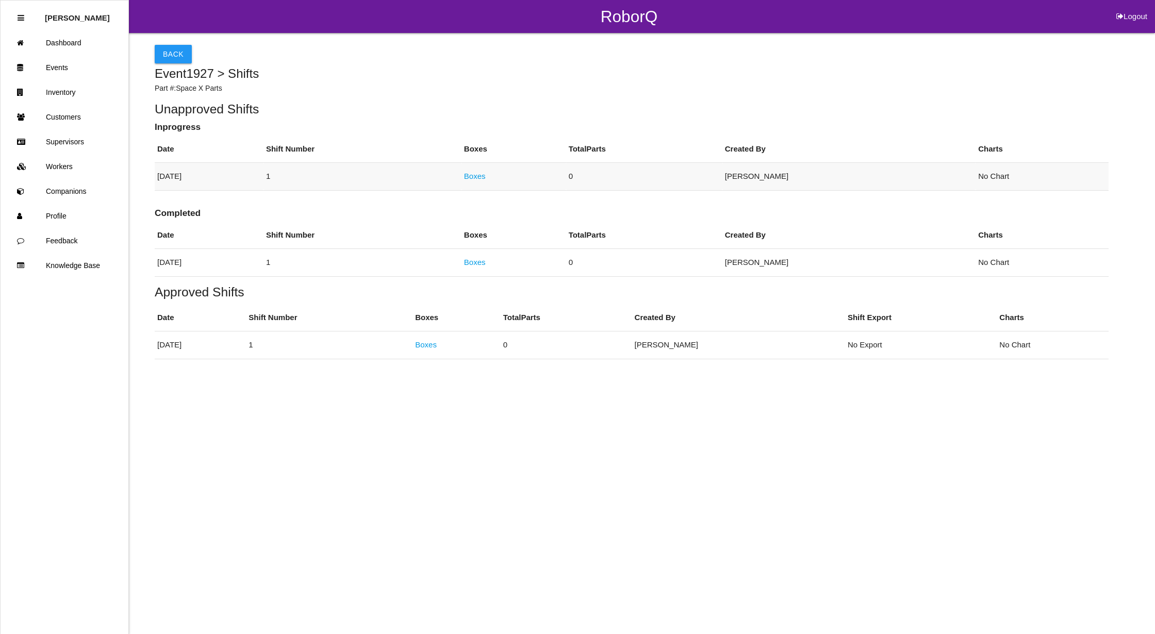
click at [486, 176] on link "Boxes" at bounding box center [475, 176] width 22 height 9
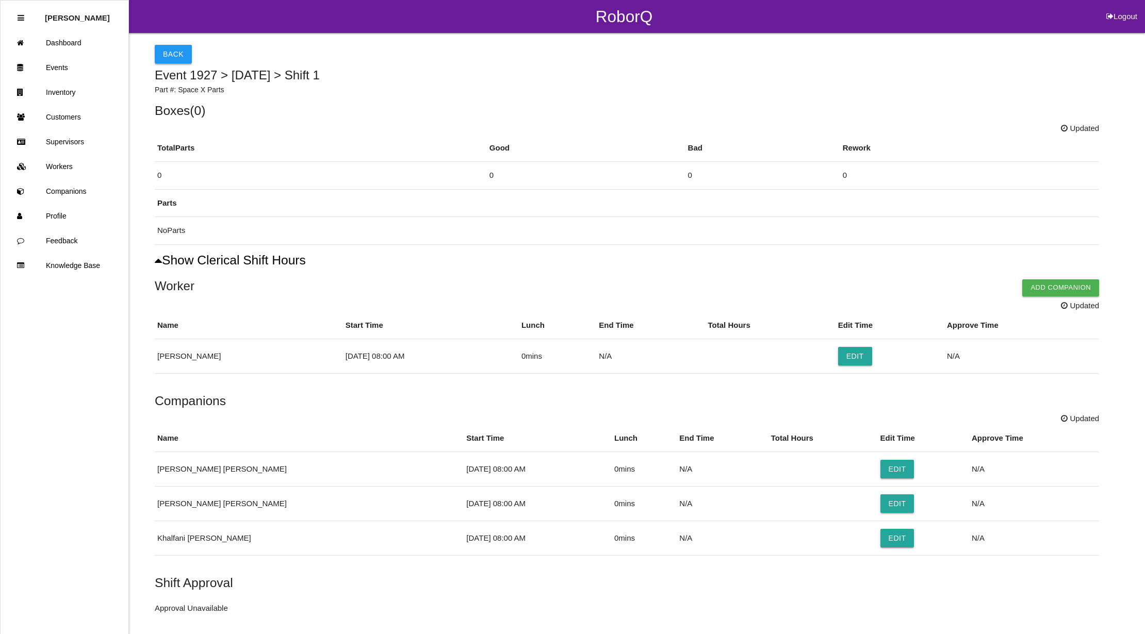
click at [174, 51] on button "Back" at bounding box center [173, 54] width 37 height 19
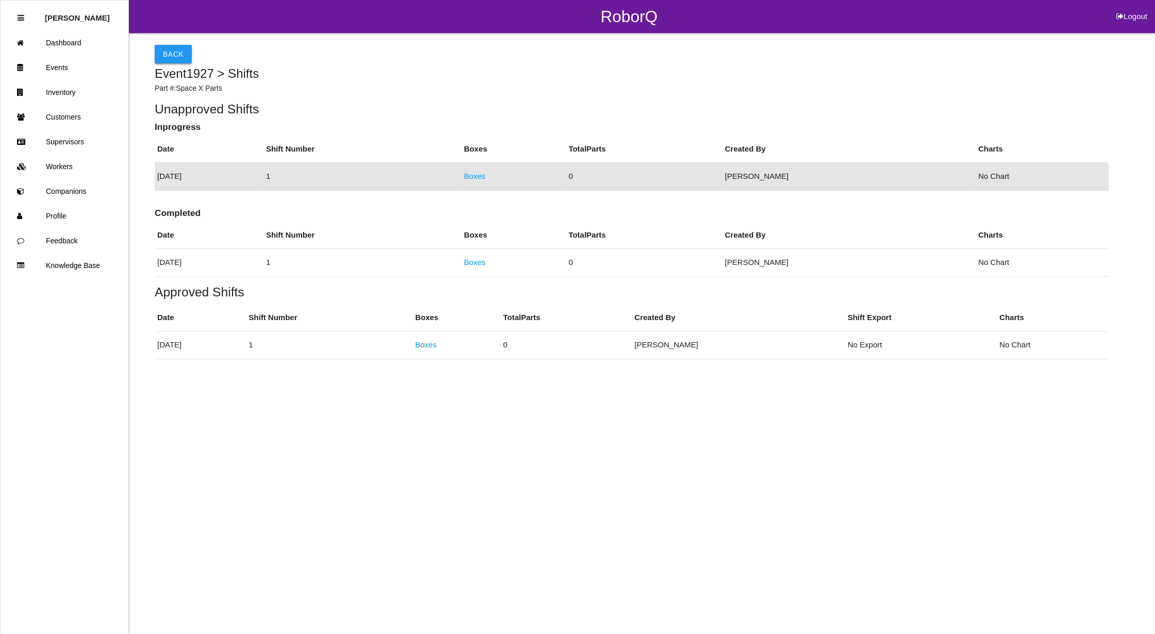
click at [178, 58] on button "Back" at bounding box center [173, 54] width 37 height 19
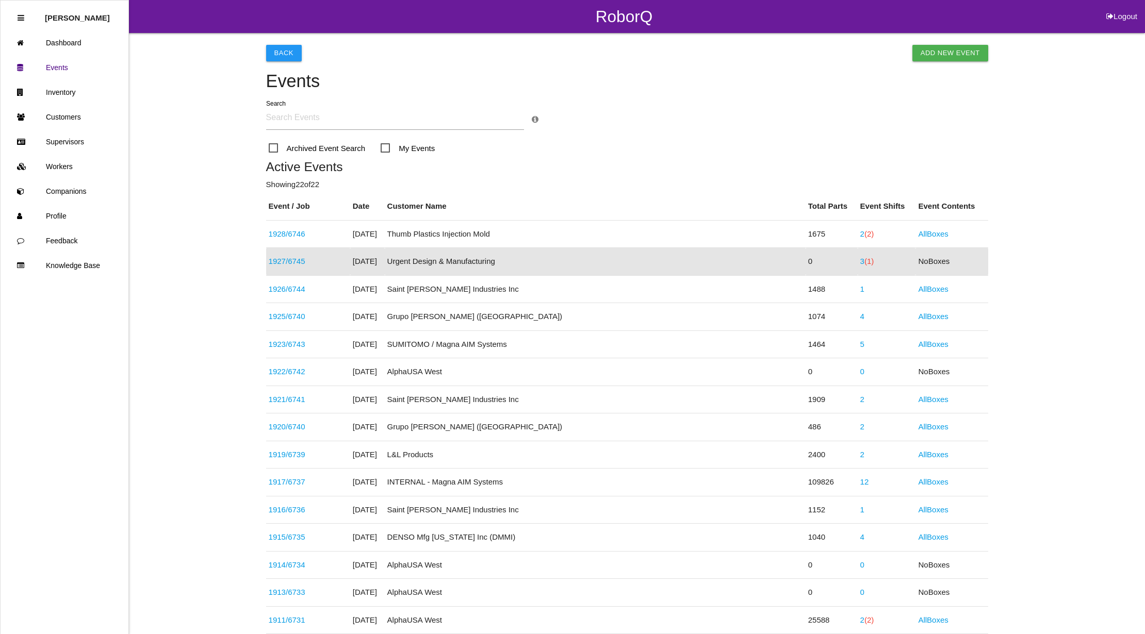
click at [283, 257] on link "1927 / 6745" at bounding box center [287, 261] width 37 height 9
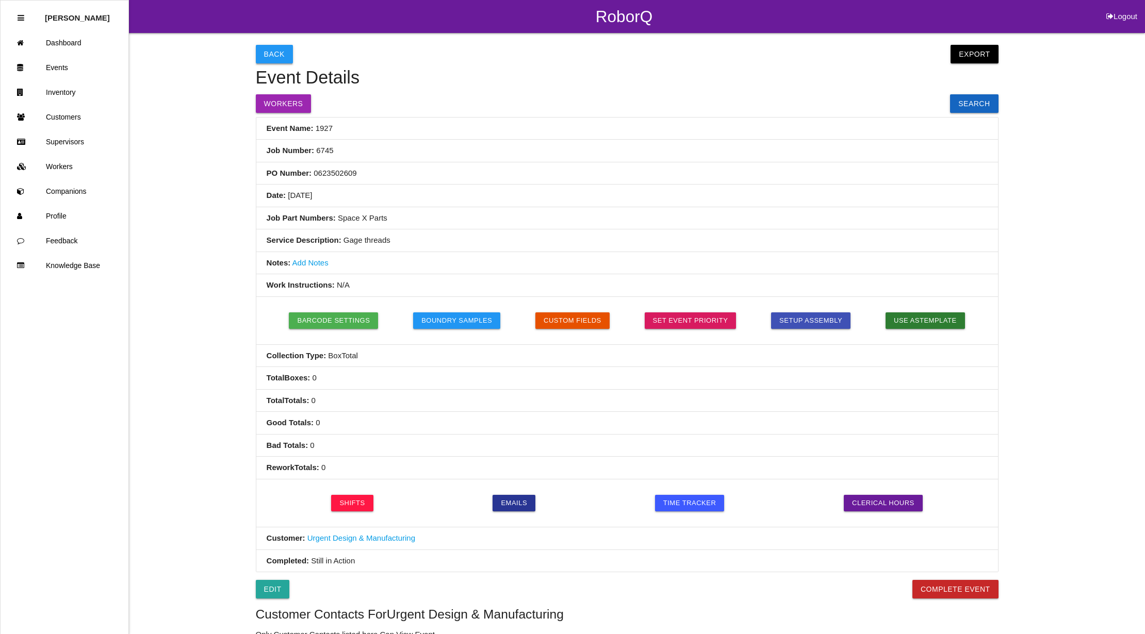
click at [276, 56] on button "Back" at bounding box center [274, 54] width 37 height 19
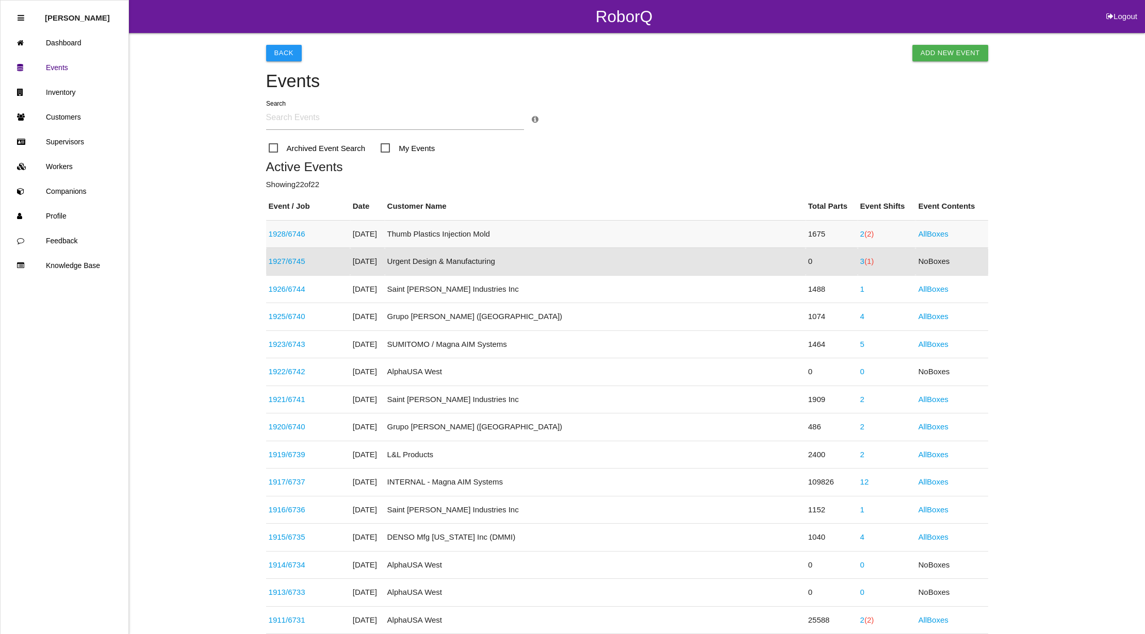
click at [285, 232] on link "1928 / 6746" at bounding box center [287, 234] width 37 height 9
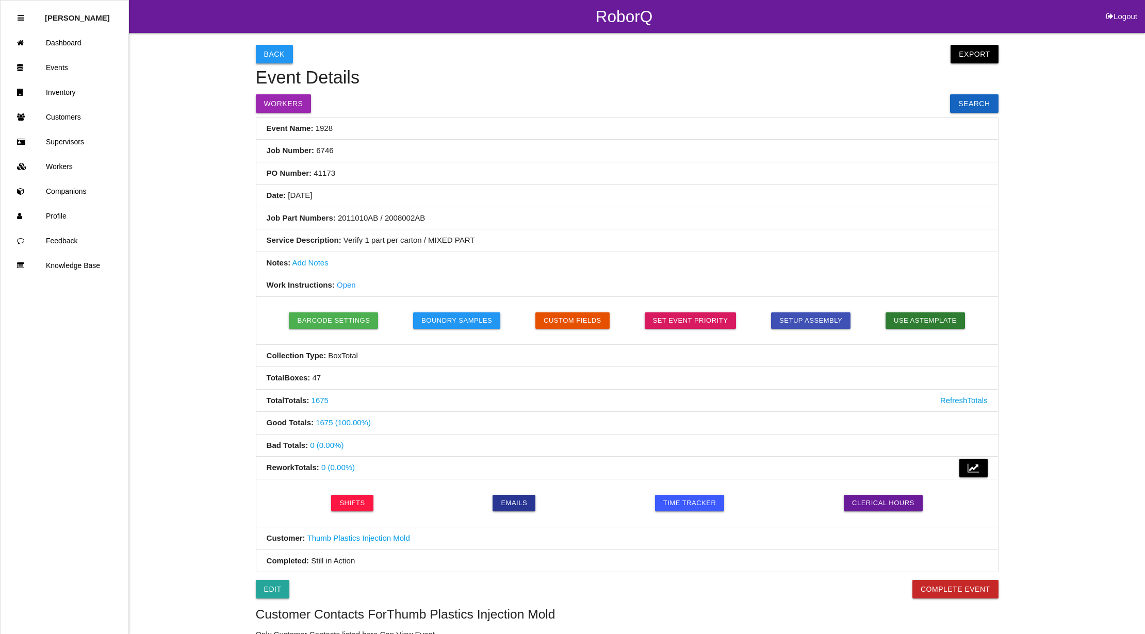
click at [274, 52] on button "Back" at bounding box center [274, 54] width 37 height 19
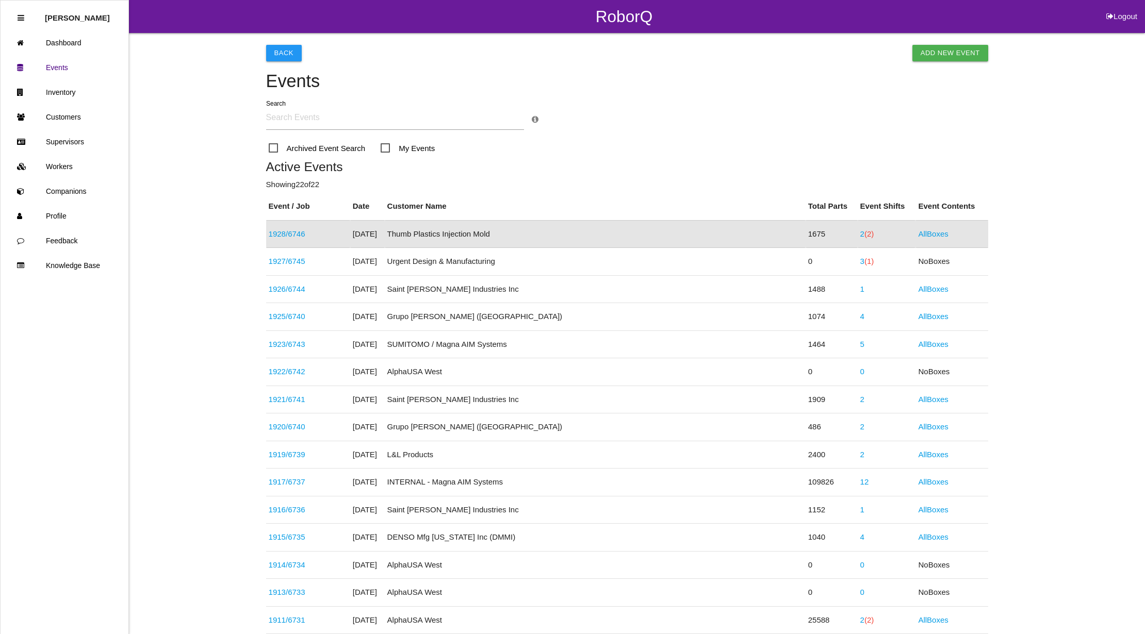
click at [1125, 8] on button "Logout" at bounding box center [1122, 4] width 46 height 8
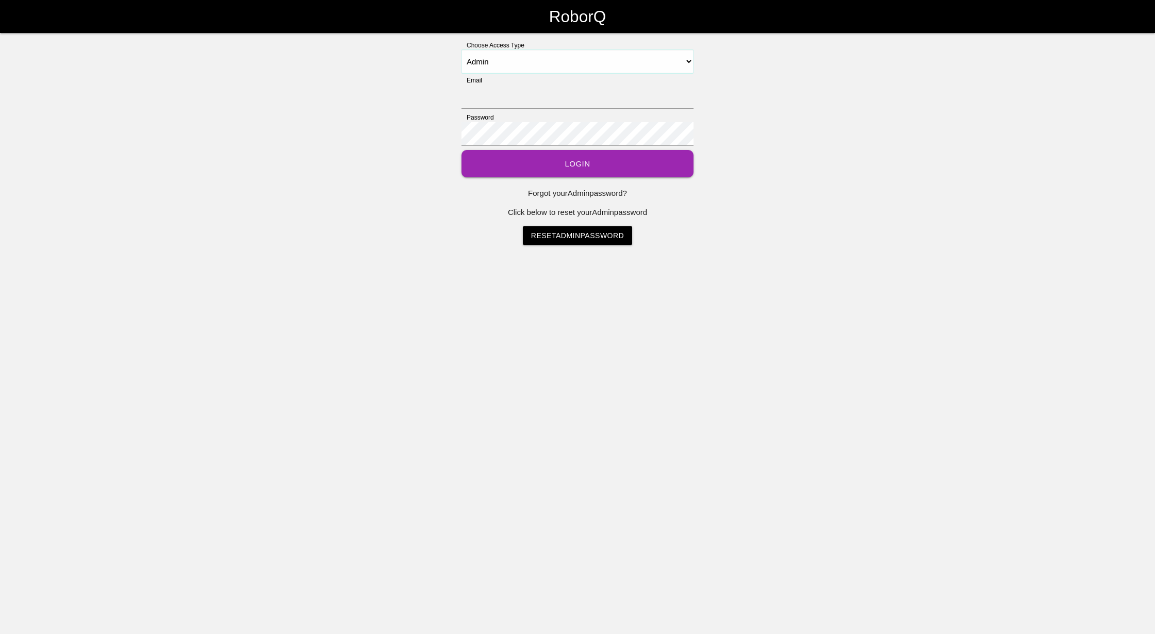
click at [574, 64] on select "Select Access Type Admin Customer Supervisor Worker" at bounding box center [578, 61] width 232 height 23
select select "Supervisor"
click at [462, 50] on select "Select Access Type Admin Customer Supervisor Worker" at bounding box center [578, 61] width 232 height 23
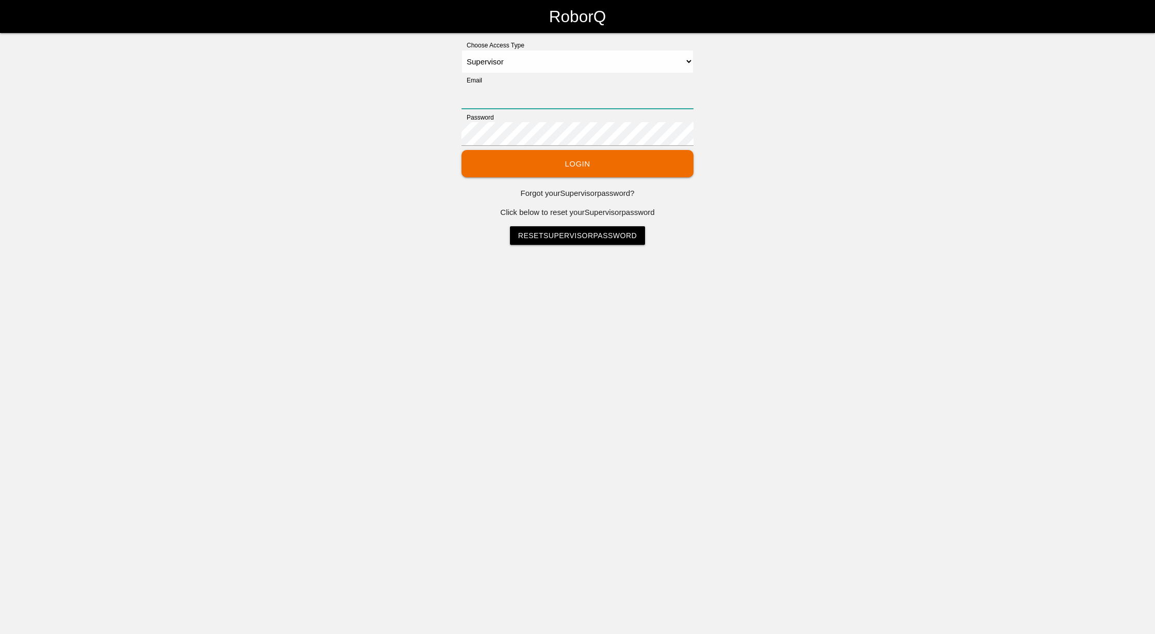
click at [542, 97] on input "Email" at bounding box center [578, 97] width 232 height 24
type input "[EMAIL_ADDRESS][DOMAIN_NAME]"
click at [585, 160] on button "Login" at bounding box center [578, 163] width 232 height 27
